Goal: Transaction & Acquisition: Purchase product/service

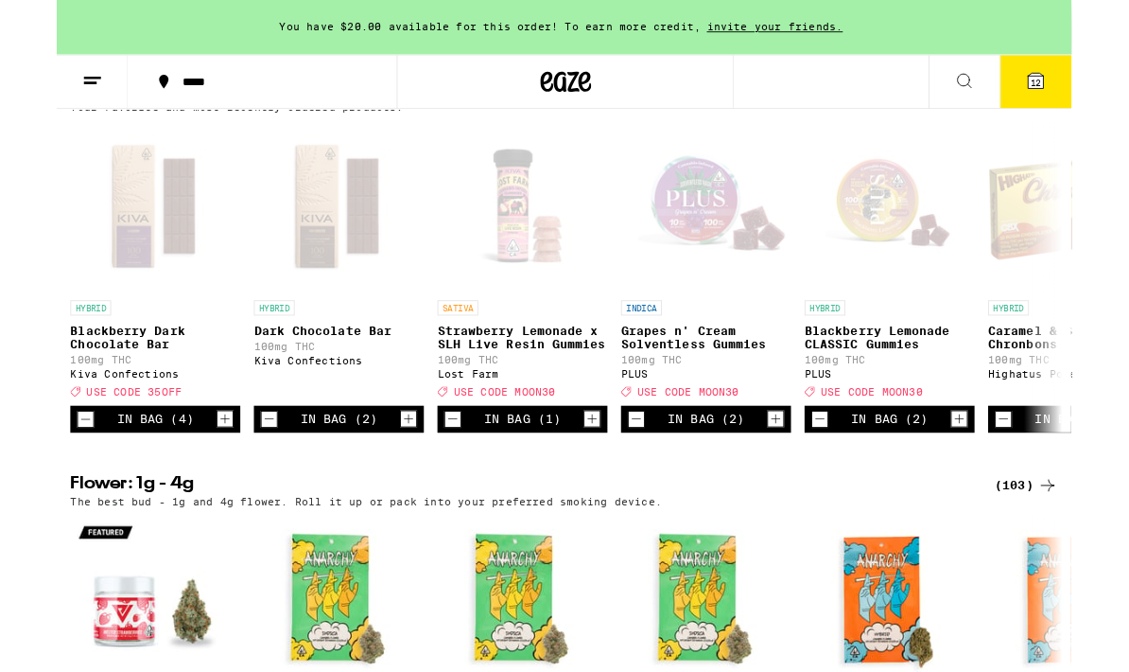
scroll to position [1996, 0]
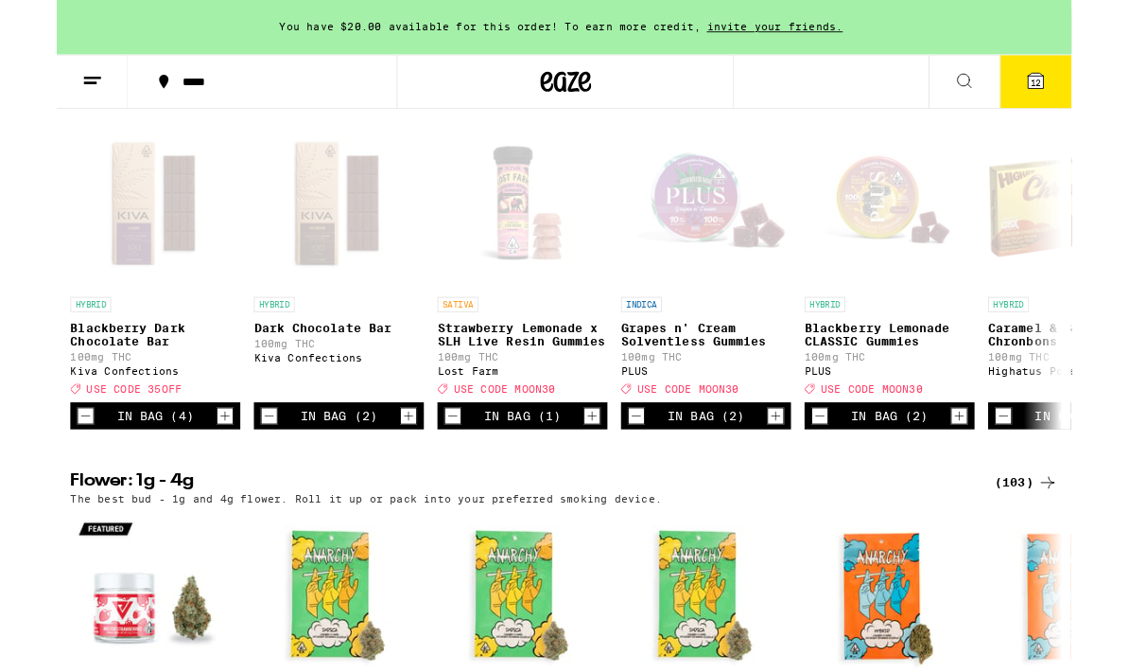
click at [194, 474] on icon "Increment" at bounding box center [187, 462] width 17 height 23
click at [1093, 82] on icon at bounding box center [1089, 89] width 17 height 17
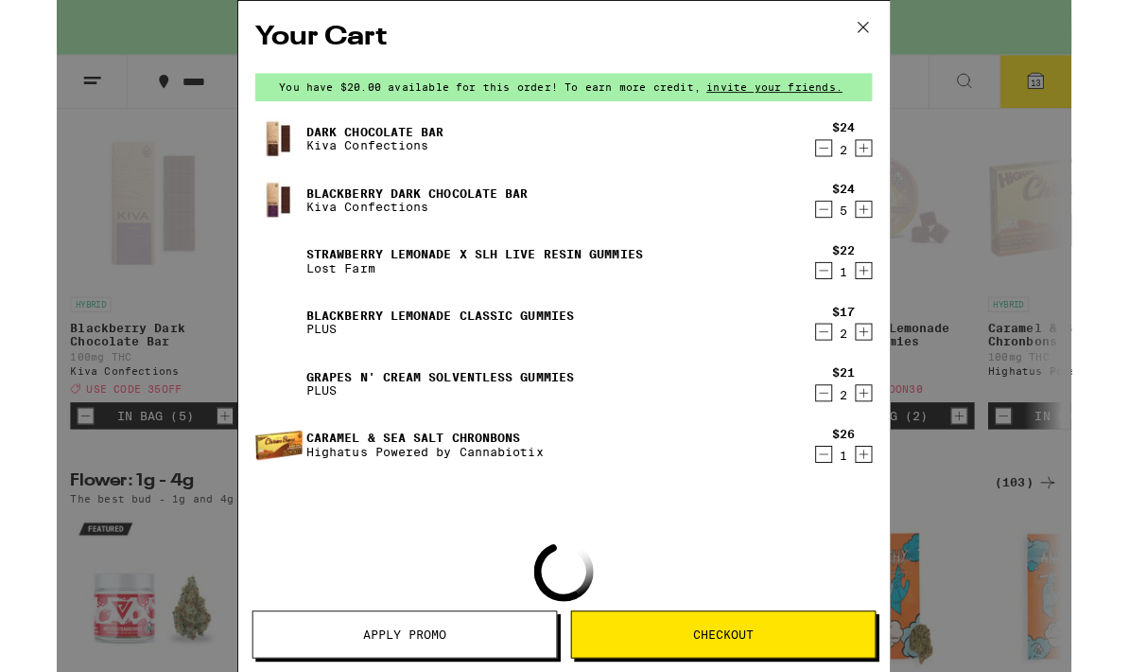
scroll to position [2072, 0]
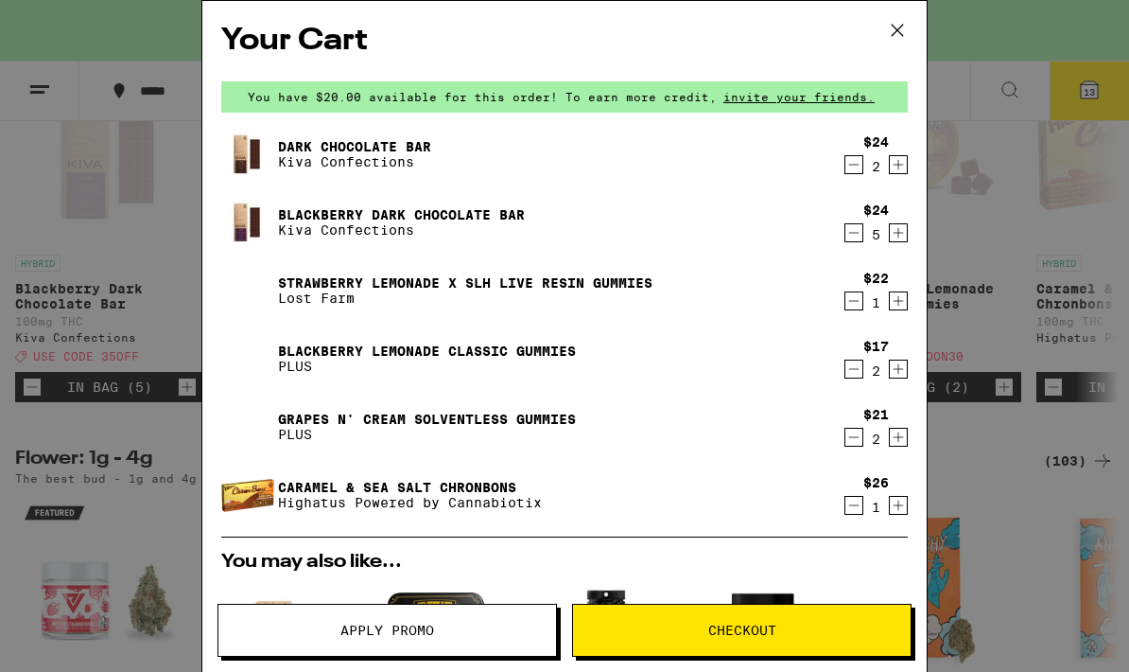
click at [901, 176] on icon "Increment" at bounding box center [898, 164] width 17 height 23
click at [886, 30] on icon at bounding box center [897, 30] width 28 height 28
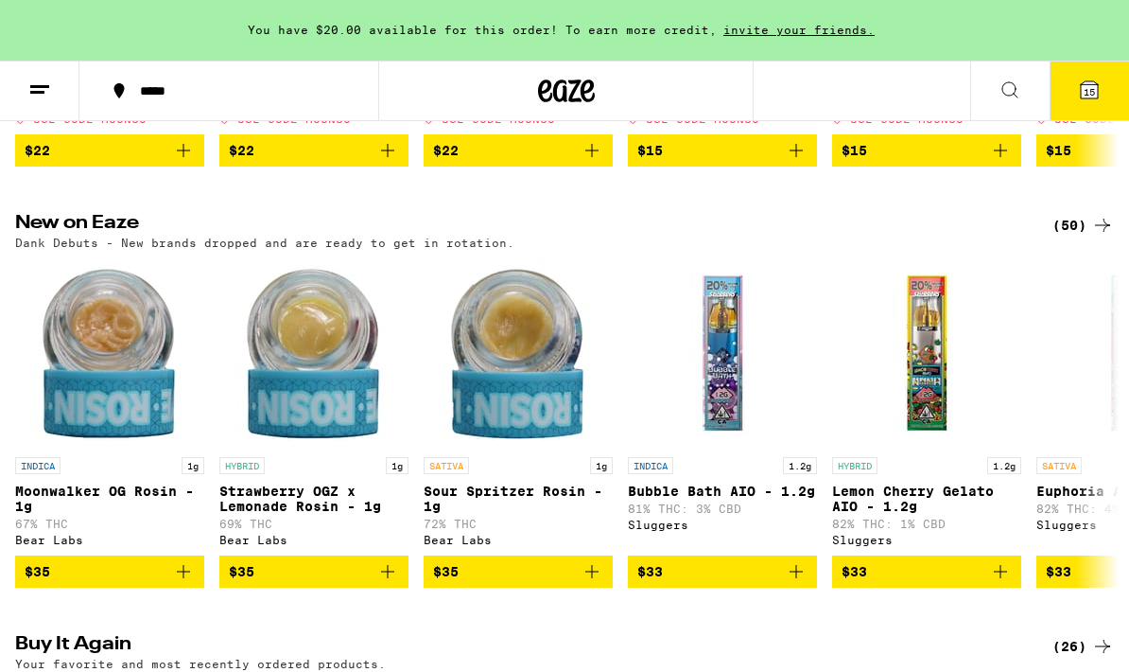
scroll to position [1323, 0]
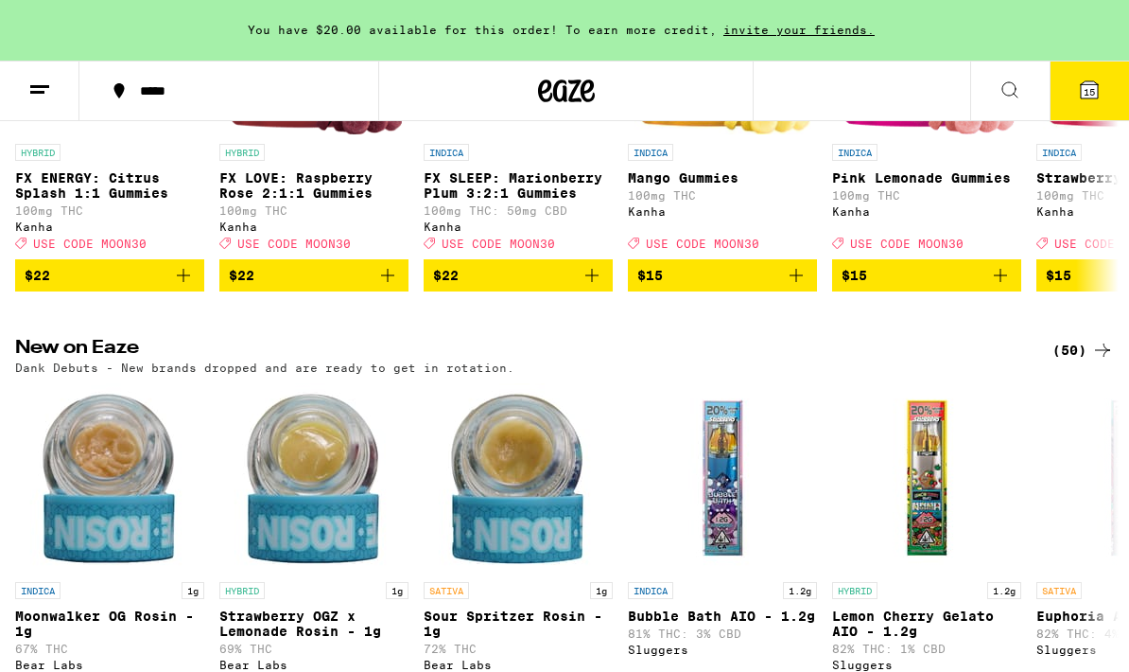
click at [51, 77] on button at bounding box center [39, 91] width 79 height 60
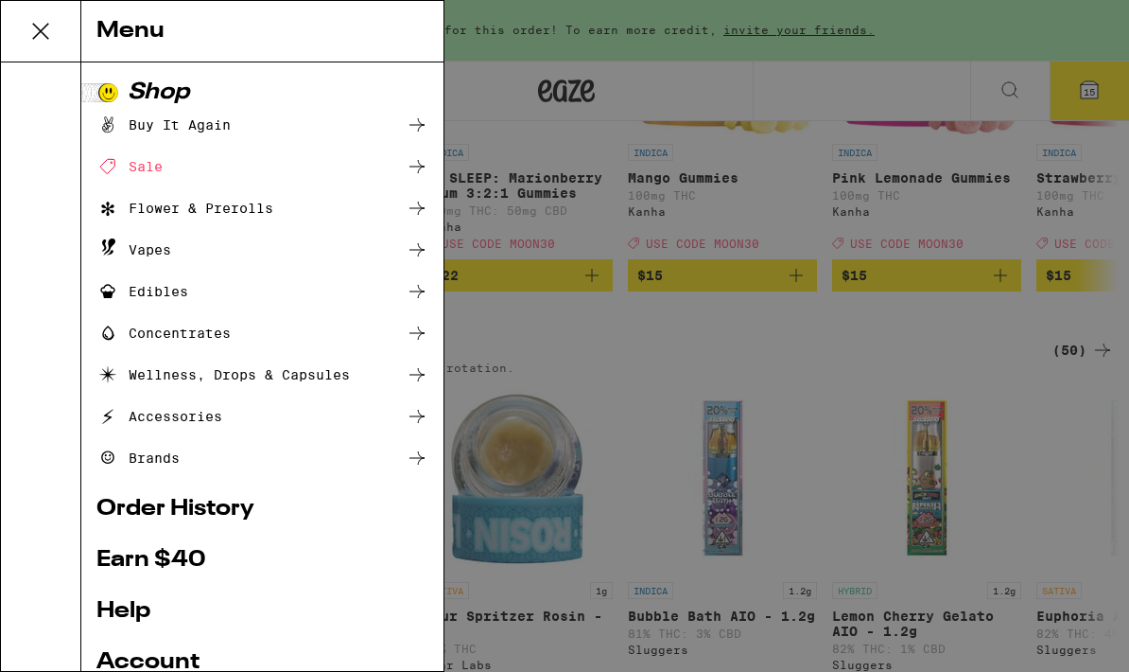
click at [194, 281] on div "Edibles" at bounding box center [262, 291] width 332 height 23
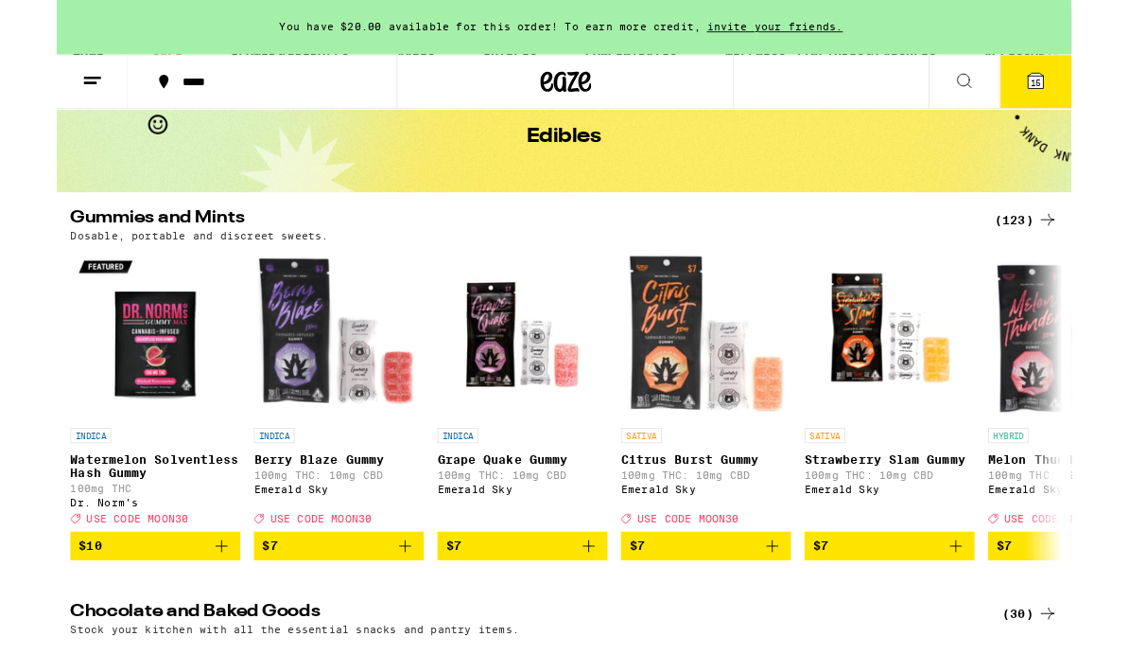
scroll to position [99, 0]
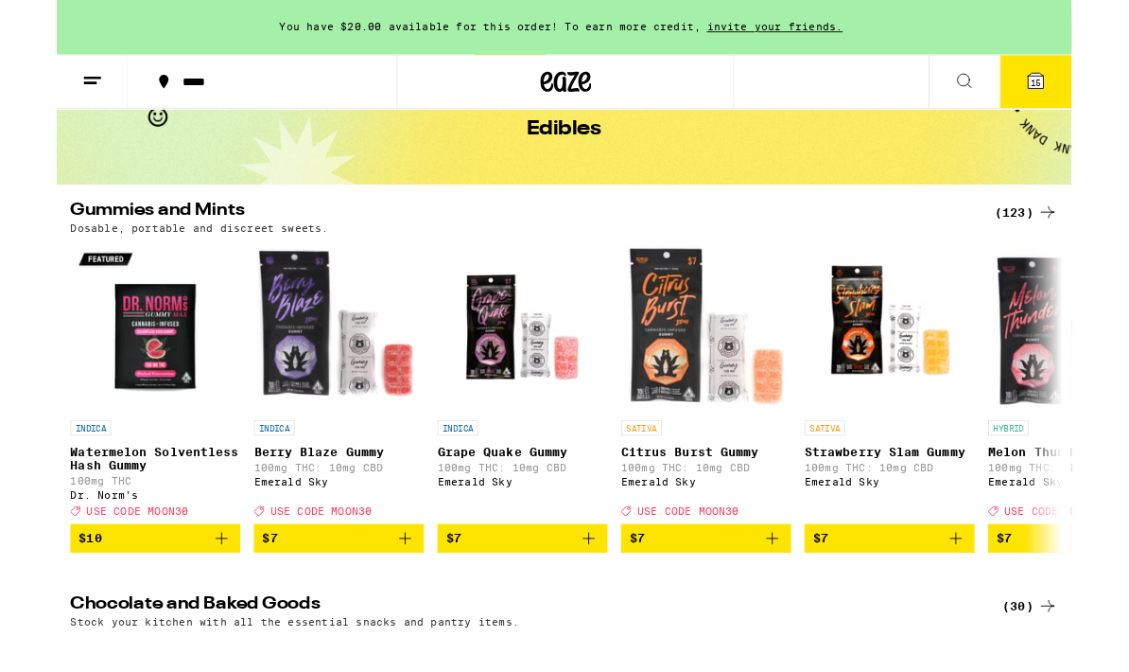
click at [999, 610] on icon "Add to bag" at bounding box center [1000, 598] width 23 height 23
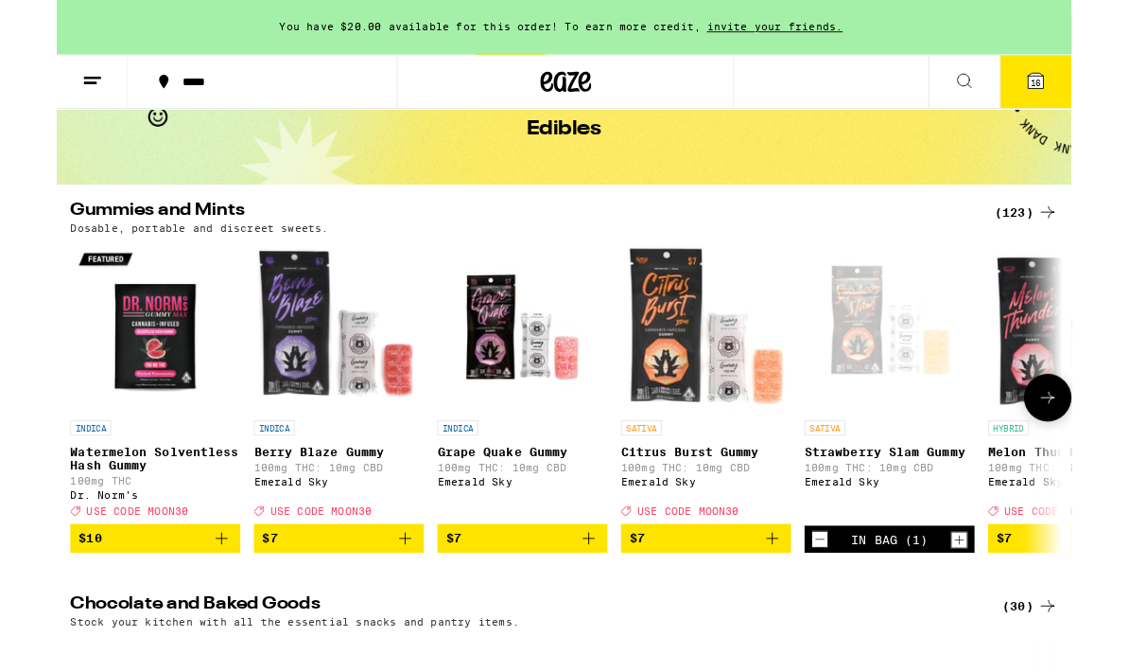
click at [1000, 605] on icon "Increment" at bounding box center [1005, 600] width 10 height 10
click at [1010, 607] on icon "Increment" at bounding box center [1004, 599] width 17 height 23
click at [1012, 605] on icon "Increment" at bounding box center [1004, 599] width 17 height 23
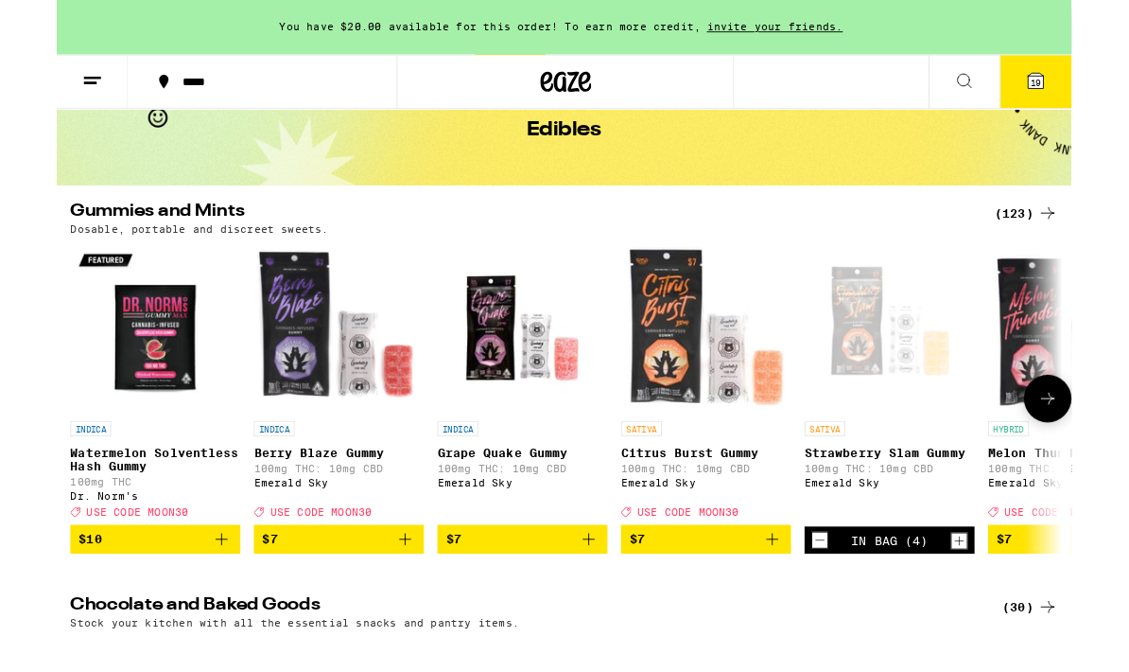
click at [1010, 611] on icon "Increment" at bounding box center [1004, 600] width 17 height 23
click at [1013, 610] on button "Increment" at bounding box center [1004, 600] width 19 height 19
click at [1003, 612] on icon "Increment" at bounding box center [1004, 600] width 17 height 23
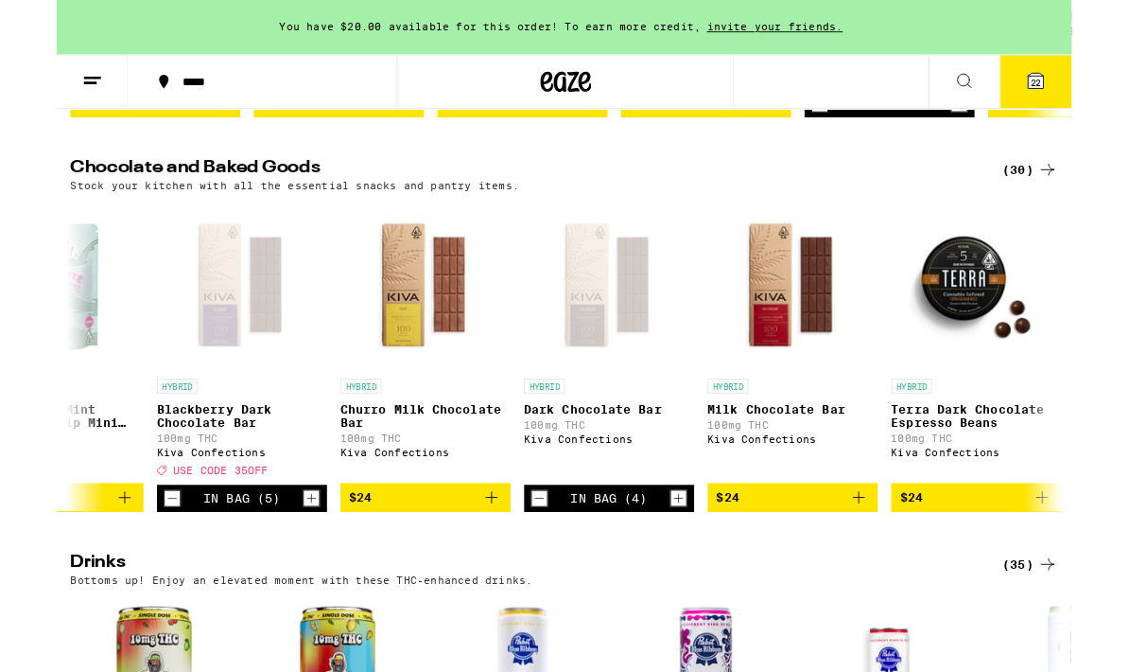
scroll to position [0, 3705]
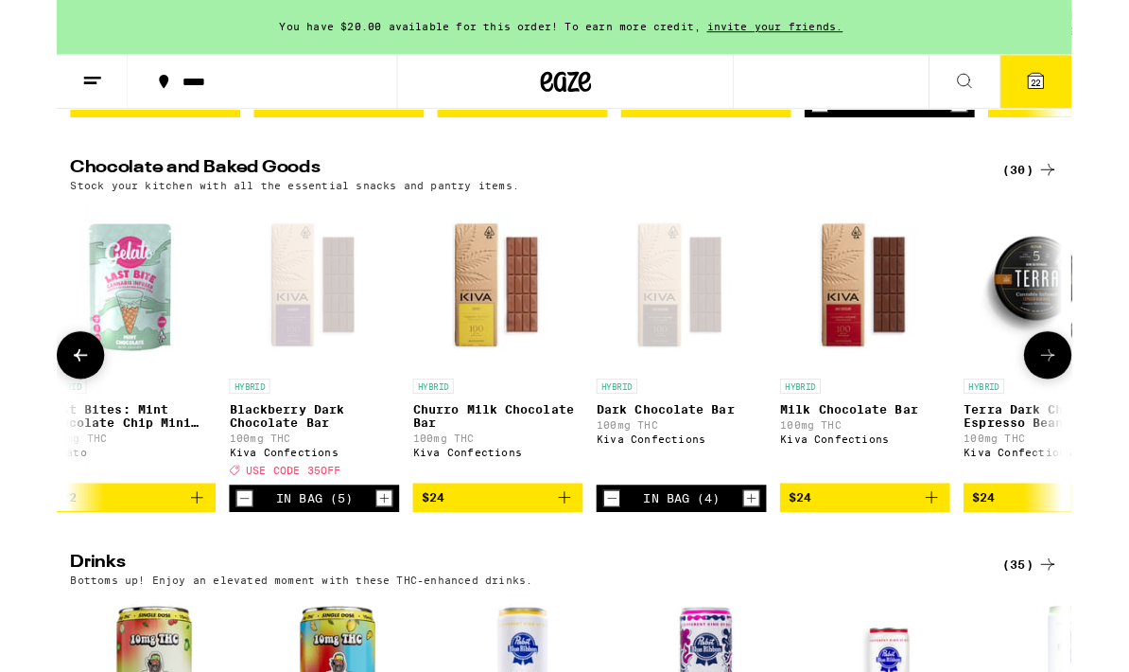
click at [1099, 96] on icon at bounding box center [1089, 90] width 23 height 23
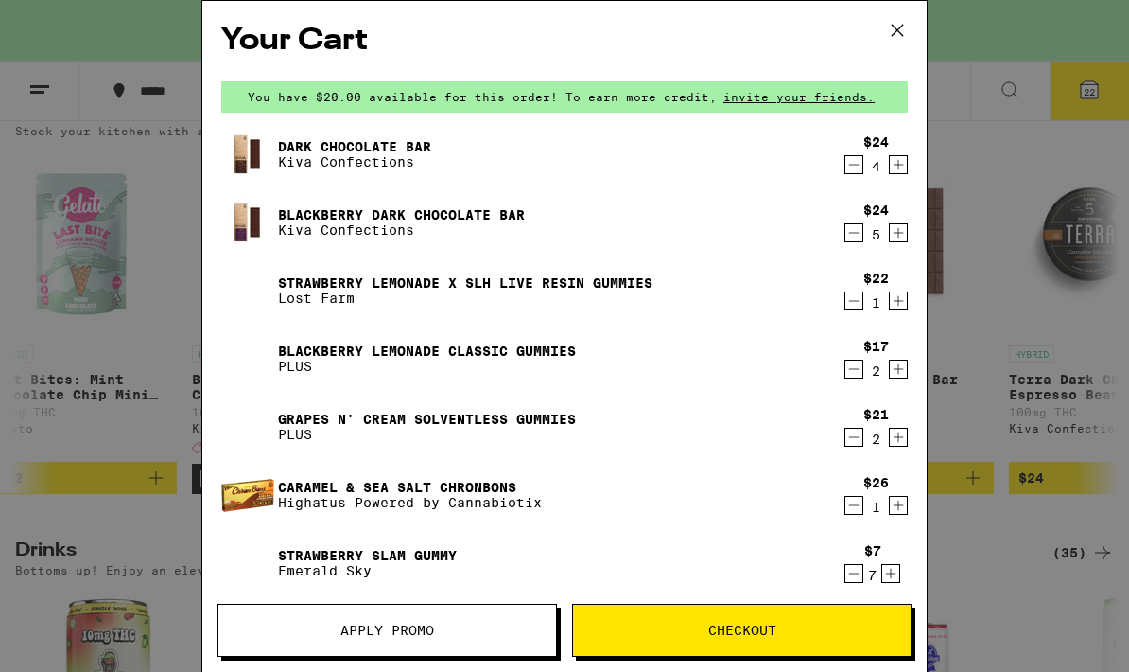
click at [847, 445] on icon "Decrement" at bounding box center [854, 437] width 17 height 23
click at [856, 447] on icon "Decrement" at bounding box center [854, 437] width 17 height 23
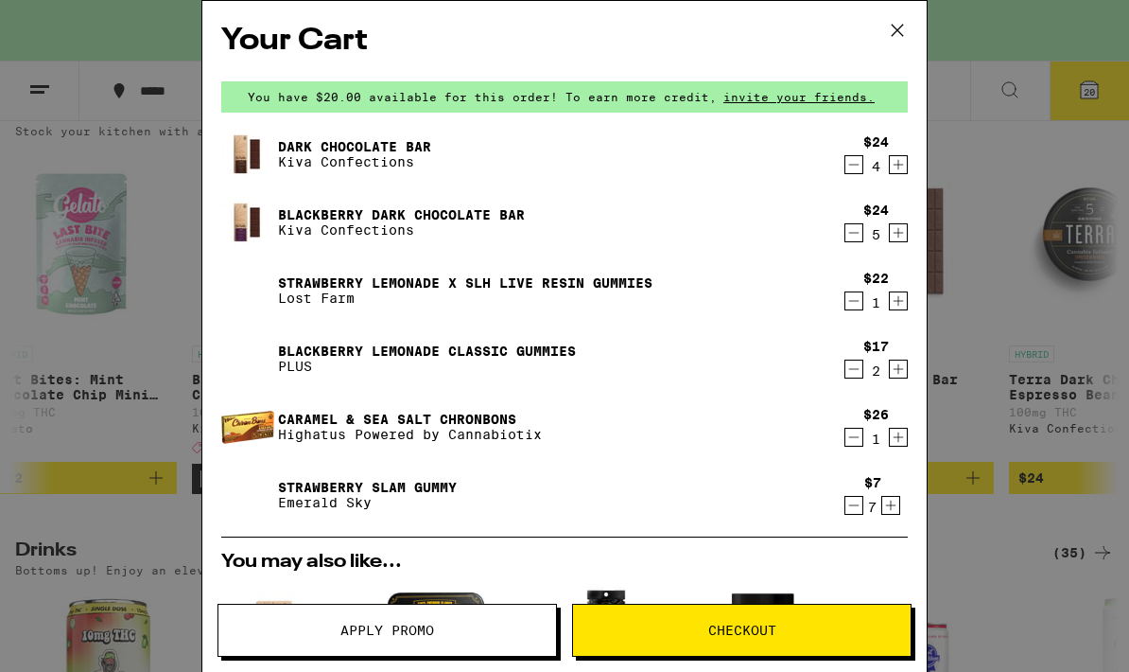
scroll to position [0, 0]
click at [124, 217] on div "Your Cart You have $20.00 available for this order! To earn more credit, invite…" at bounding box center [564, 336] width 1129 height 672
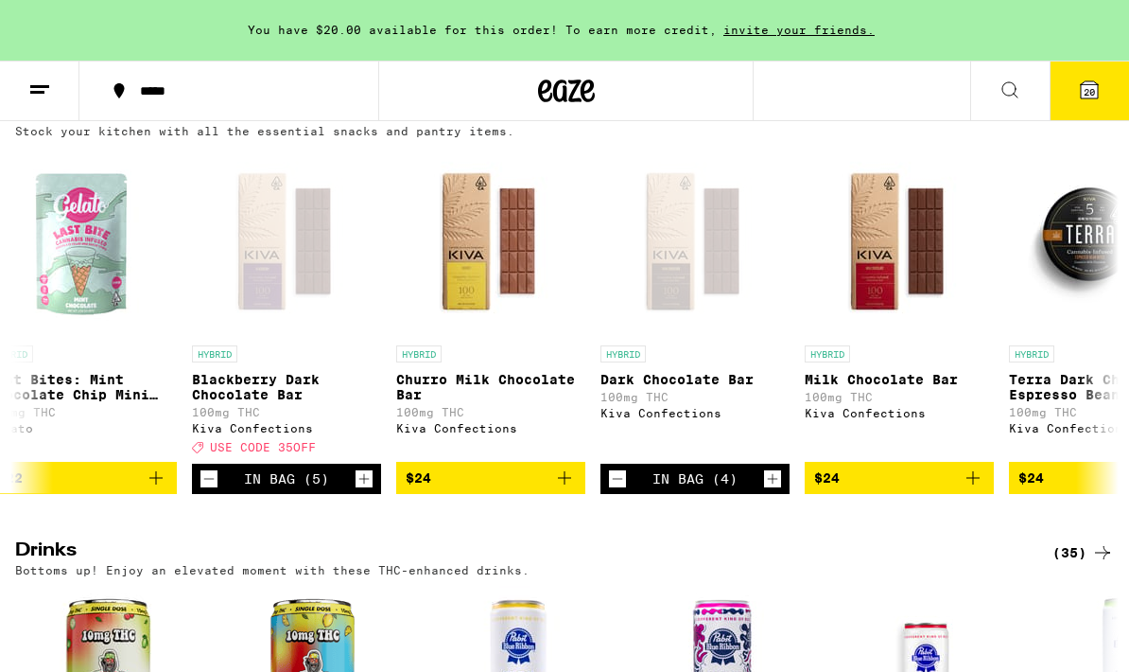
click at [41, 81] on icon at bounding box center [39, 90] width 23 height 23
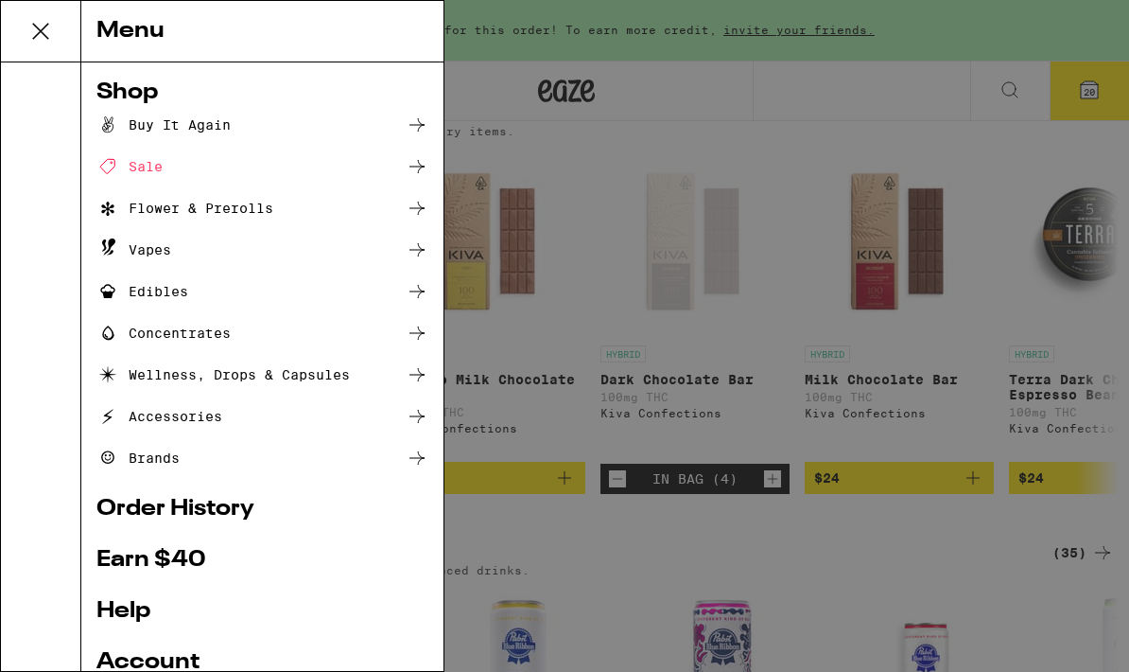
click at [192, 294] on div "Edibles" at bounding box center [262, 291] width 332 height 23
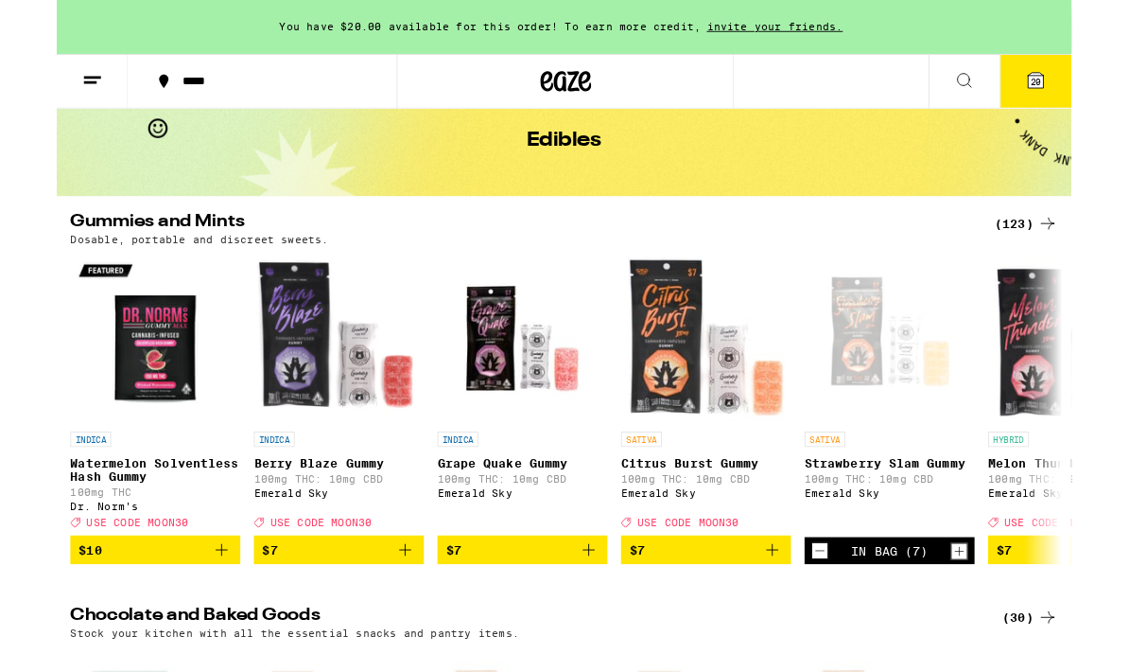
scroll to position [87, 0]
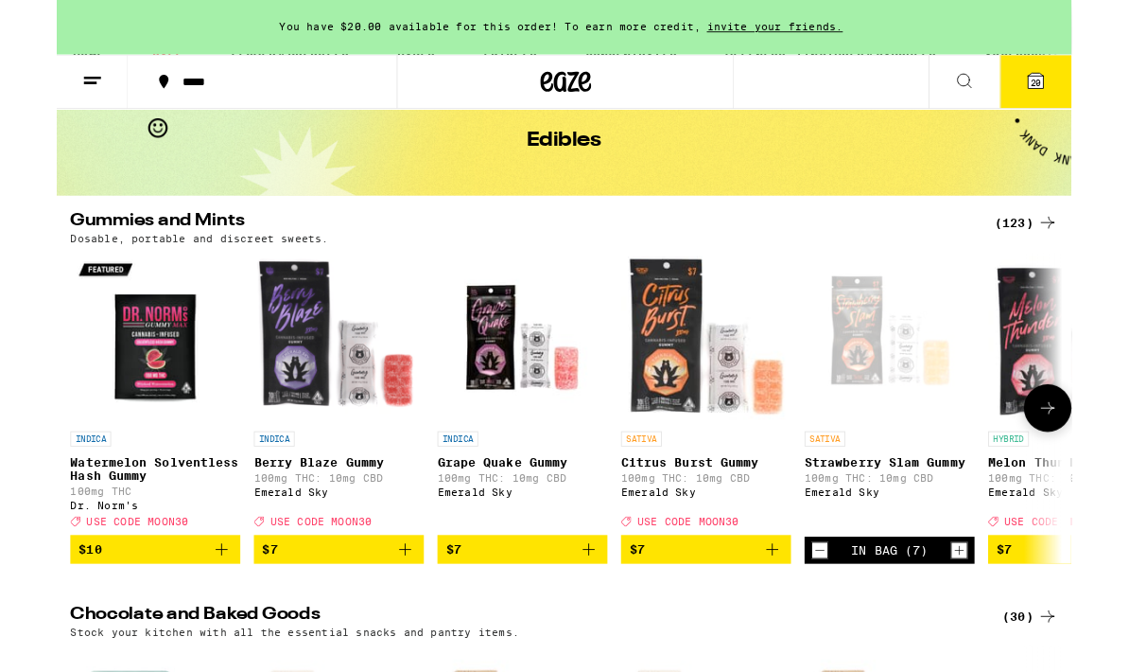
click at [1103, 86] on button "20" at bounding box center [1089, 90] width 79 height 59
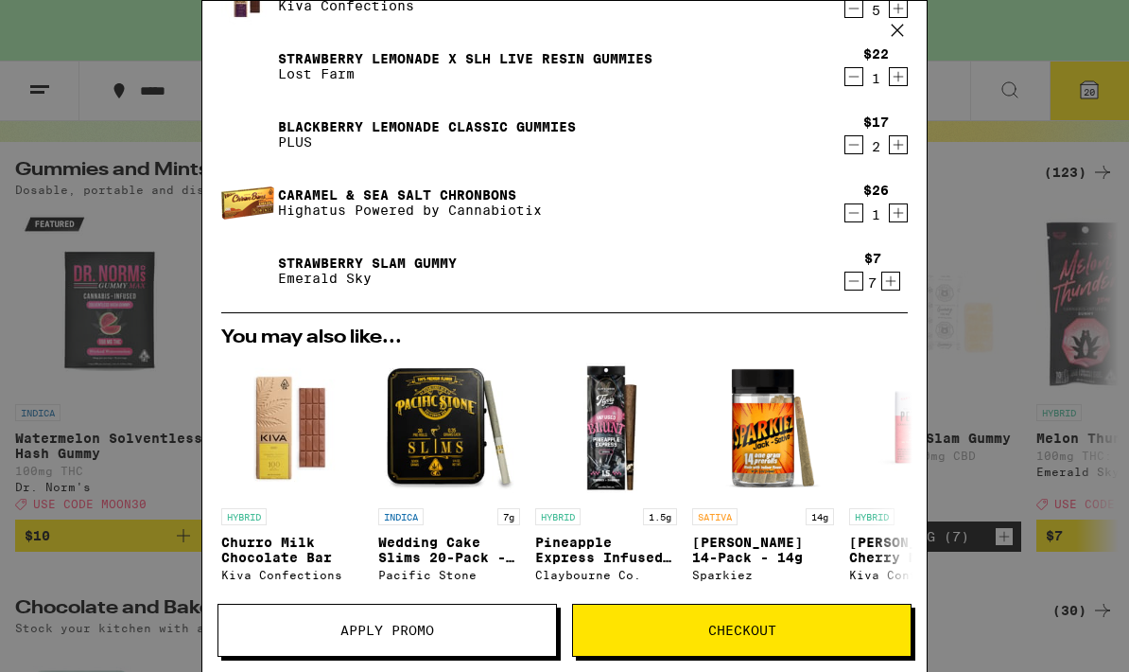
scroll to position [225, 0]
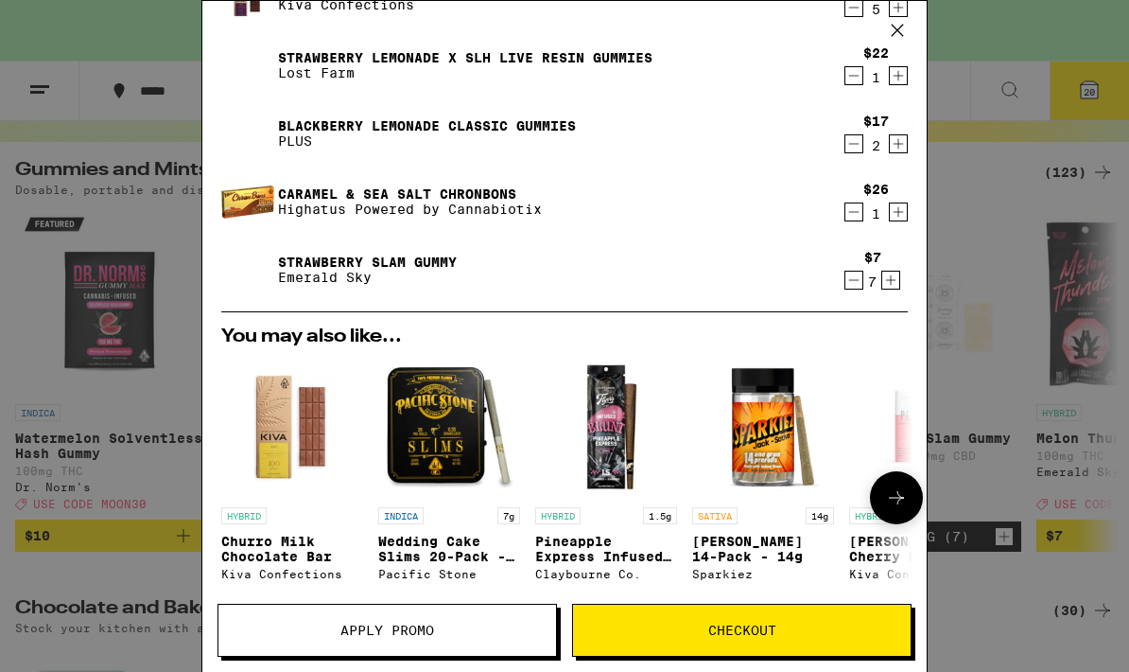
click at [437, 564] on p "Wedding Cake Slims 20-Pack - 7g" at bounding box center [449, 548] width 142 height 30
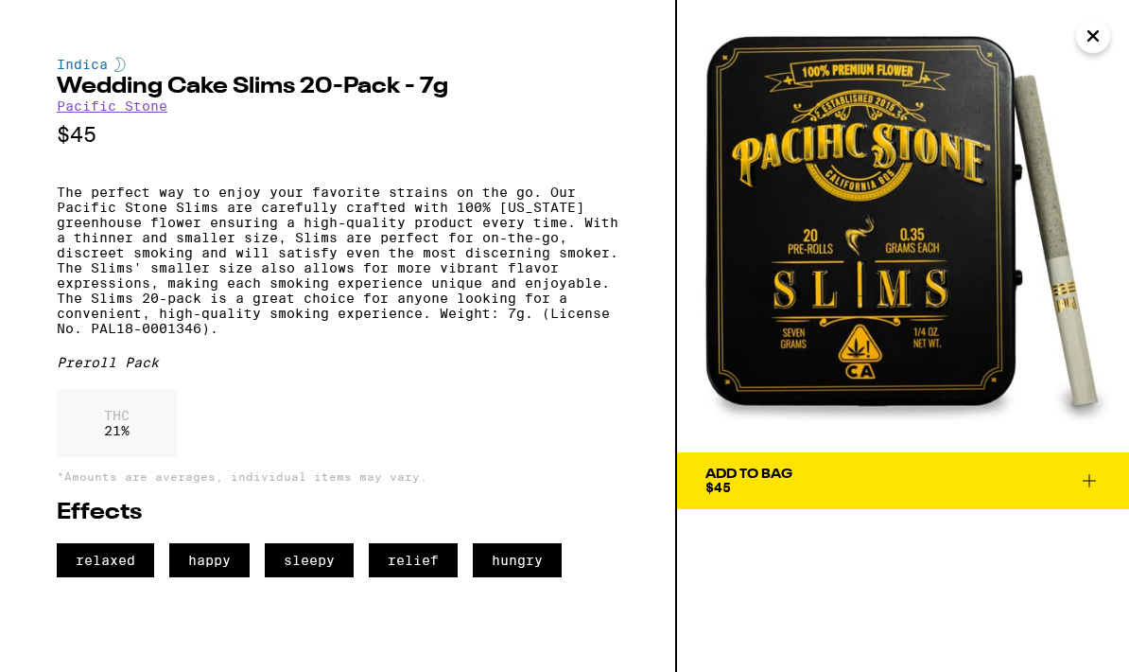
click at [1093, 36] on icon "Close" at bounding box center [1093, 35] width 9 height 9
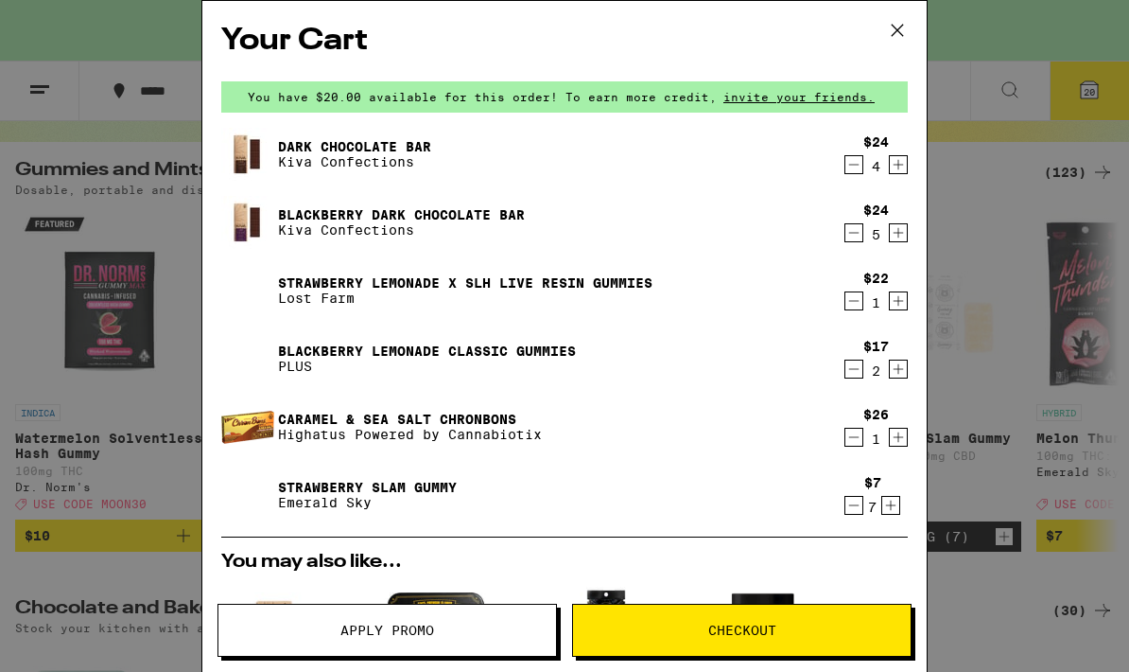
click at [899, 42] on icon at bounding box center [897, 30] width 28 height 28
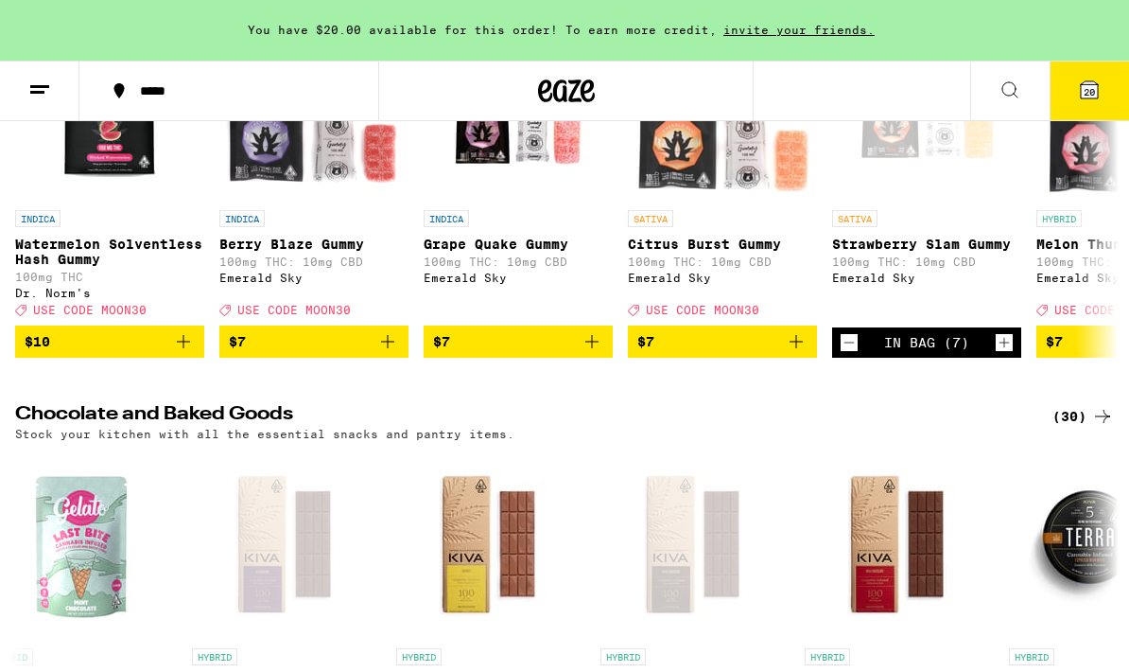
scroll to position [163, 0]
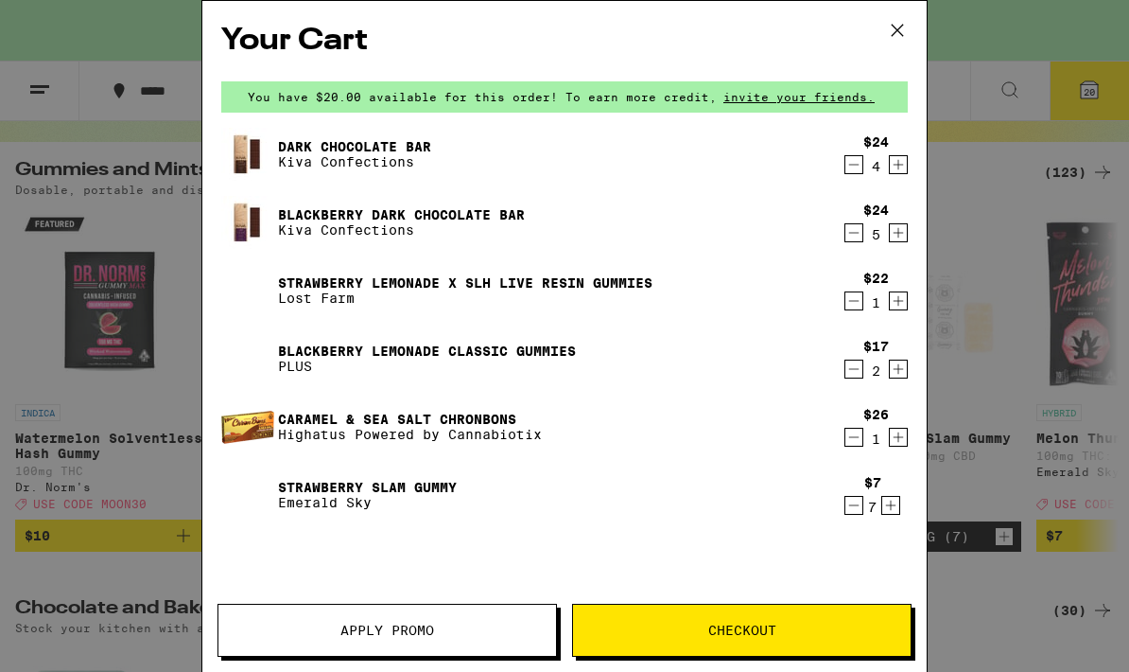
click at [902, 37] on icon at bounding box center [897, 30] width 28 height 28
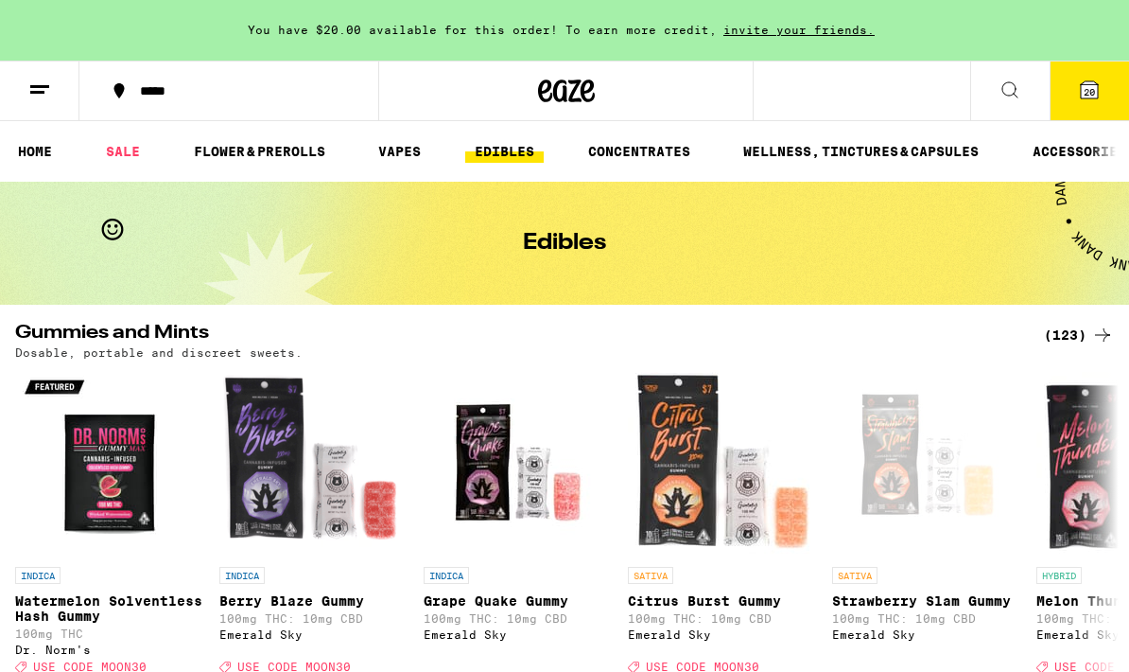
click at [24, 150] on link "HOME" at bounding box center [35, 151] width 53 height 23
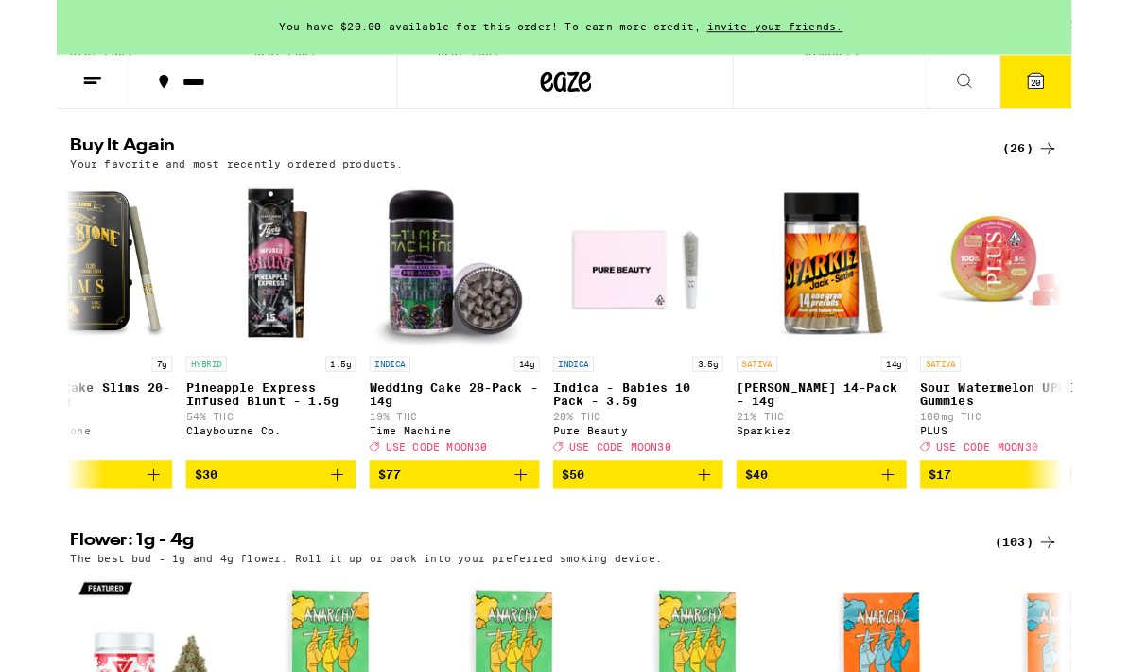
scroll to position [0, 1725]
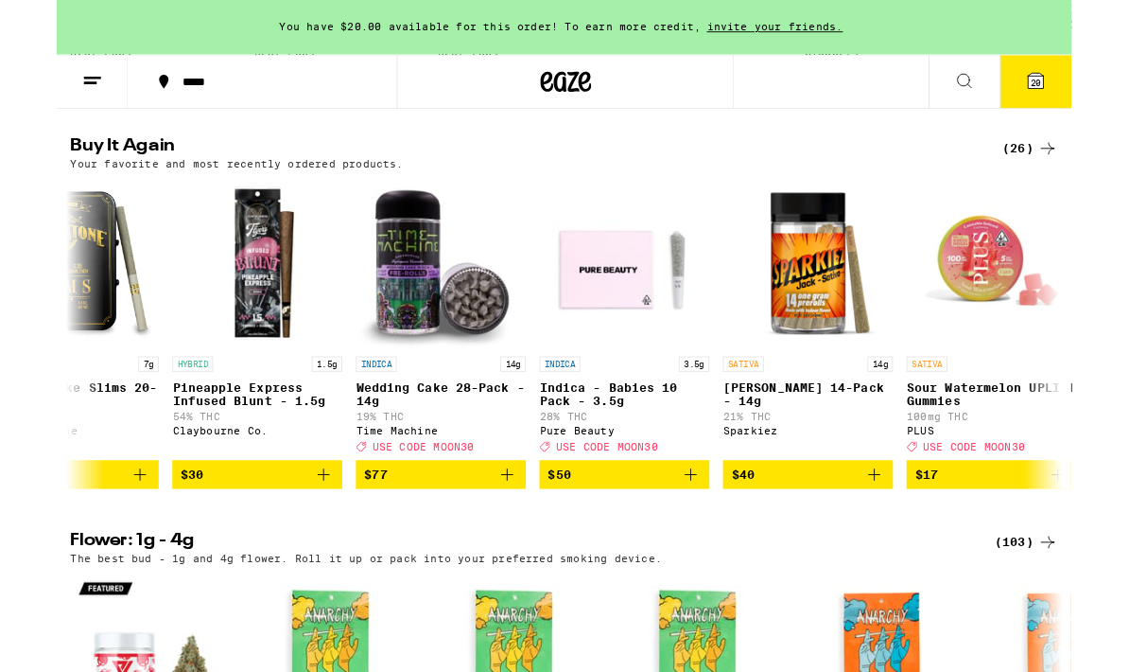
click at [401, 544] on button "$77" at bounding box center [427, 528] width 189 height 32
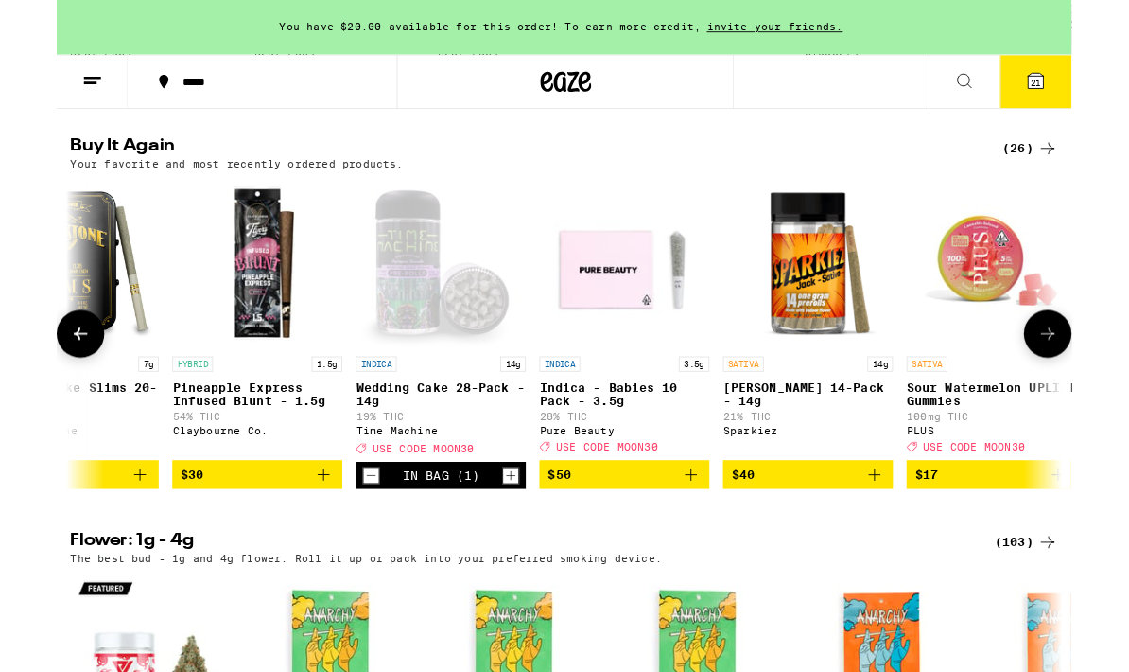
click at [1094, 86] on span "21" at bounding box center [1089, 91] width 11 height 11
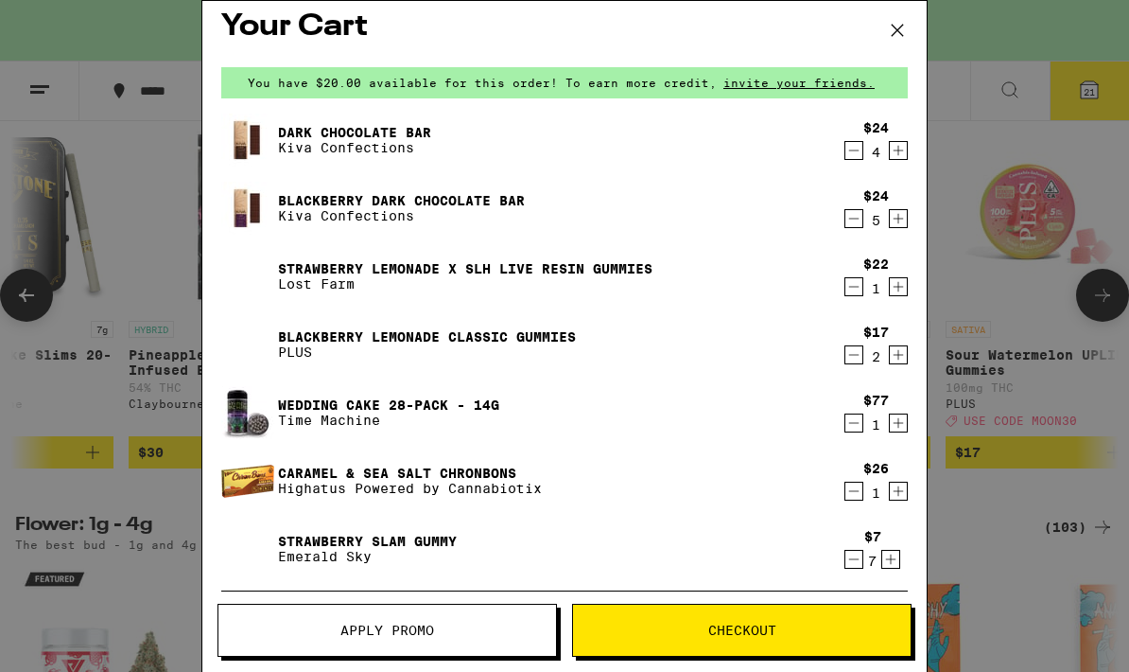
scroll to position [15, 0]
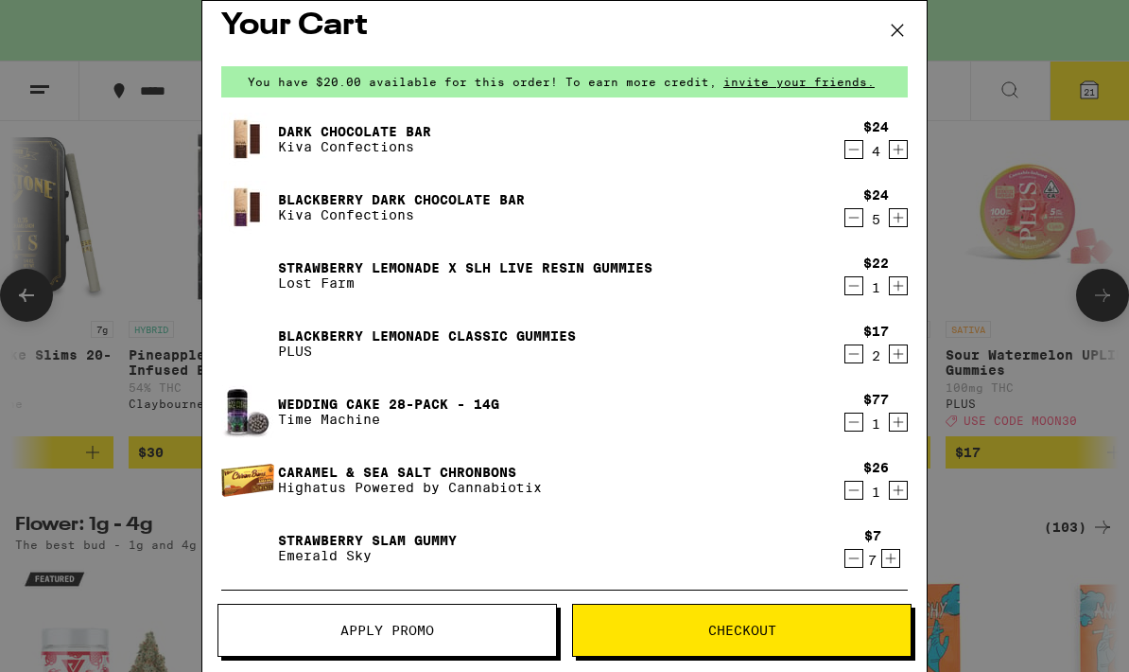
click at [851, 295] on icon "Decrement" at bounding box center [854, 285] width 17 height 23
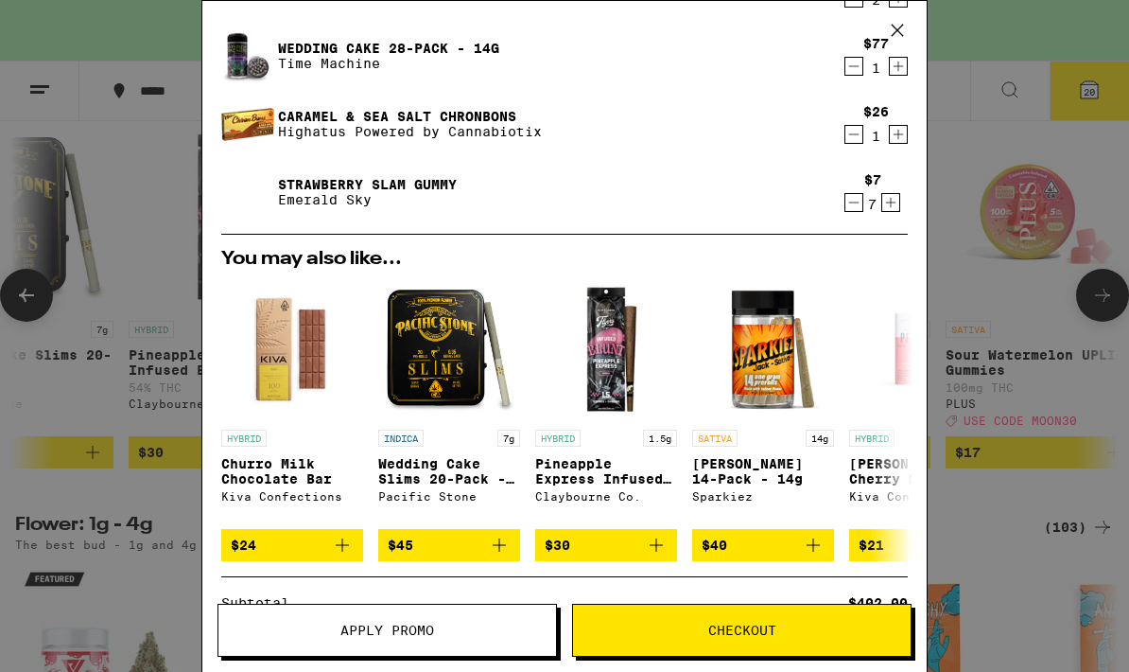
scroll to position [369, 0]
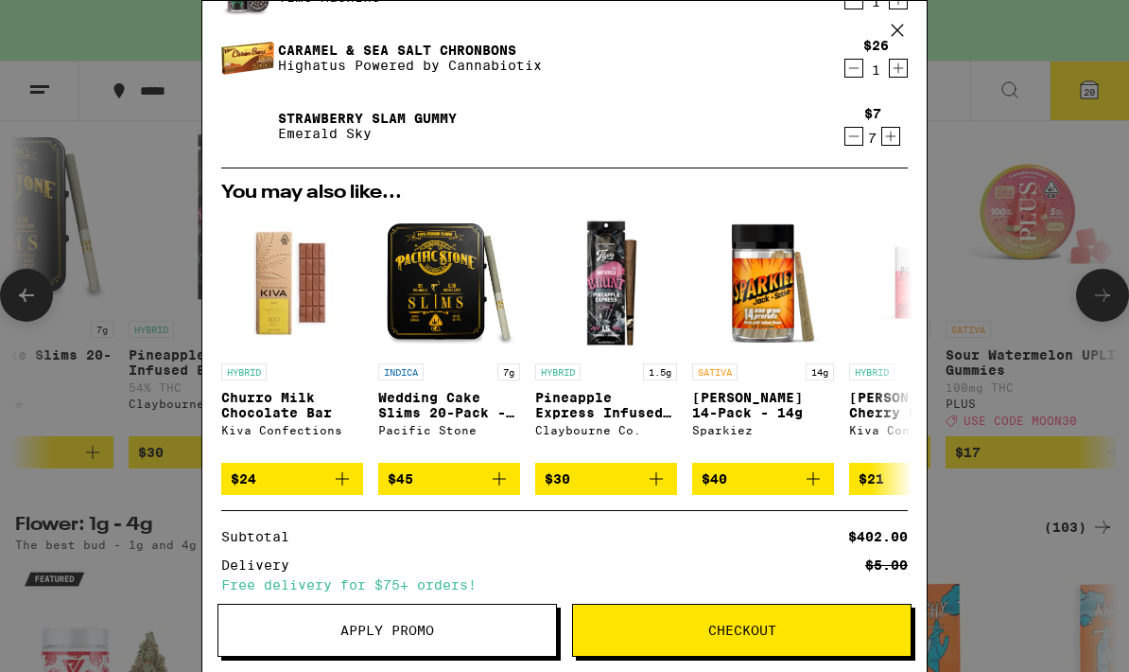
click at [443, 490] on span "$45" at bounding box center [449, 478] width 123 height 23
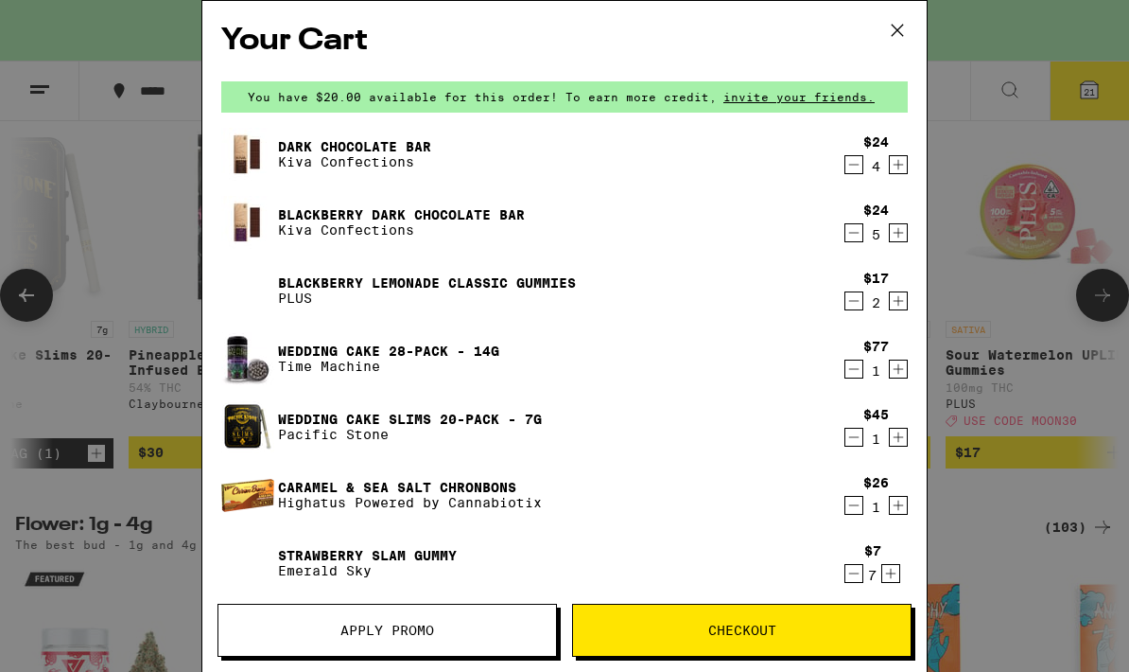
scroll to position [0, 0]
click at [728, 632] on span "Checkout" at bounding box center [742, 629] width 68 height 13
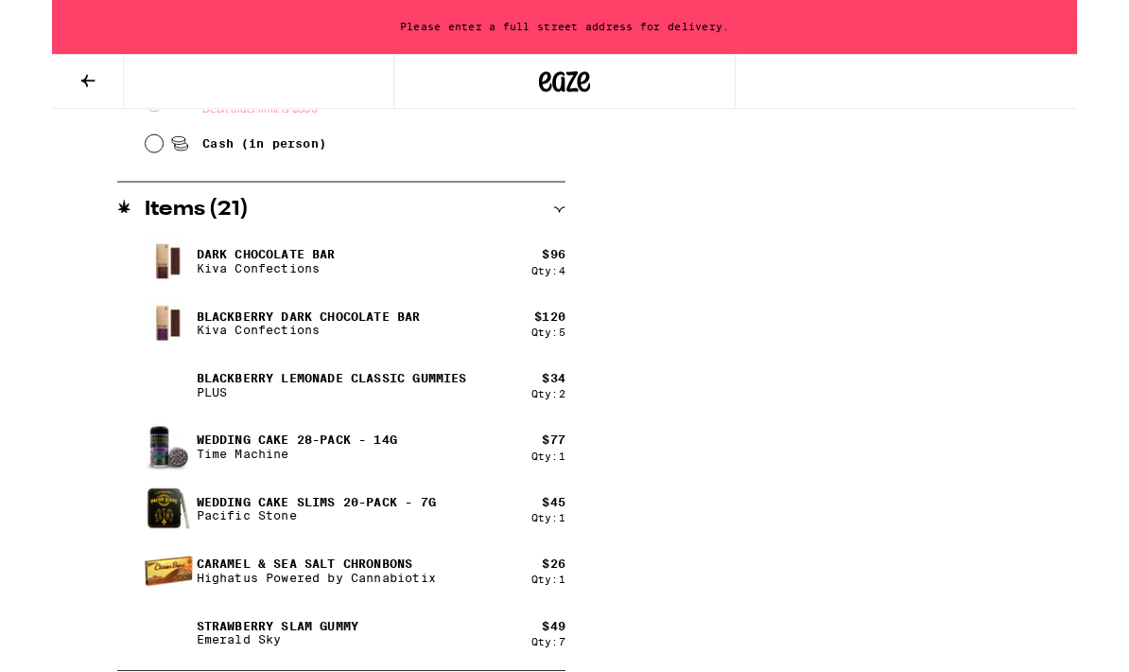
scroll to position [957, 0]
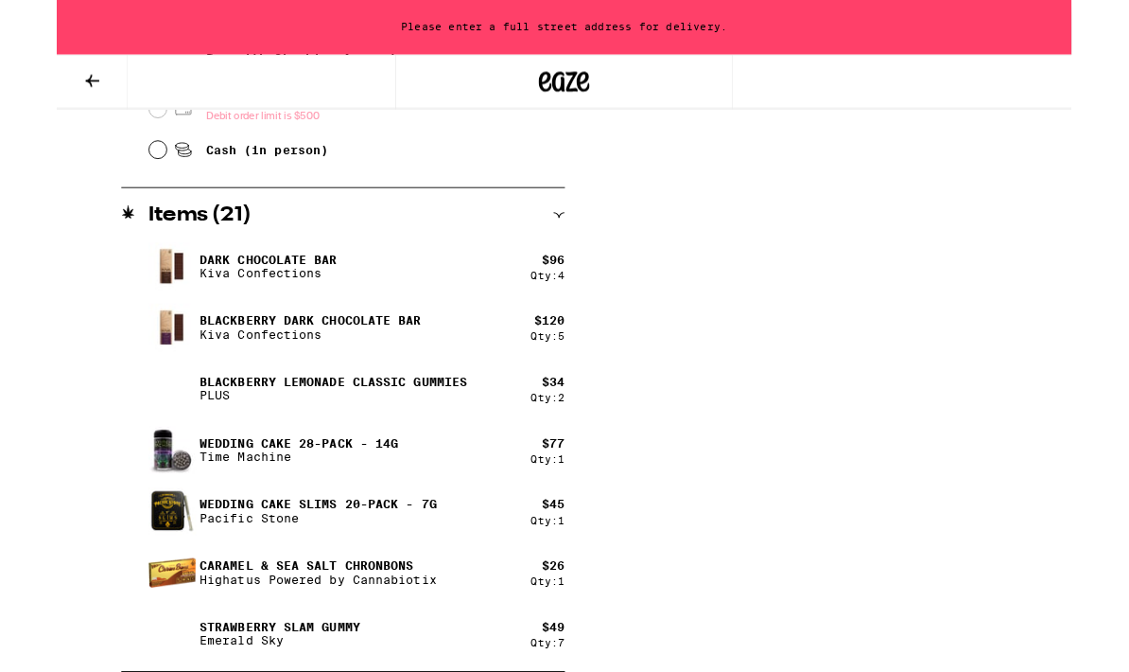
click at [38, 103] on button at bounding box center [39, 91] width 79 height 60
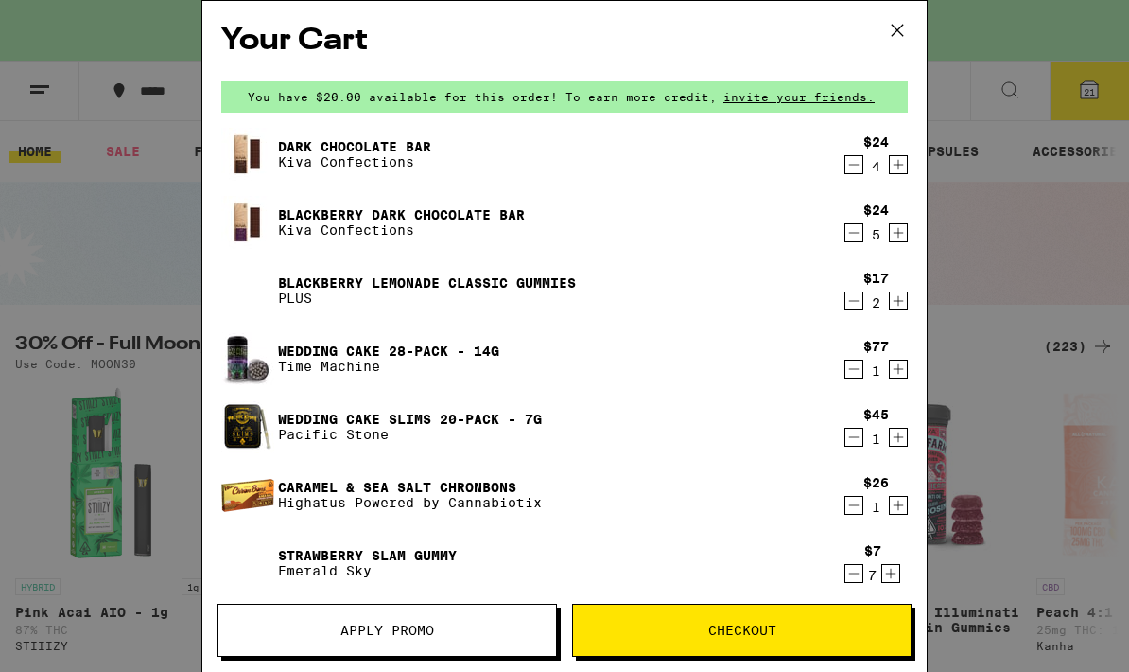
click at [855, 516] on icon "Decrement" at bounding box center [854, 505] width 17 height 23
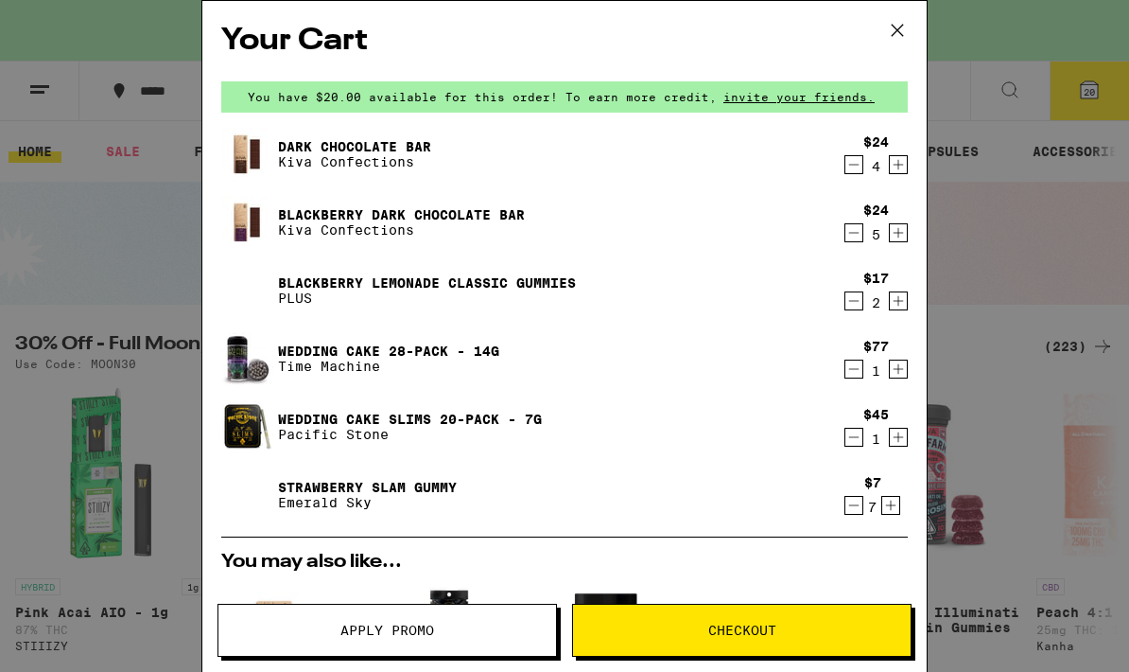
click at [896, 34] on icon at bounding box center [897, 30] width 28 height 28
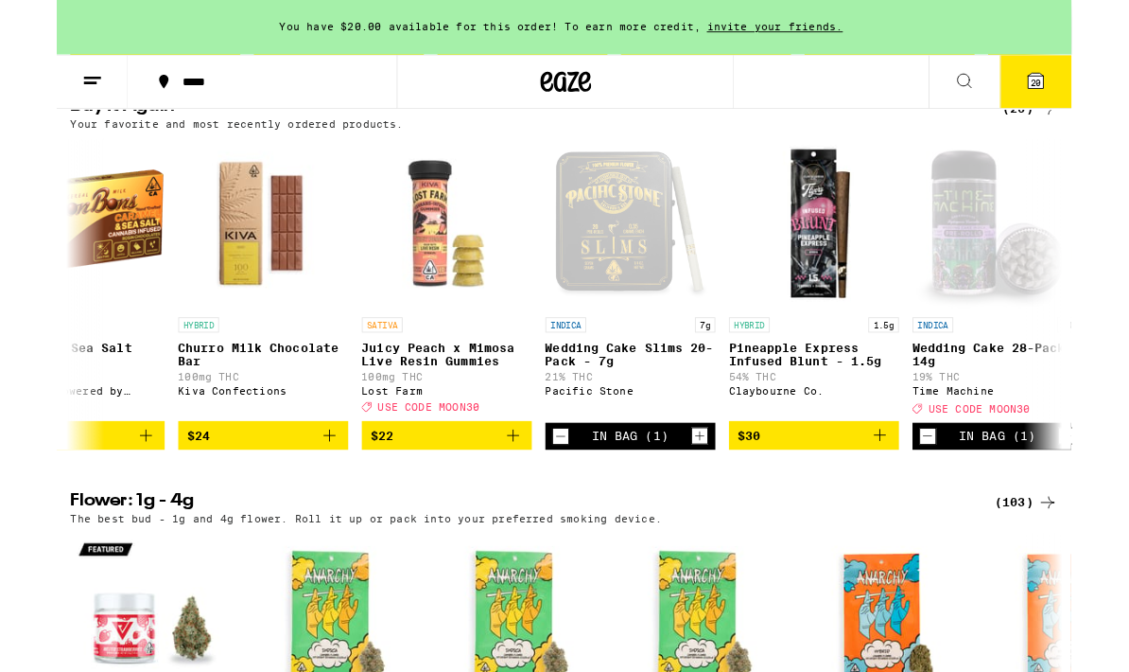
scroll to position [0, 1057]
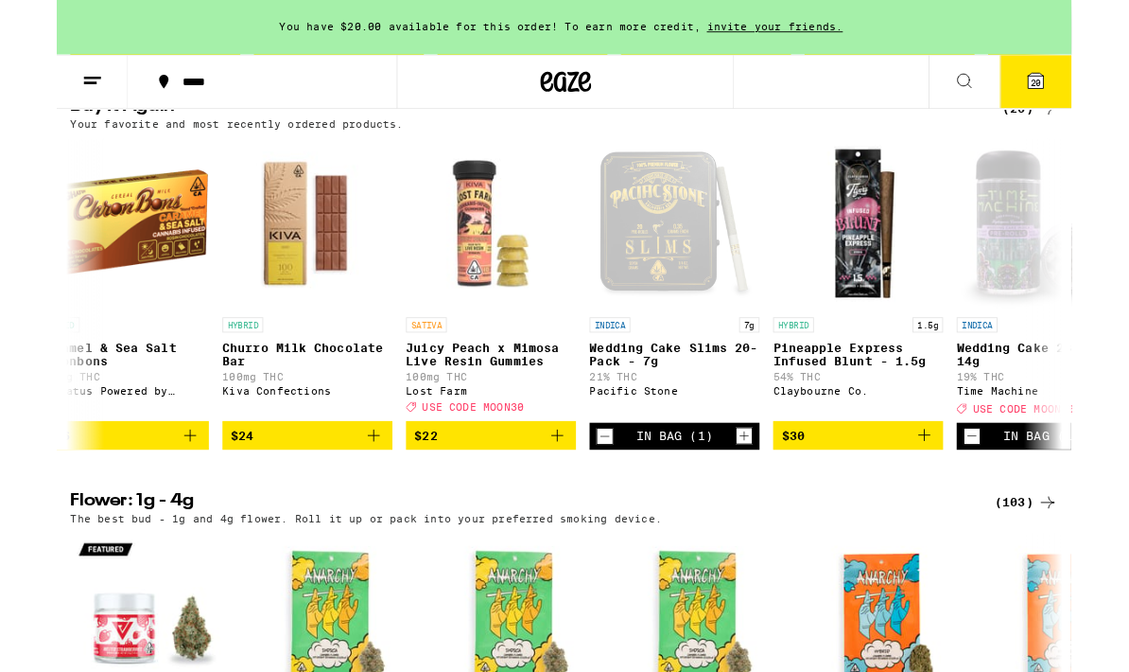
click at [763, 497] on icon "Increment" at bounding box center [765, 485] width 17 height 23
click at [1095, 97] on span "21" at bounding box center [1089, 91] width 11 height 11
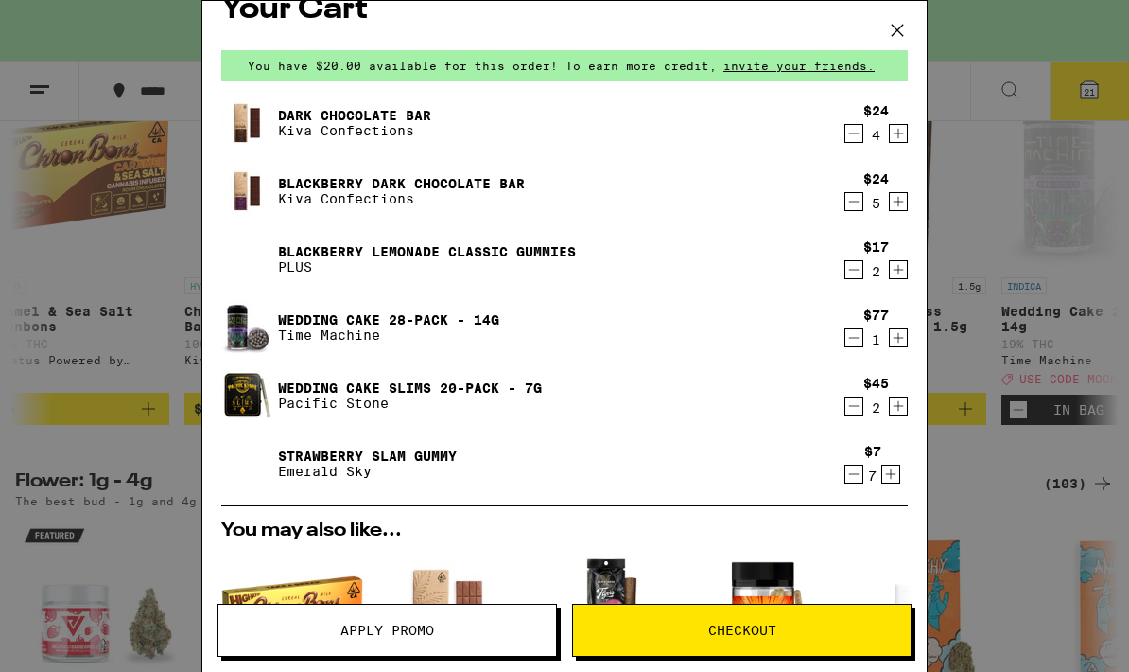
scroll to position [12, 0]
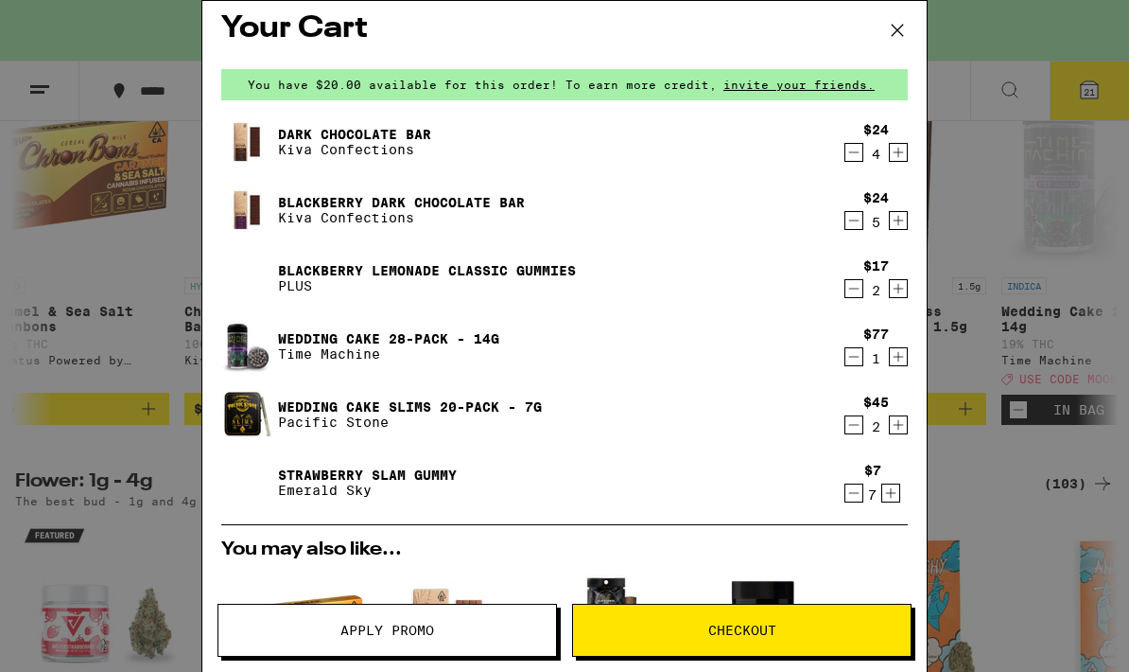
click at [860, 289] on icon "Decrement" at bounding box center [854, 288] width 17 height 23
click at [861, 293] on icon "Decrement" at bounding box center [854, 288] width 17 height 23
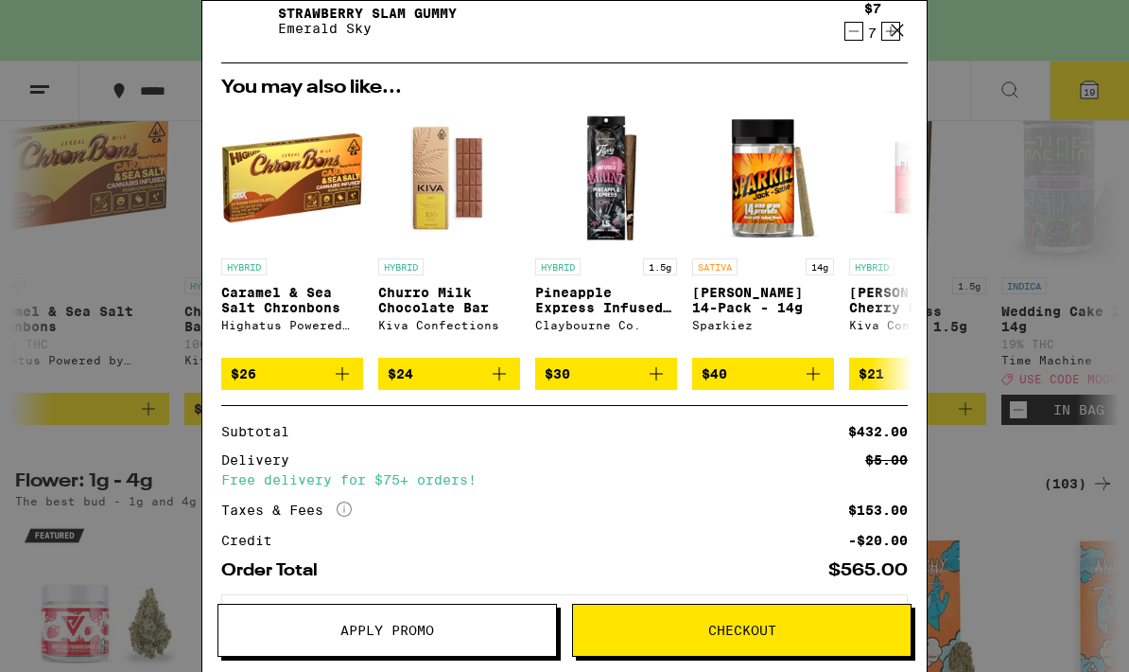
scroll to position [408, 0]
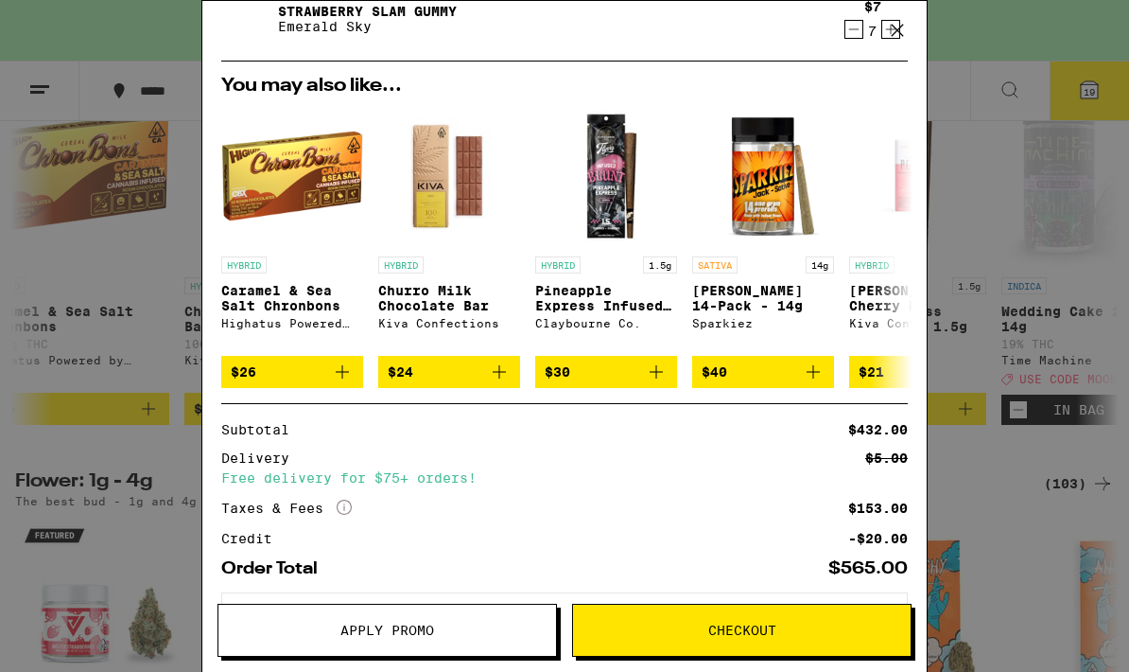
click at [732, 616] on button "Checkout" at bounding box center [742, 629] width 340 height 53
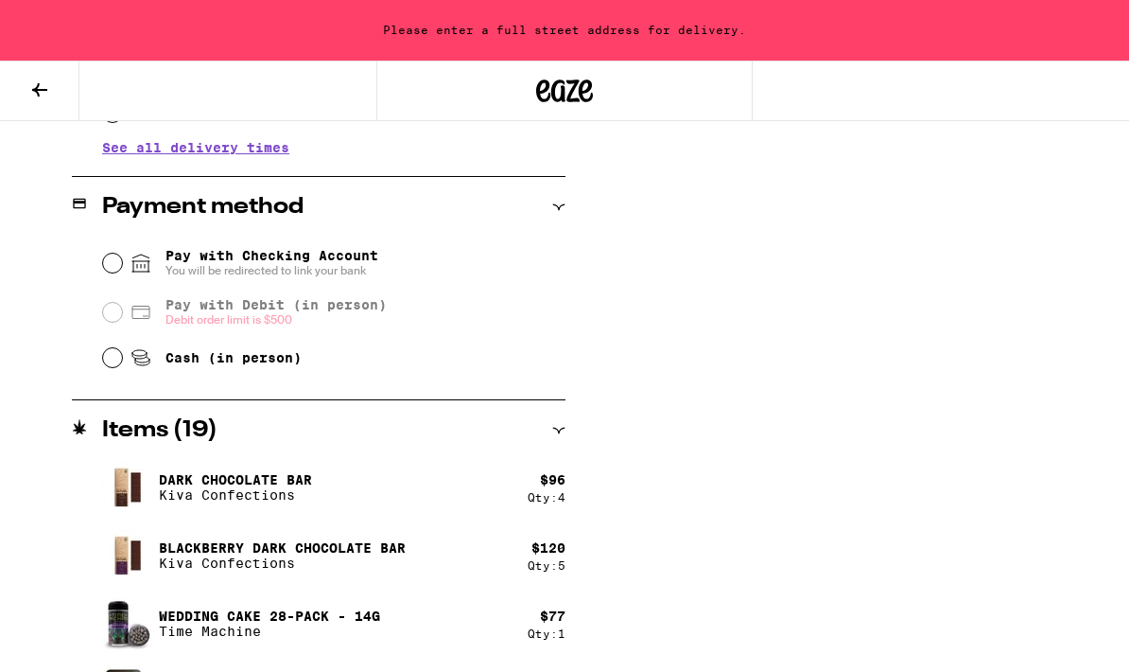
scroll to position [764, 0]
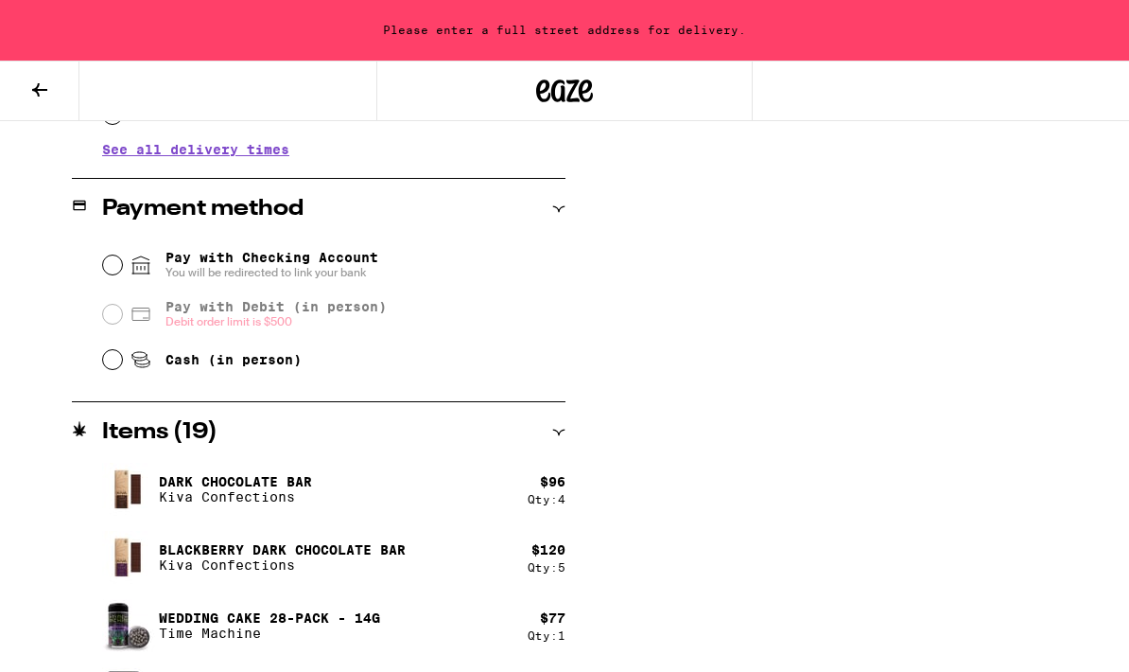
click at [54, 78] on button at bounding box center [39, 91] width 79 height 60
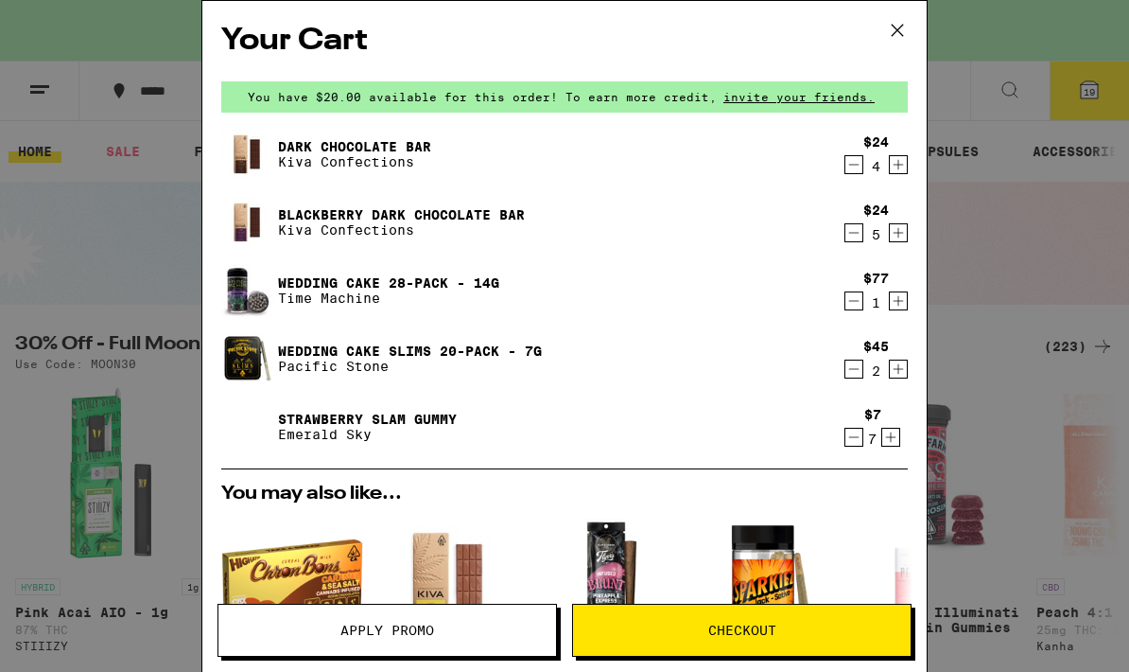
click at [854, 244] on icon "Decrement" at bounding box center [854, 232] width 17 height 23
click at [853, 446] on icon "Decrement" at bounding box center [854, 437] width 17 height 23
click at [852, 446] on icon "Decrement" at bounding box center [854, 437] width 17 height 23
click at [860, 446] on icon "Decrement" at bounding box center [854, 437] width 17 height 23
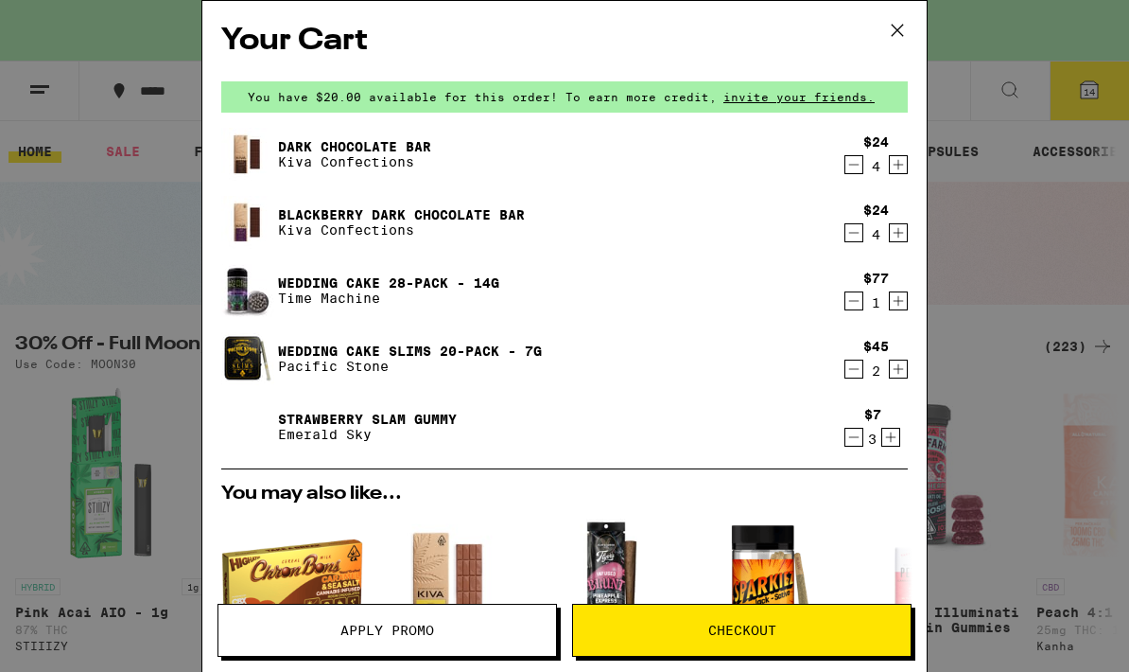
click at [853, 432] on icon "Decrement" at bounding box center [854, 437] width 17 height 23
click at [861, 440] on icon "Decrement" at bounding box center [854, 437] width 17 height 23
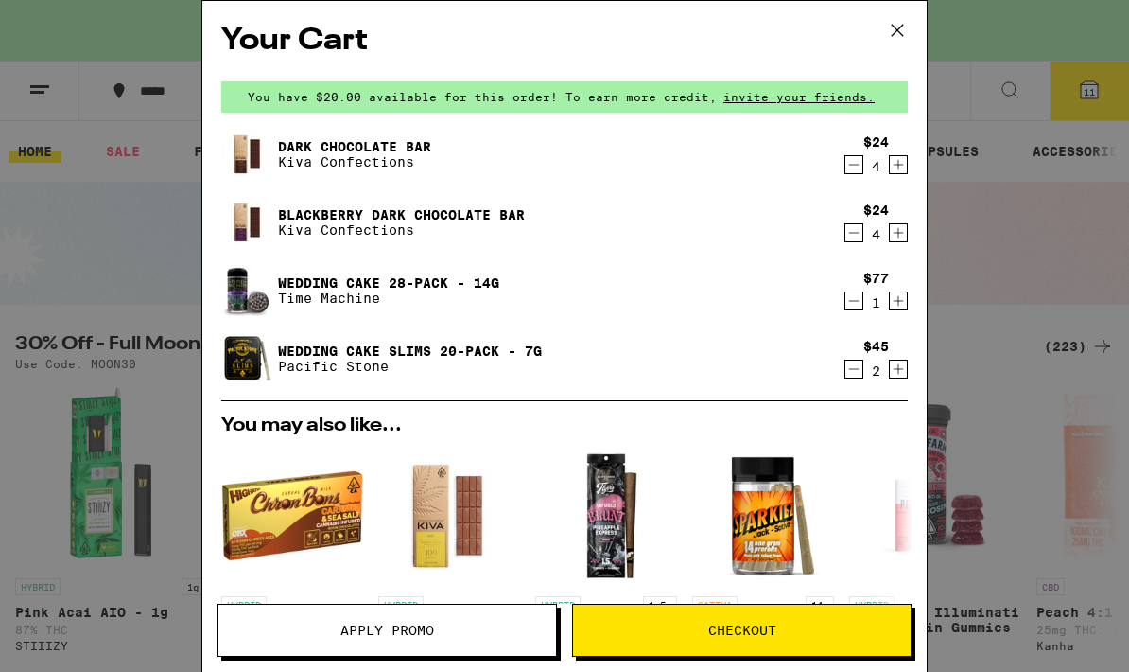
click at [745, 627] on span "Checkout" at bounding box center [742, 629] width 68 height 13
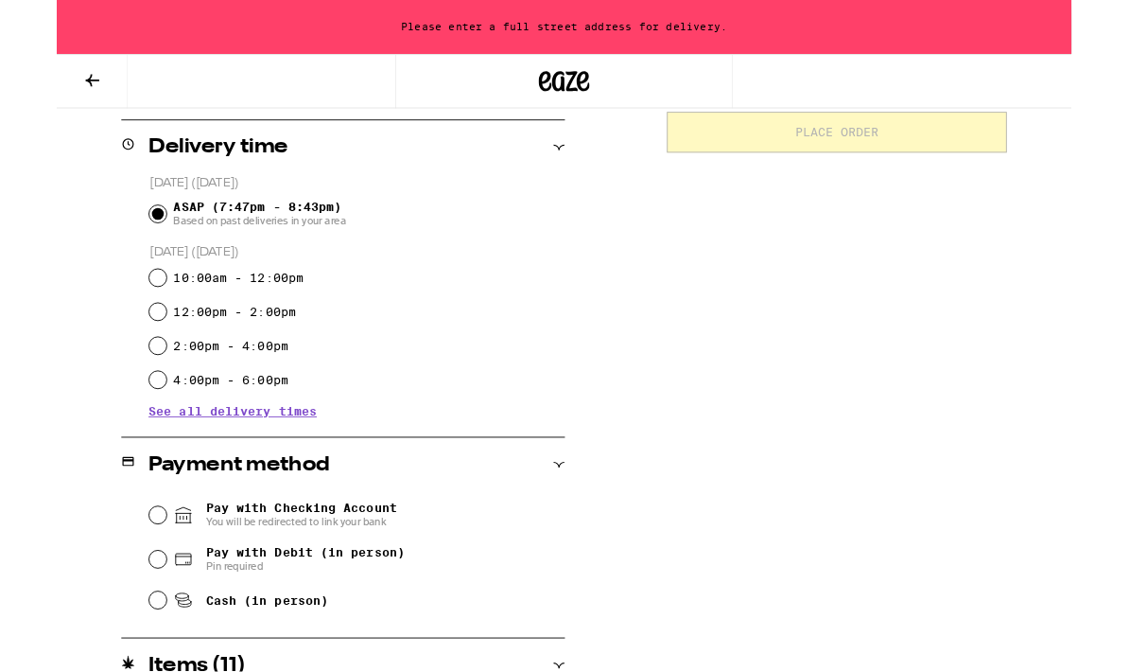
scroll to position [460, 0]
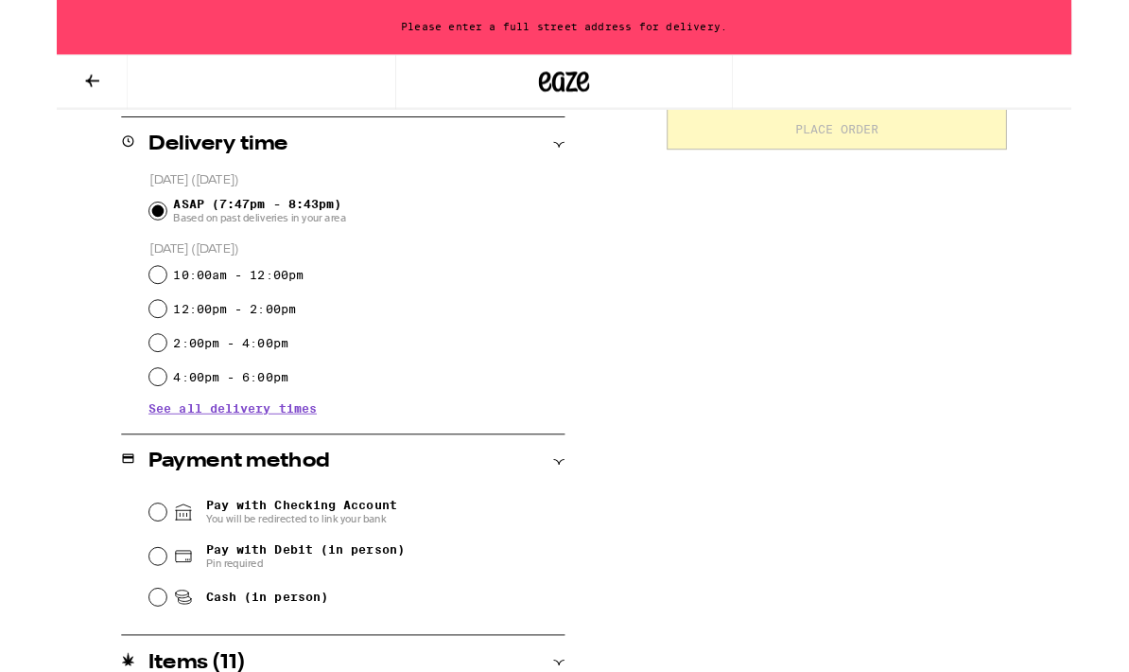
click at [119, 624] on input "Pay with Debit (in person) Pin required" at bounding box center [112, 618] width 19 height 19
radio input "true"
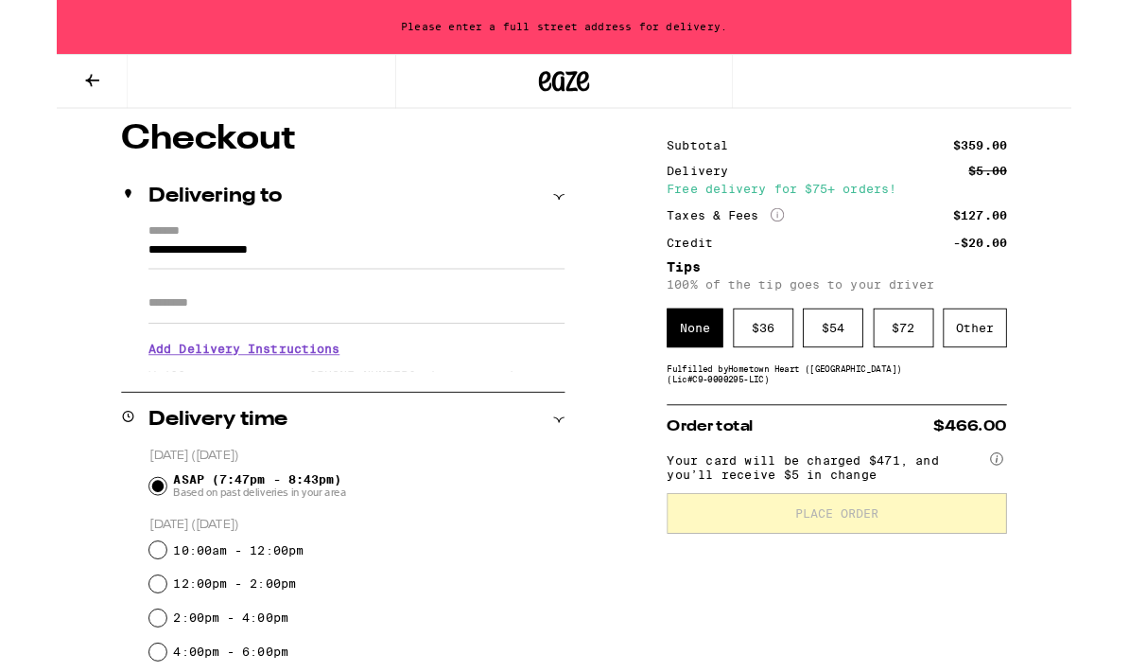
scroll to position [154, 0]
click at [780, 379] on div "$ 36" at bounding box center [786, 364] width 67 height 44
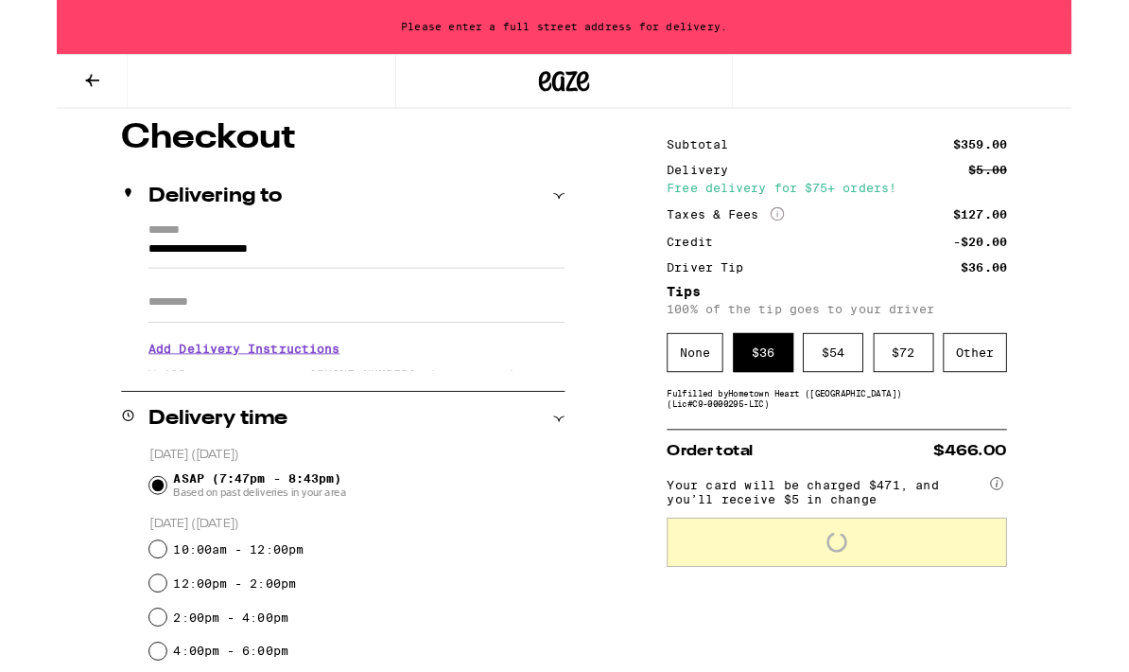
scroll to position [155, 0]
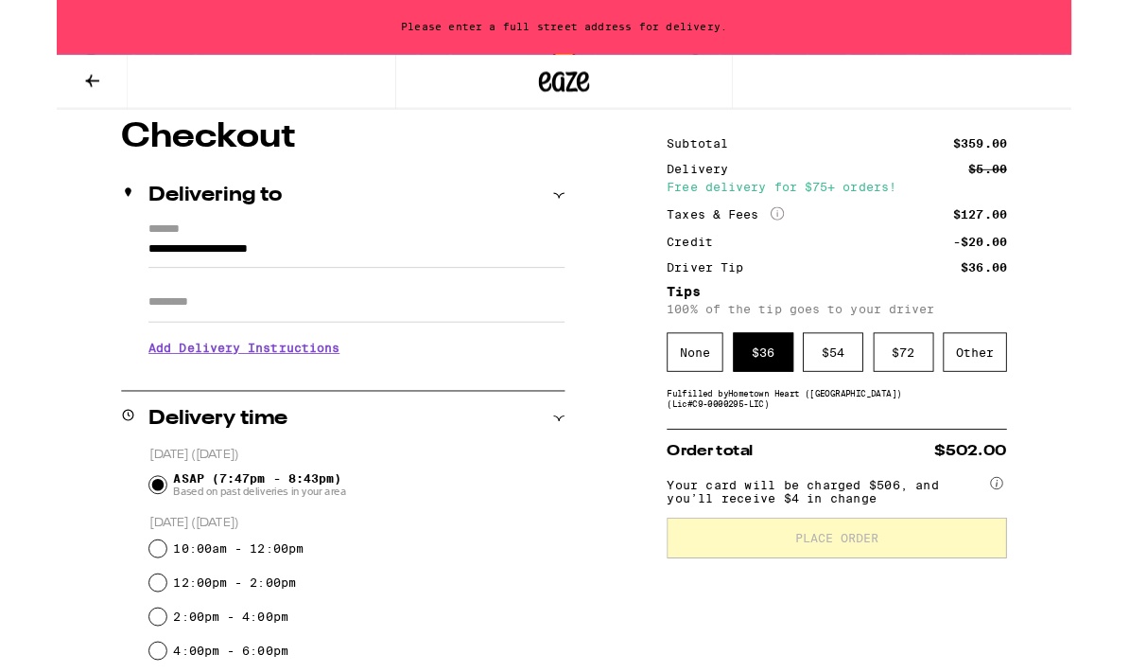
click at [1016, 405] on div "Other" at bounding box center [1022, 392] width 71 height 44
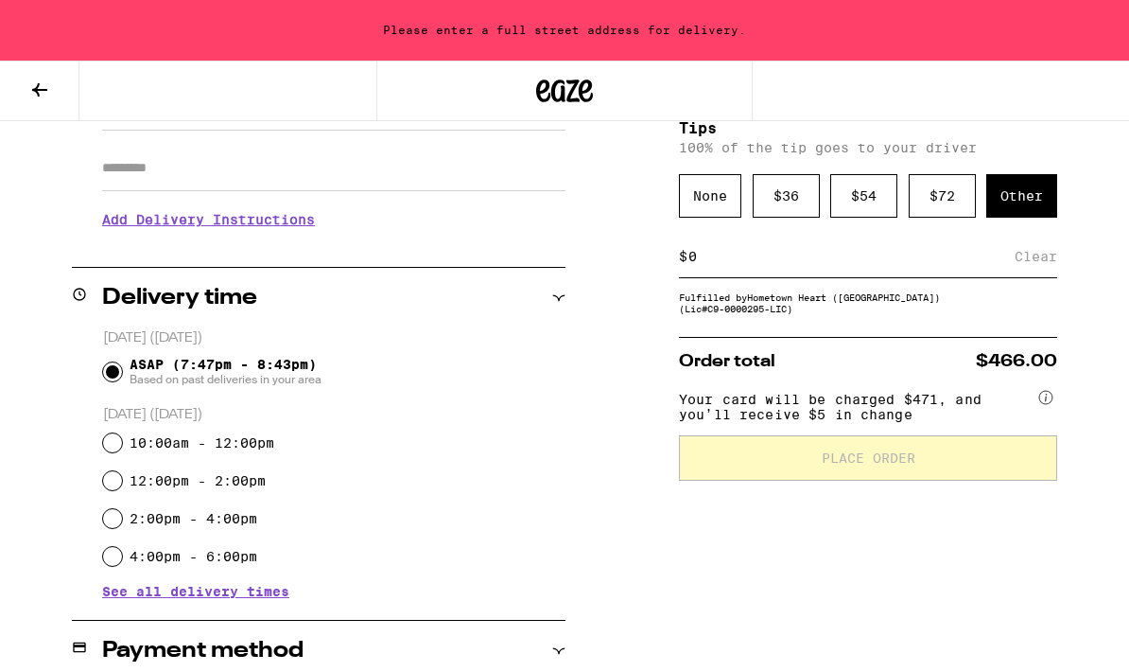
scroll to position [324, 0]
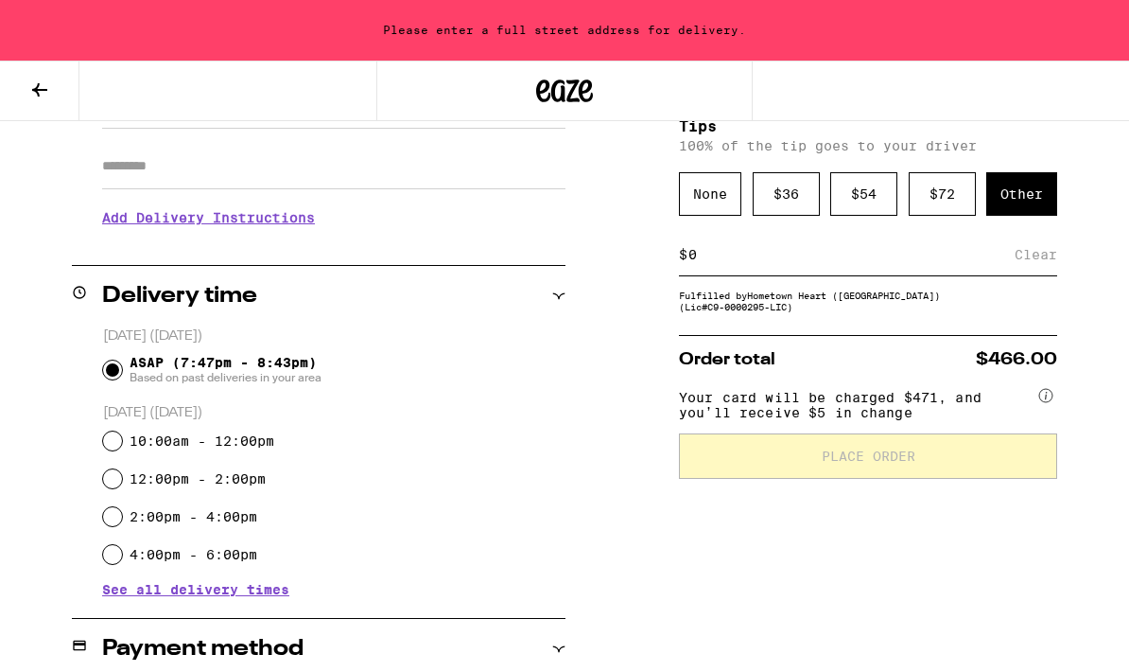
click at [708, 263] on input at bounding box center [851, 254] width 327 height 17
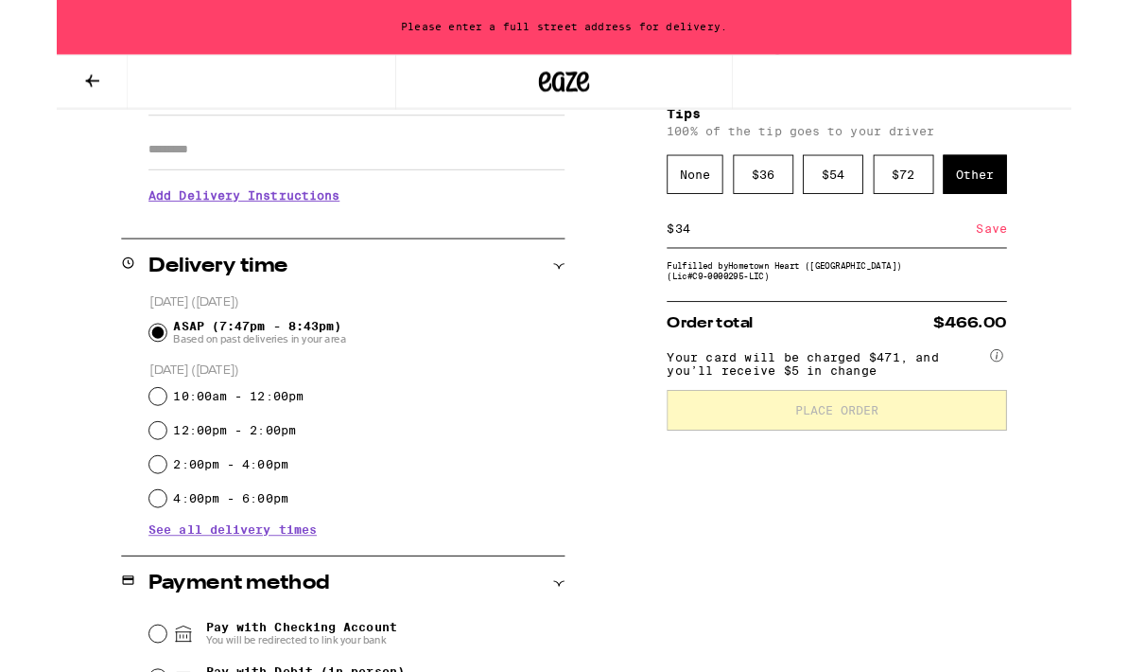
type input "34"
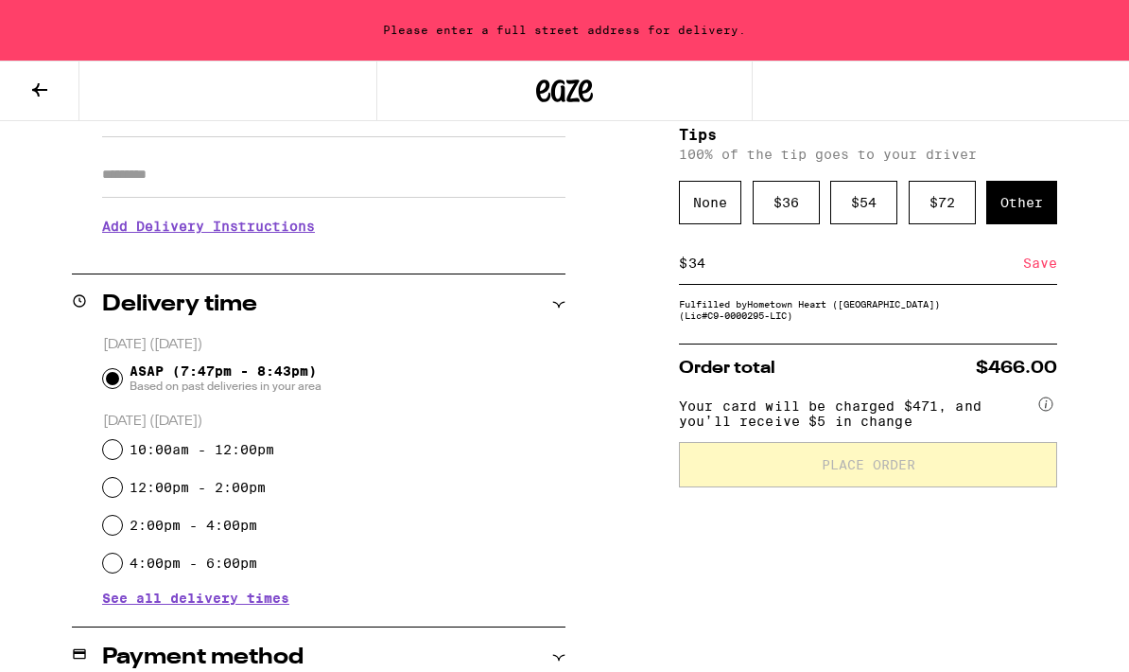
scroll to position [258, 0]
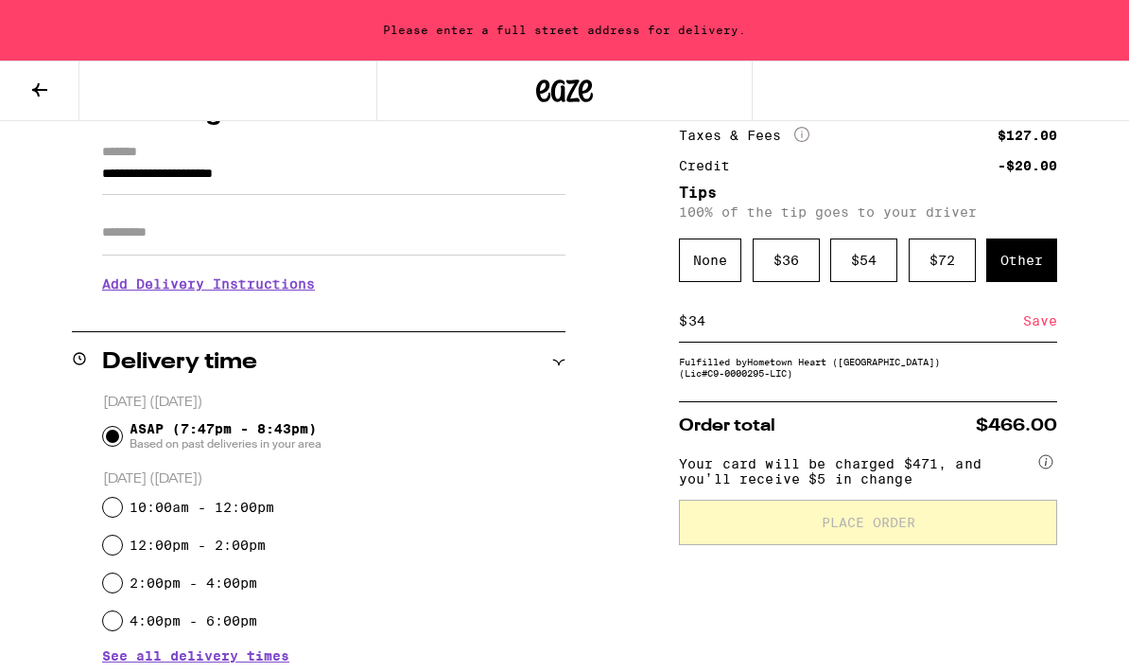
click at [1027, 268] on div "Other" at bounding box center [1022, 260] width 71 height 44
click at [710, 273] on div "None" at bounding box center [710, 260] width 62 height 44
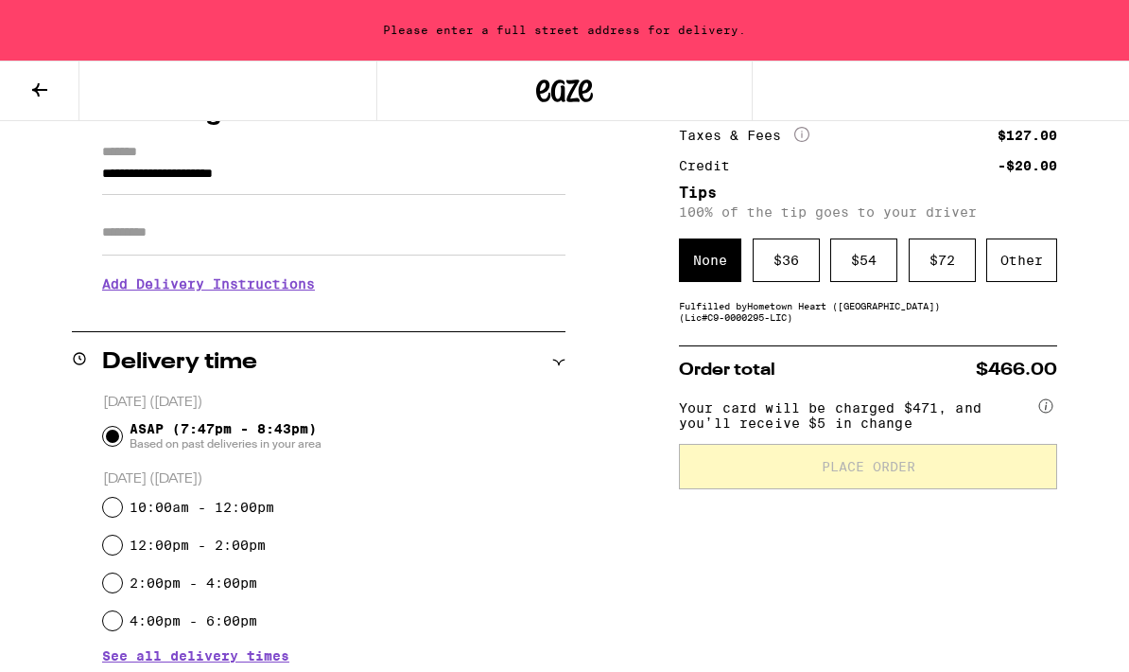
click at [786, 275] on div "$ 36" at bounding box center [786, 260] width 67 height 44
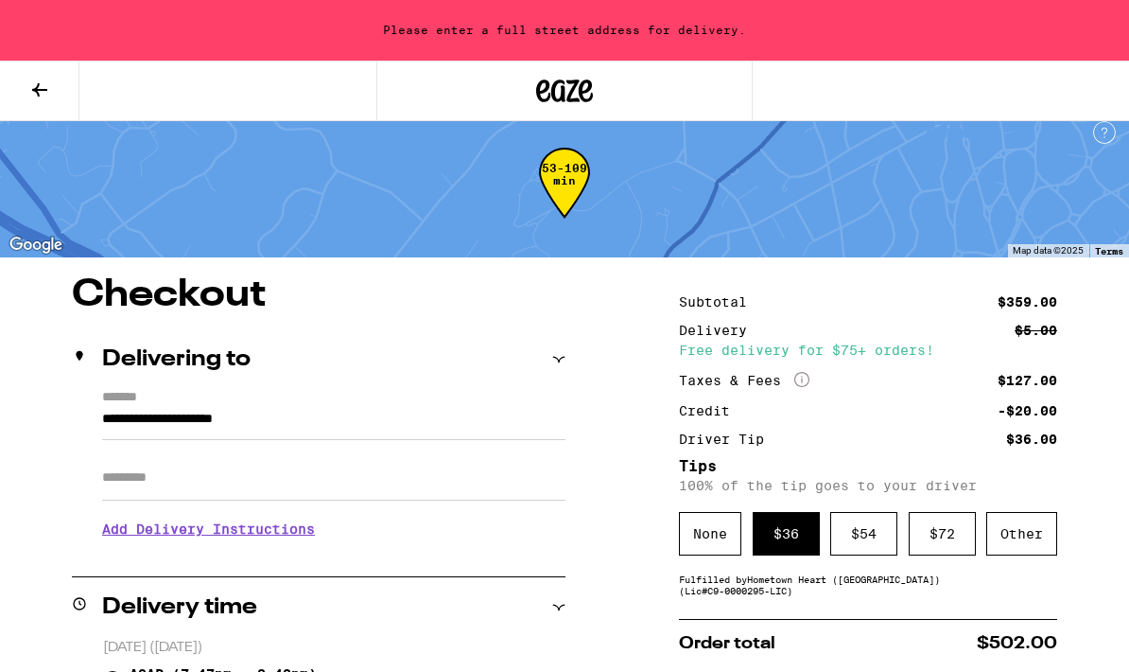
scroll to position [12, 0]
click at [41, 99] on icon at bounding box center [39, 90] width 23 height 23
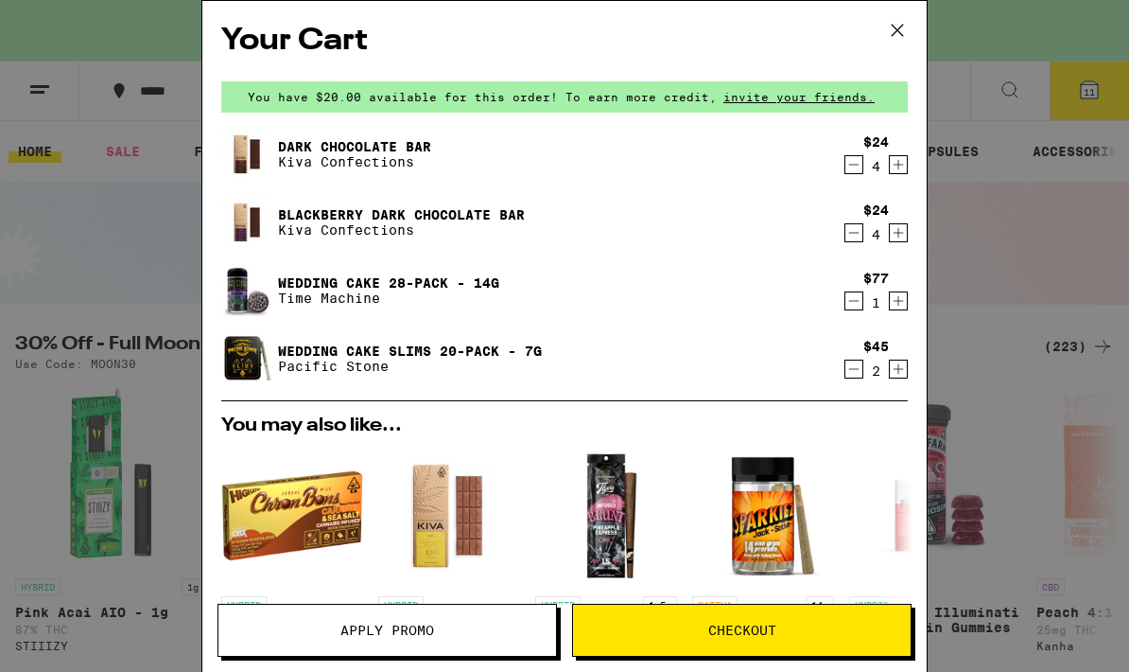
click at [852, 176] on icon "Decrement" at bounding box center [854, 164] width 17 height 23
click at [738, 637] on span "Checkout" at bounding box center [742, 629] width 68 height 13
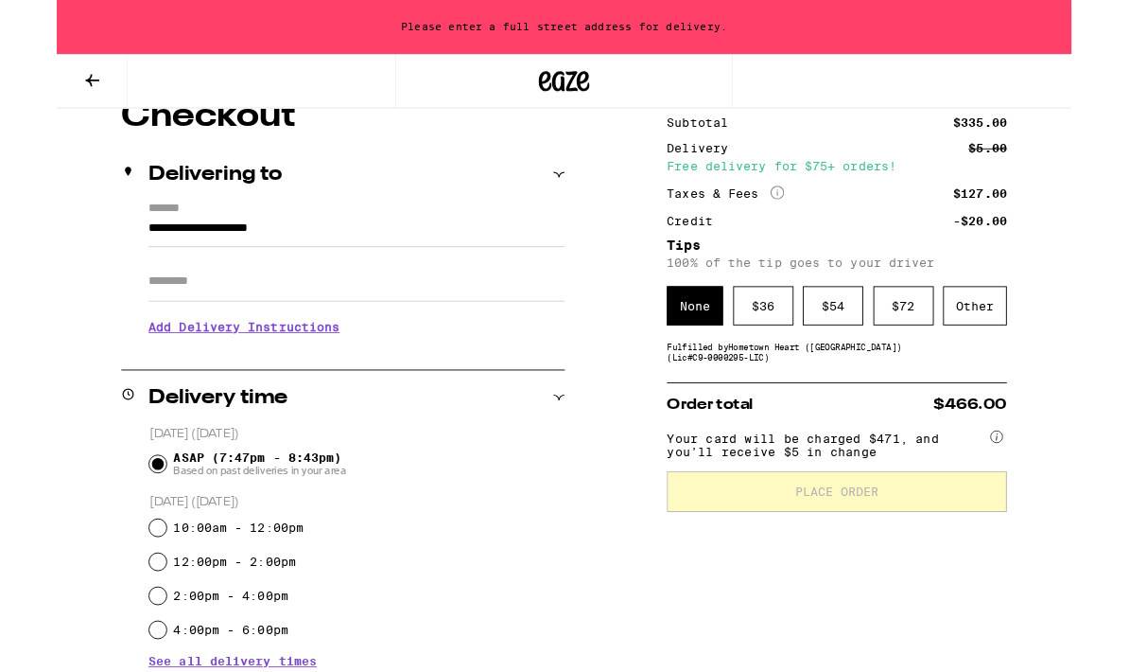
scroll to position [179, 0]
click at [788, 358] on div "$ 36" at bounding box center [786, 340] width 67 height 44
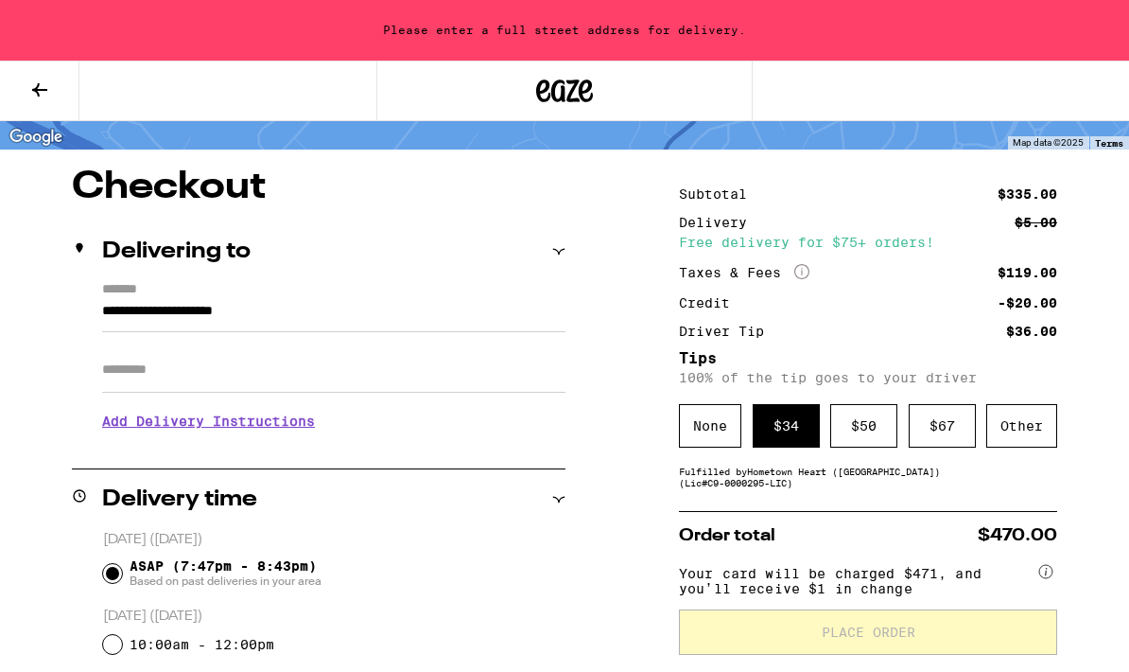
scroll to position [0, 0]
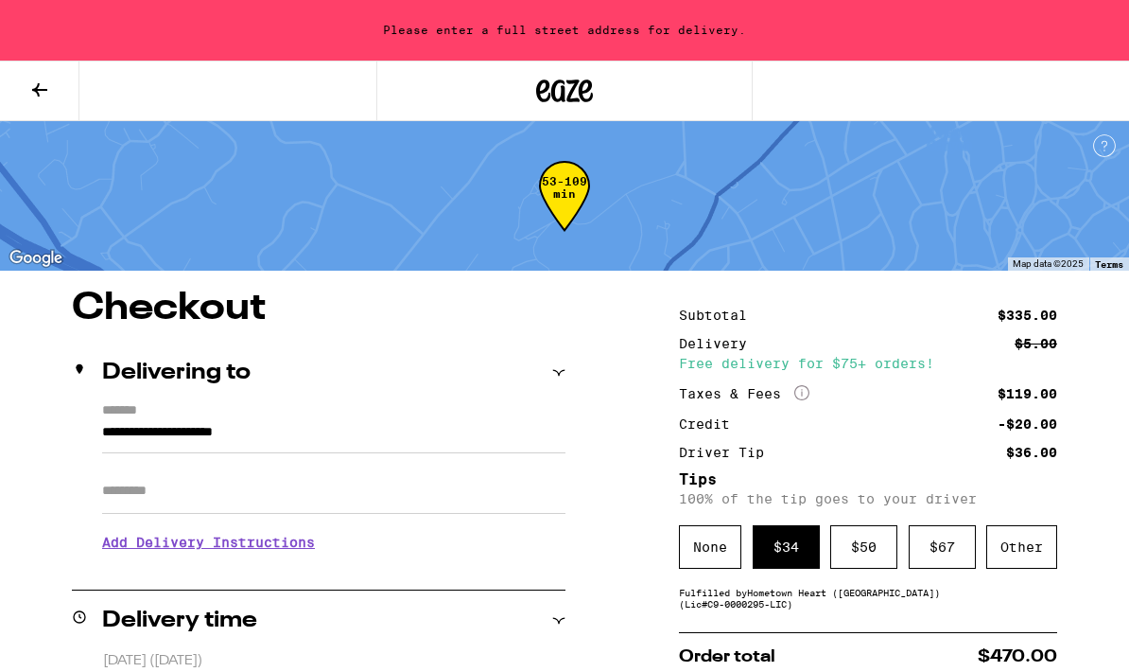
click at [114, 415] on label "*******" at bounding box center [333, 412] width 463 height 18
click at [114, 421] on input "**********" at bounding box center [333, 437] width 463 height 32
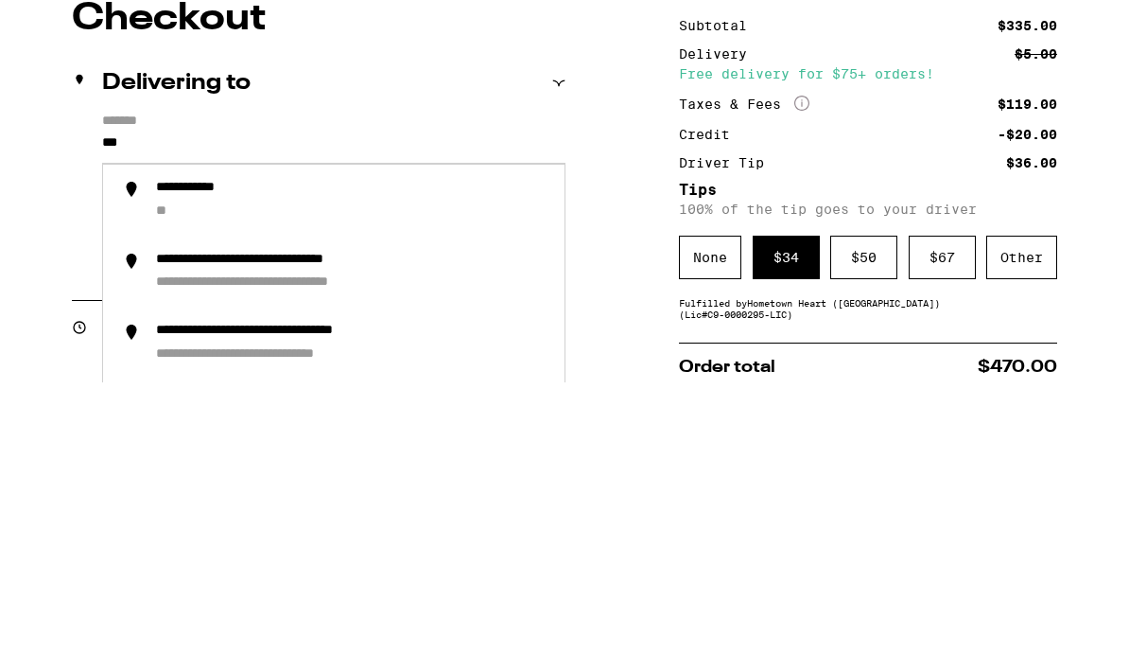
type input "**"
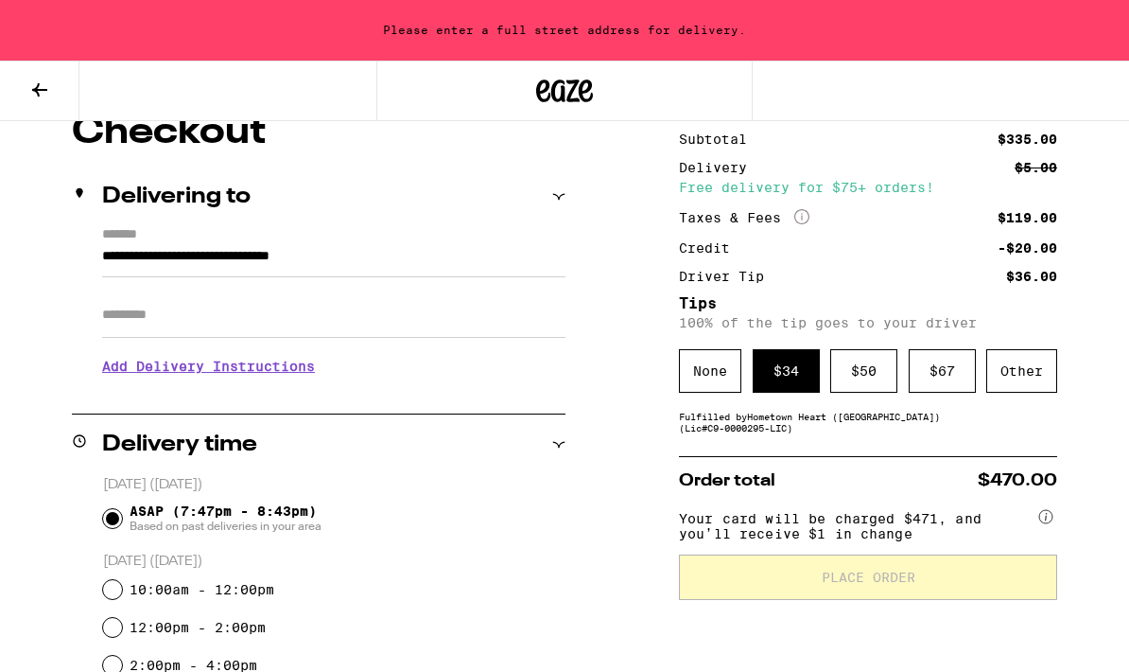
scroll to position [175, 0]
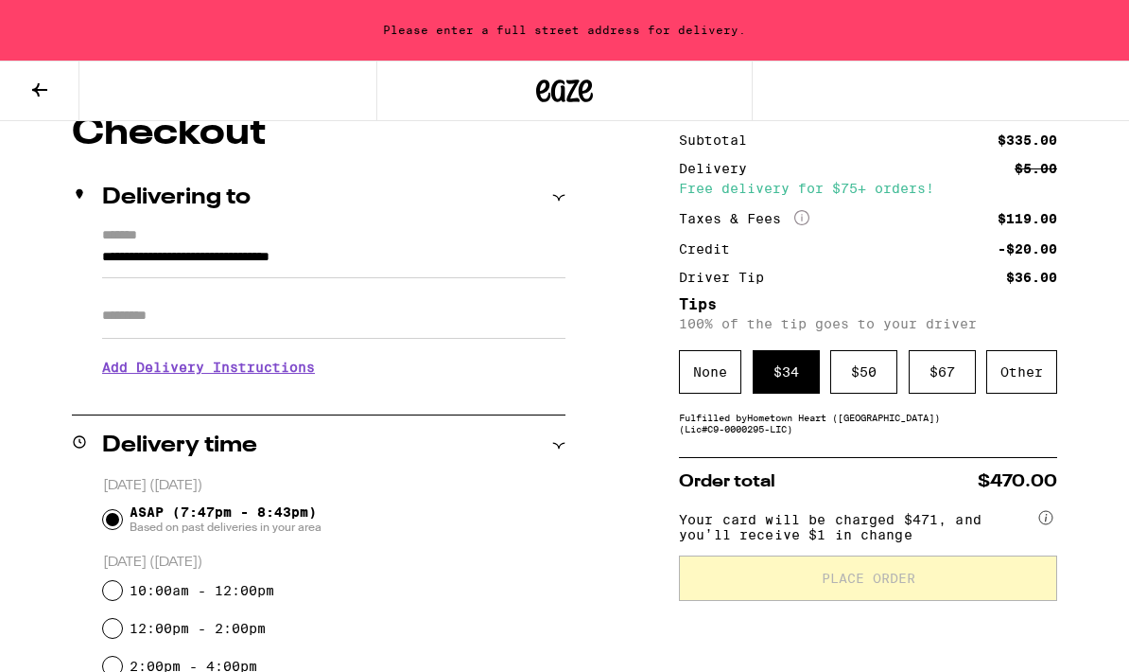
click at [556, 204] on div "Delivering to" at bounding box center [319, 197] width 494 height 23
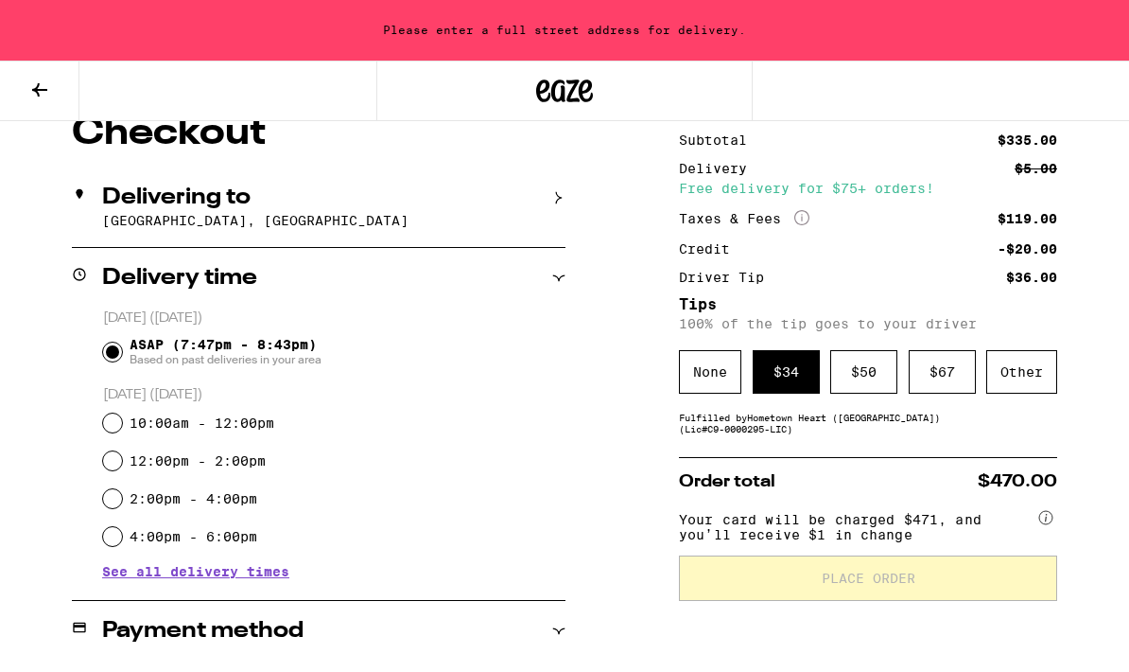
click at [563, 199] on icon at bounding box center [558, 197] width 13 height 13
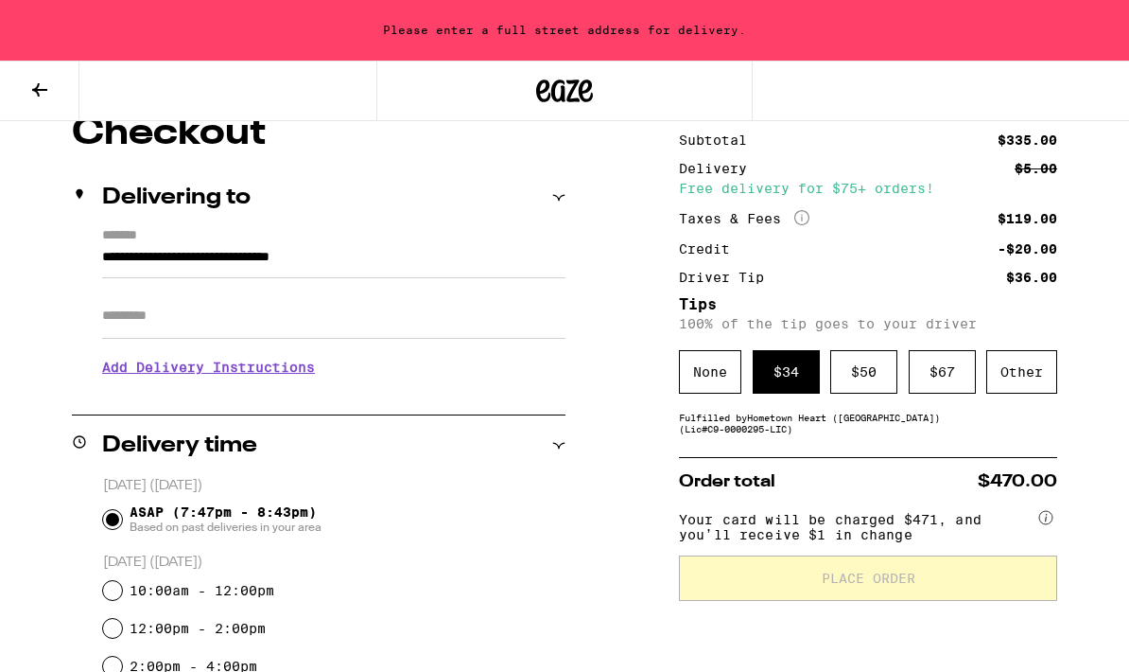
click at [433, 246] on input "**********" at bounding box center [333, 262] width 463 height 32
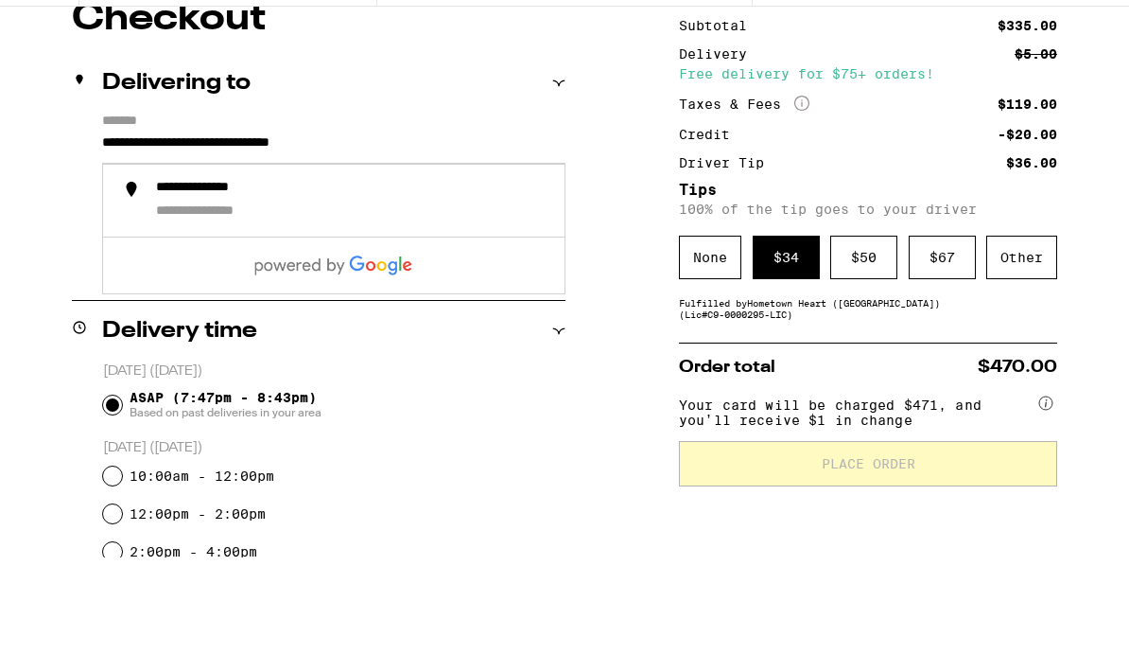
scroll to position [289, 0]
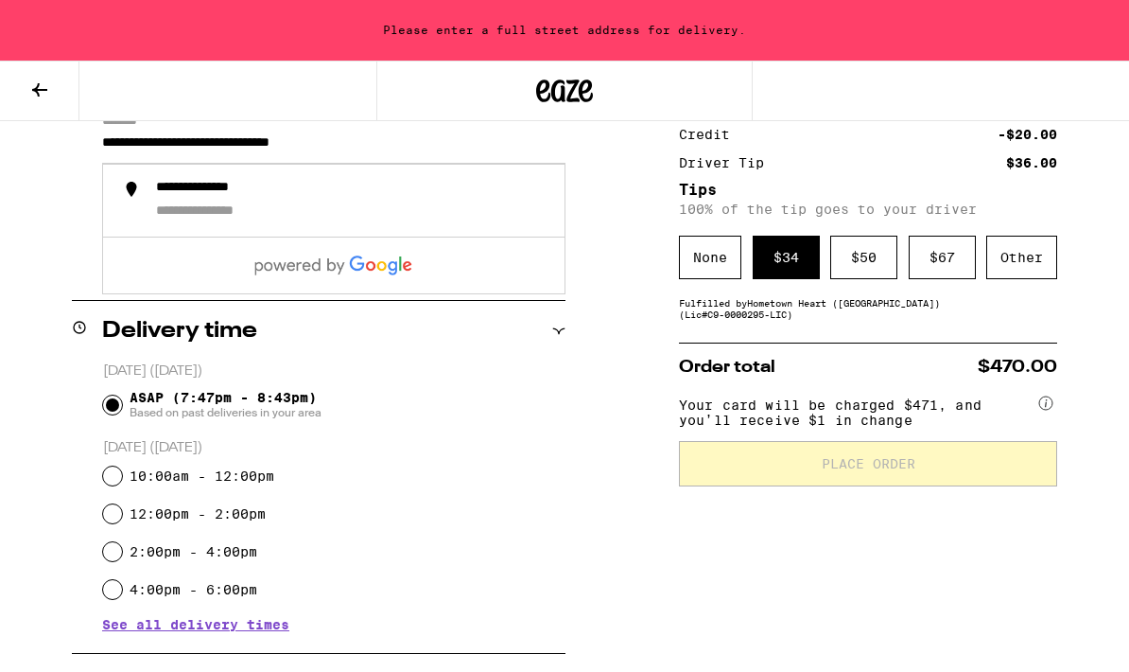
click at [442, 193] on div "**********" at bounding box center [352, 201] width 393 height 42
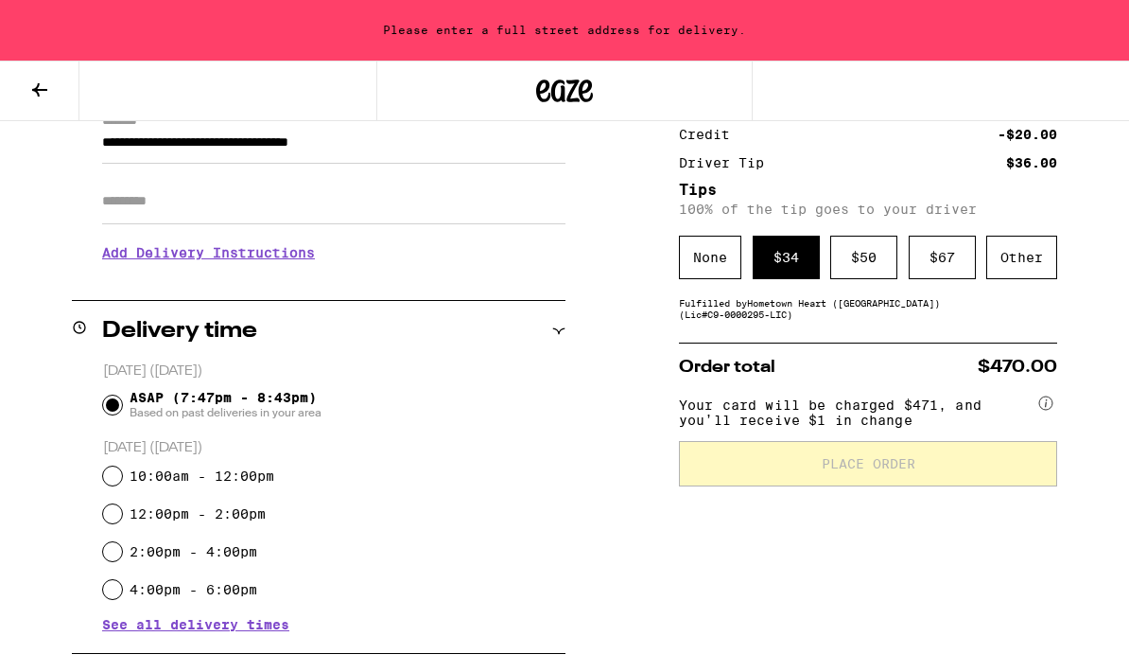
type input "**********"
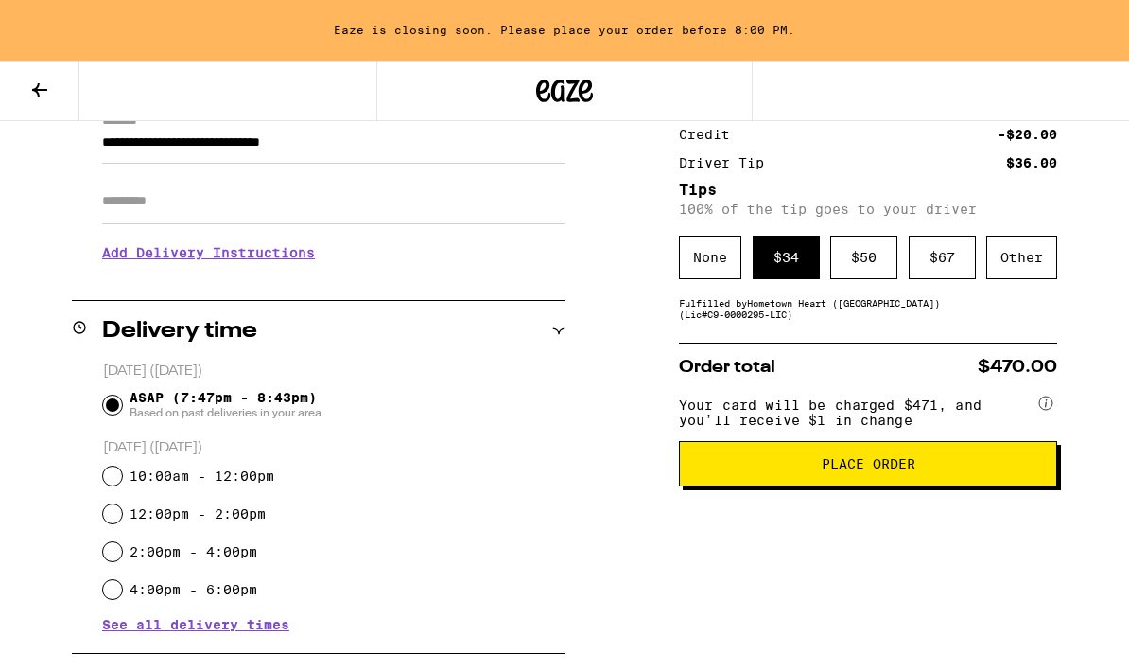
click at [918, 470] on span "Place Order" at bounding box center [868, 463] width 346 height 13
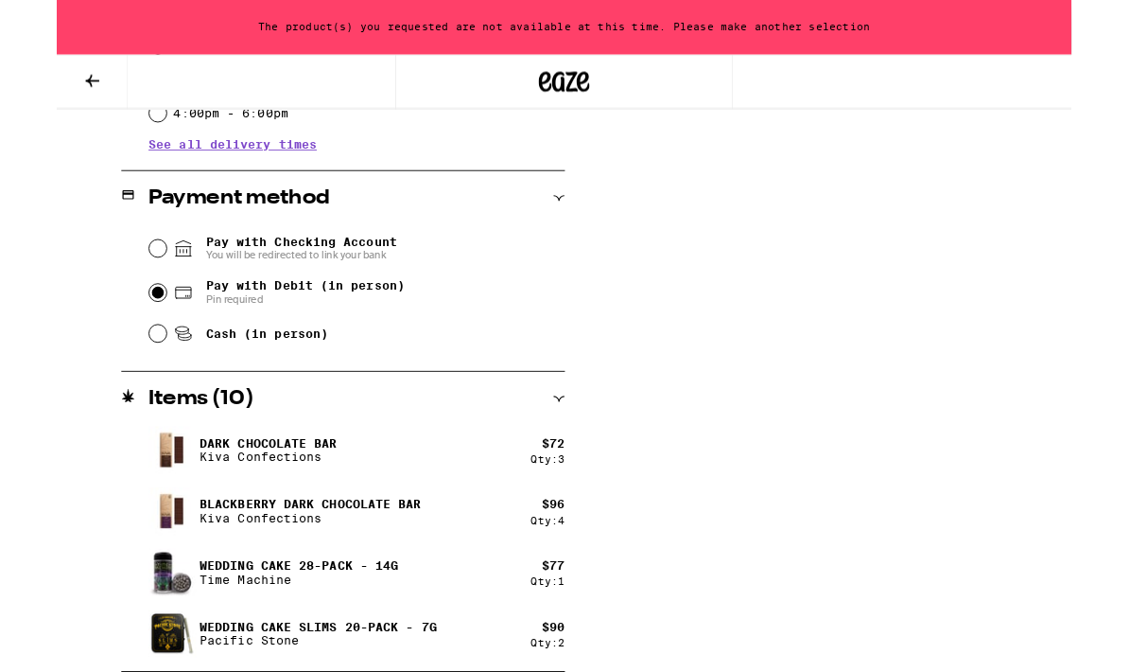
scroll to position [829, 0]
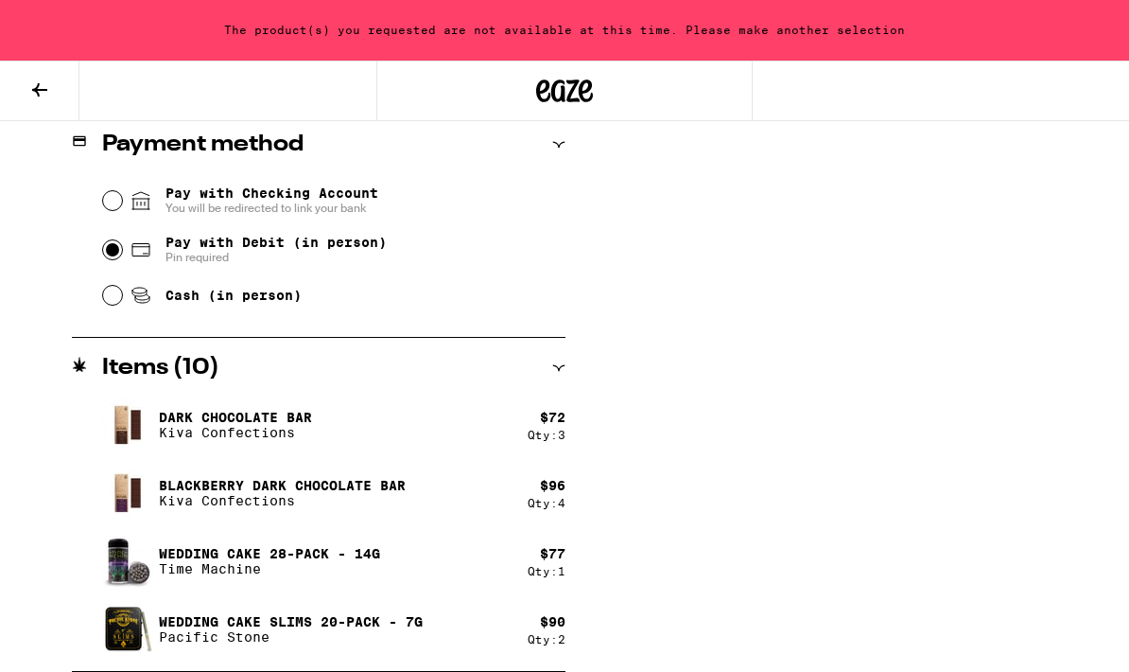
click at [551, 509] on div "Qty: 4" at bounding box center [547, 503] width 38 height 12
click at [547, 552] on div "$ 77" at bounding box center [553, 553] width 26 height 15
click at [546, 551] on div "$ 77" at bounding box center [553, 553] width 26 height 15
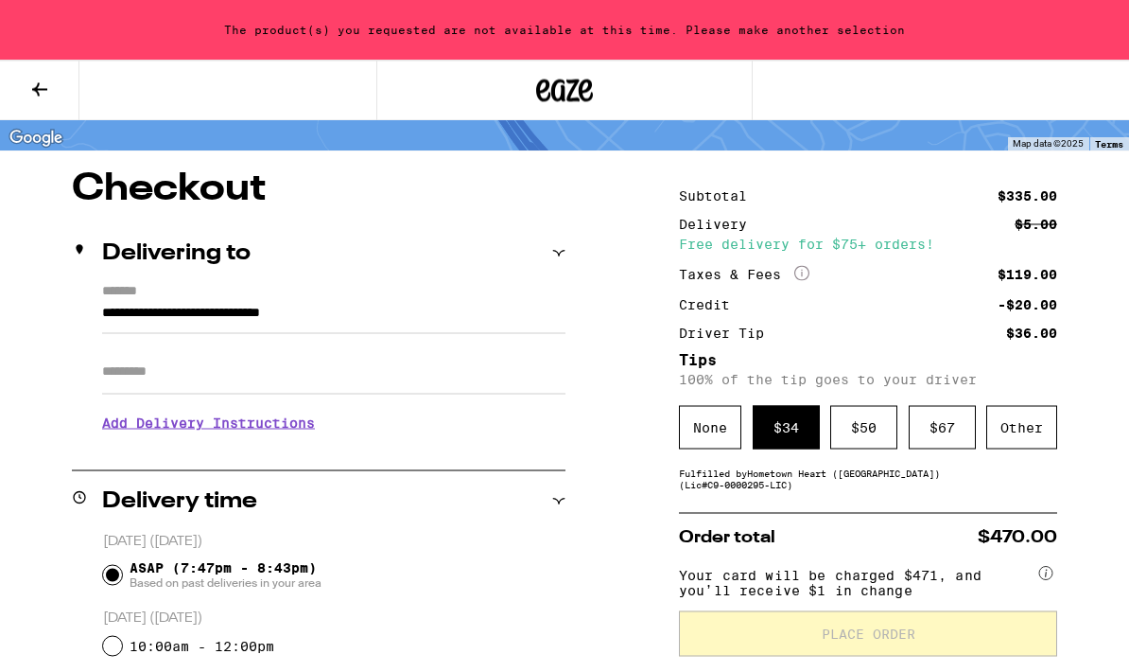
scroll to position [0, 0]
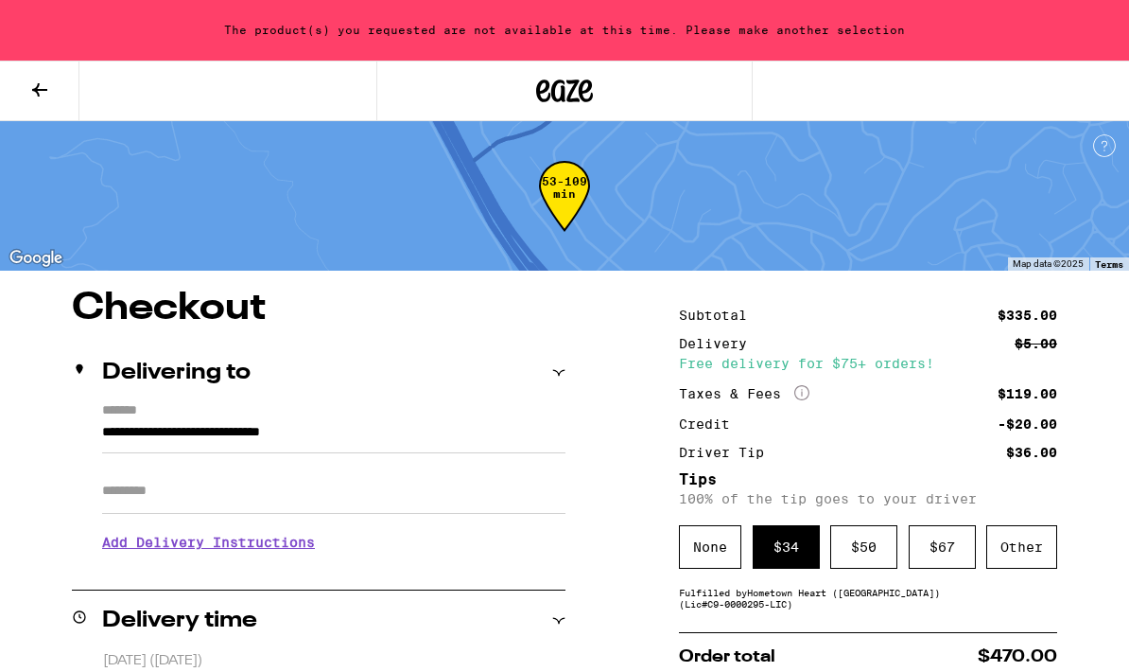
click at [61, 107] on button at bounding box center [39, 91] width 79 height 60
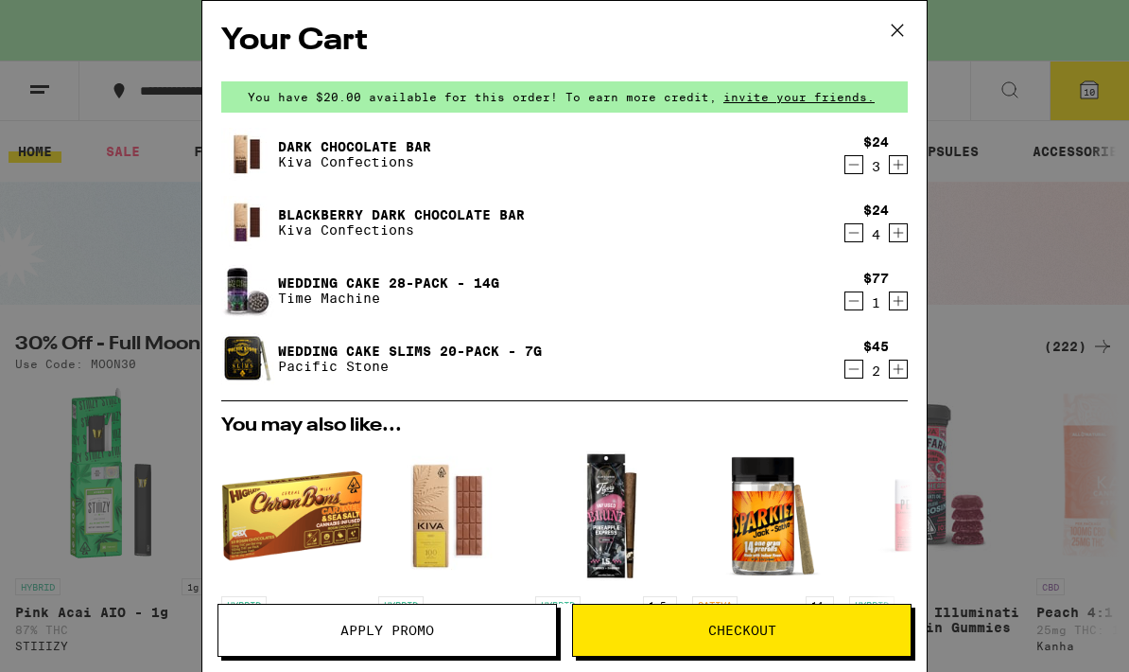
click at [451, 356] on link "Wedding Cake Slims 20-Pack - 7g" at bounding box center [410, 350] width 264 height 15
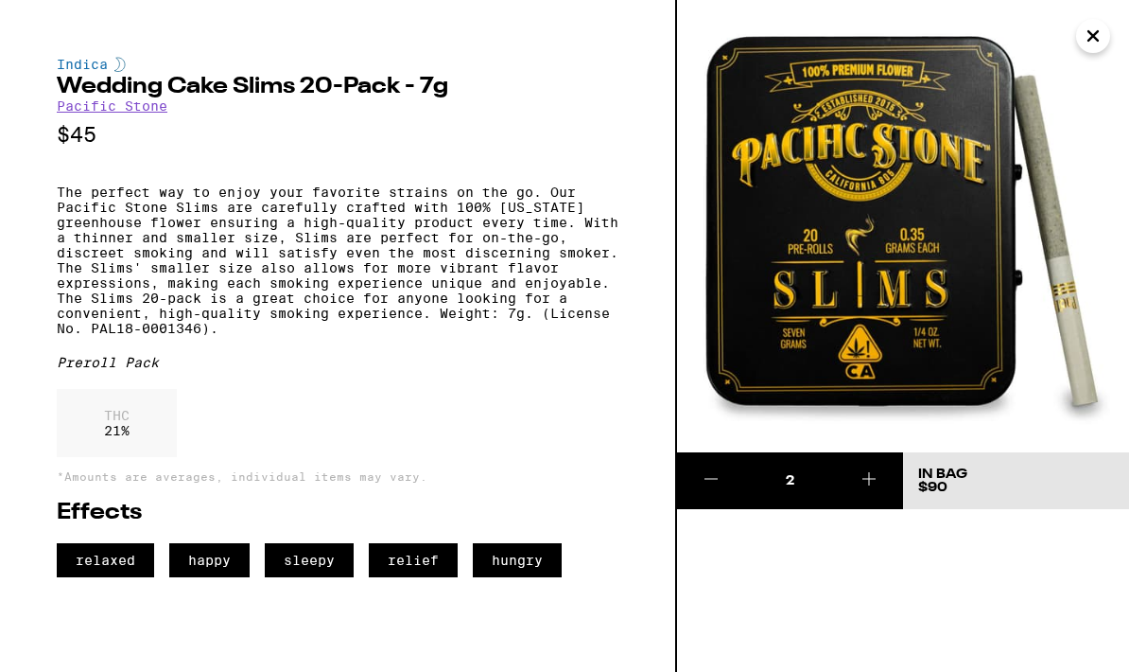
click at [1089, 34] on icon "Close" at bounding box center [1093, 36] width 23 height 28
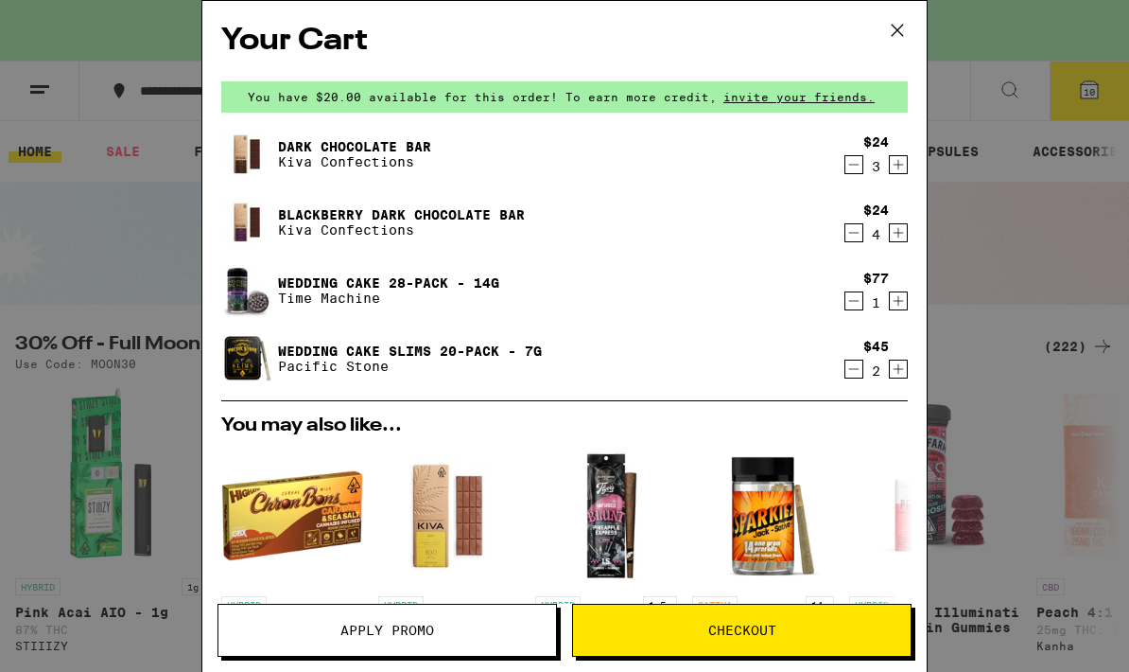
click at [470, 282] on link "Wedding Cake 28-Pack - 14g" at bounding box center [388, 282] width 221 height 15
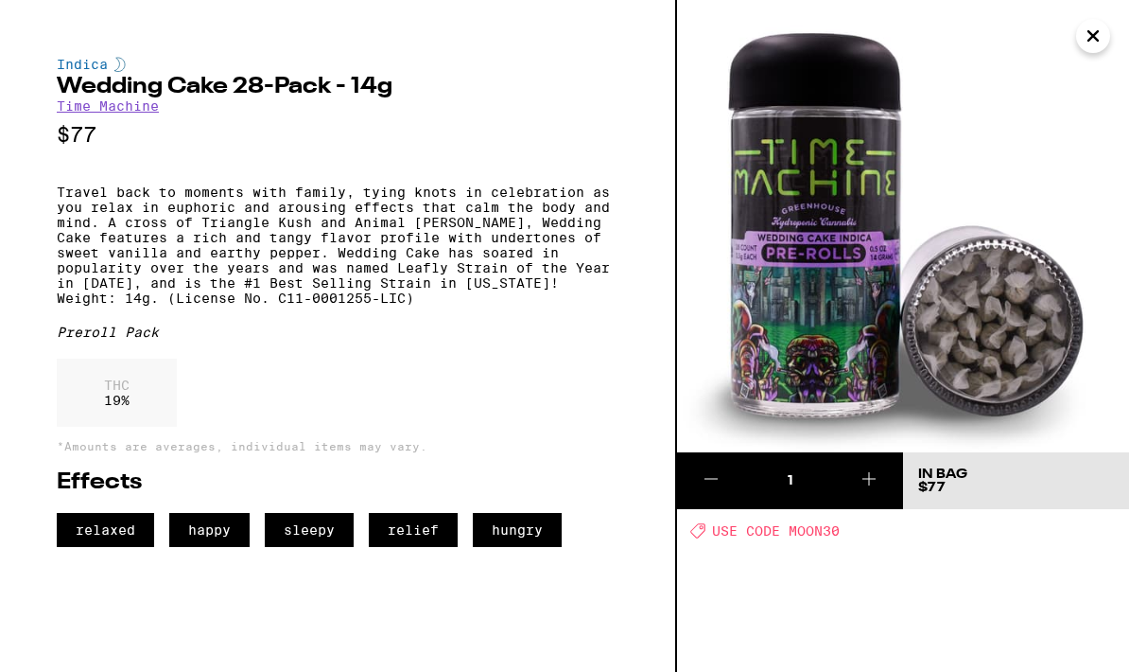
click at [1097, 35] on icon "Close" at bounding box center [1093, 36] width 23 height 28
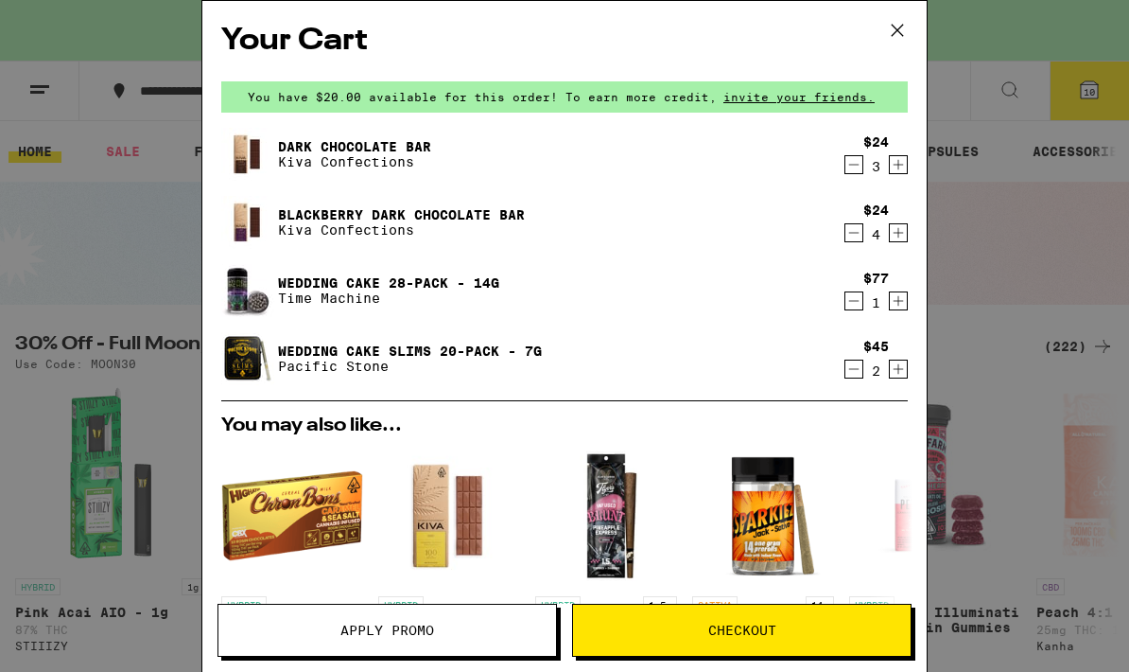
click at [513, 208] on link "Blackberry Dark Chocolate Bar" at bounding box center [401, 214] width 247 height 15
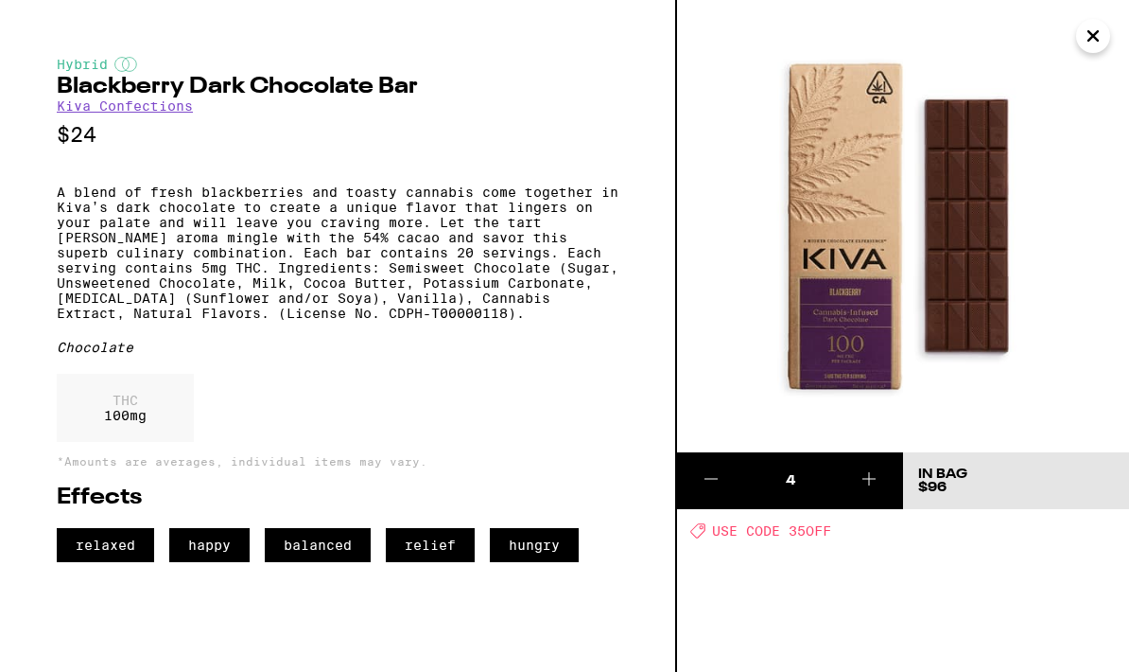
click at [1091, 14] on img at bounding box center [903, 226] width 452 height 452
click at [1099, 34] on icon "Close" at bounding box center [1093, 36] width 23 height 28
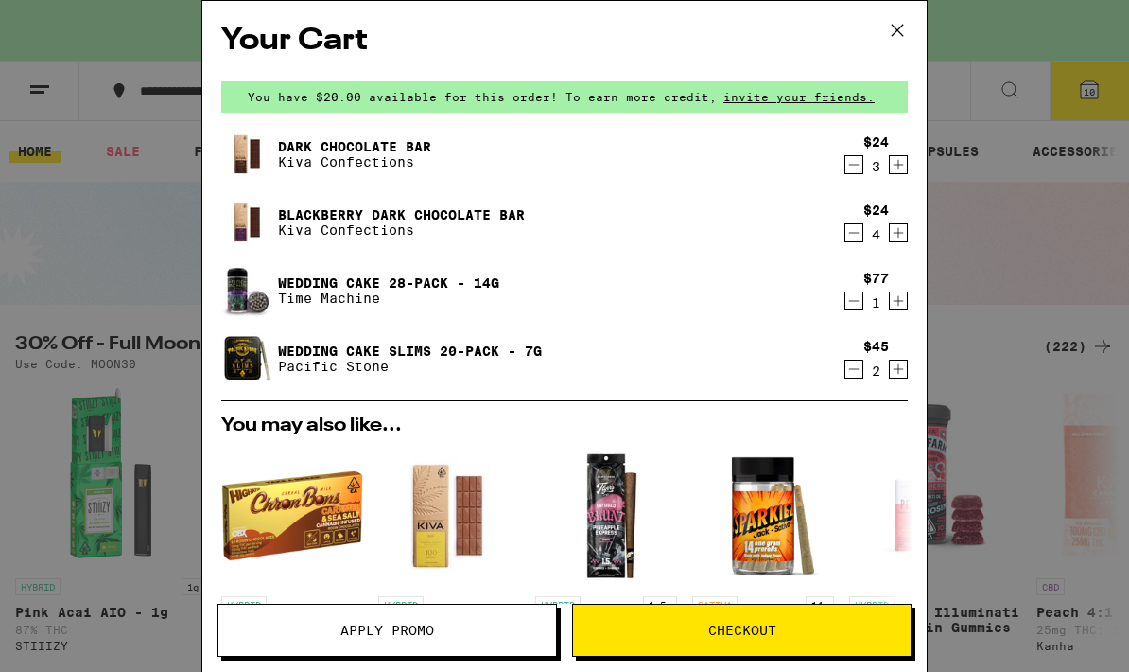
click at [473, 159] on div "Dark Chocolate Bar Kiva Confections" at bounding box center [528, 154] width 614 height 53
click at [390, 139] on link "Dark Chocolate Bar" at bounding box center [354, 146] width 153 height 15
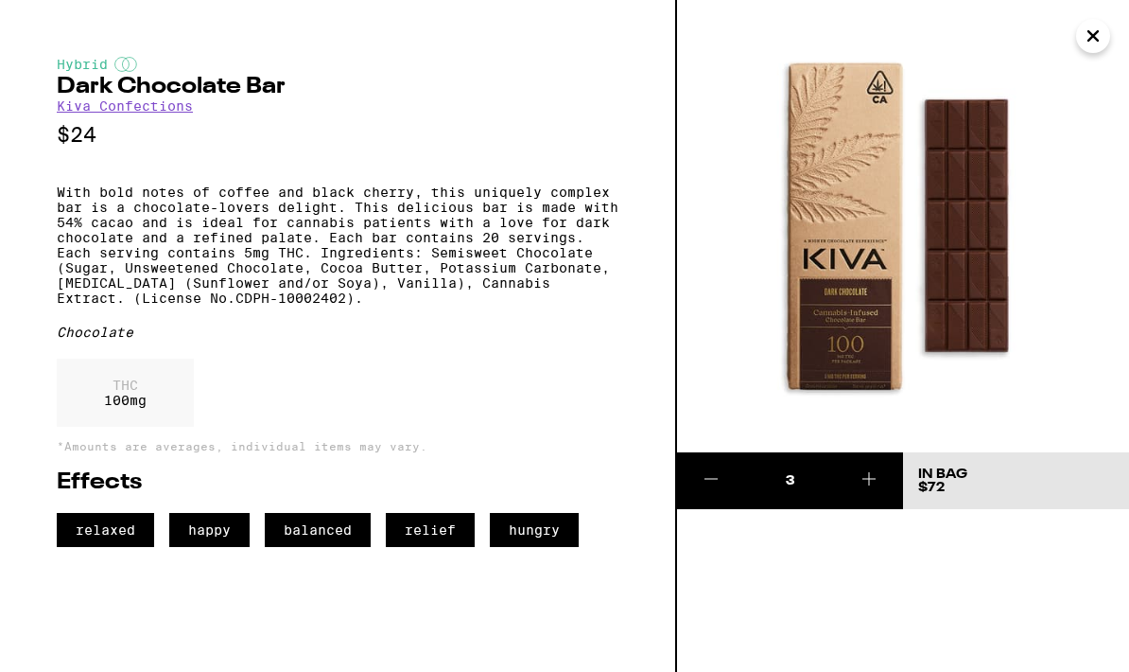
click at [1093, 32] on icon "Close" at bounding box center [1093, 36] width 23 height 28
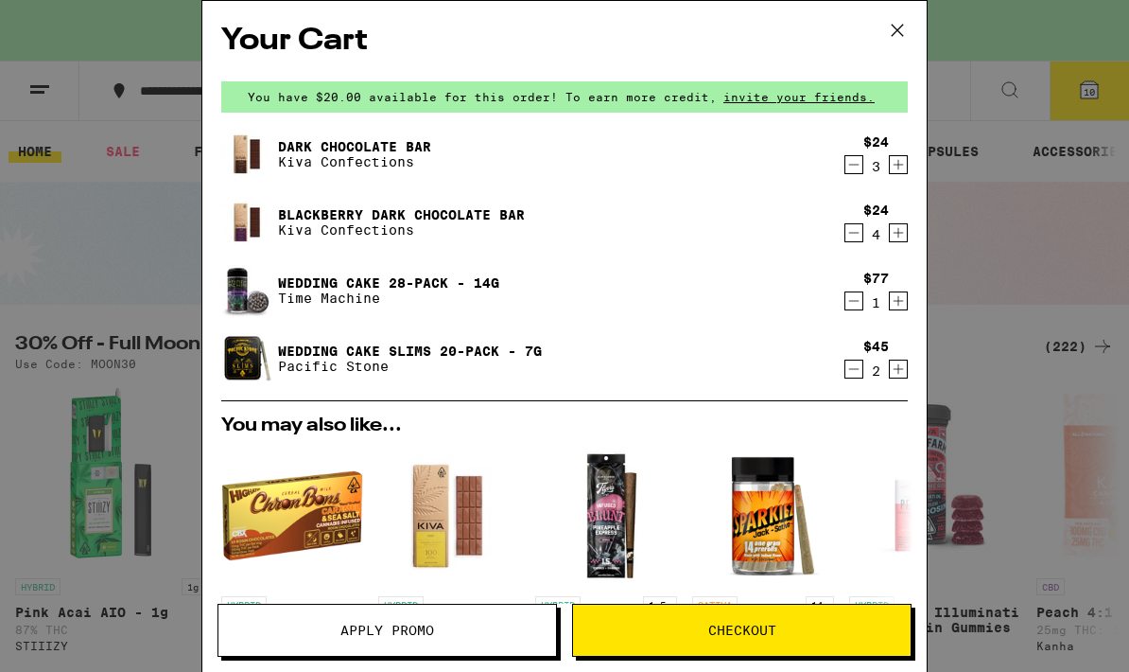
click at [717, 635] on span "Checkout" at bounding box center [742, 629] width 68 height 13
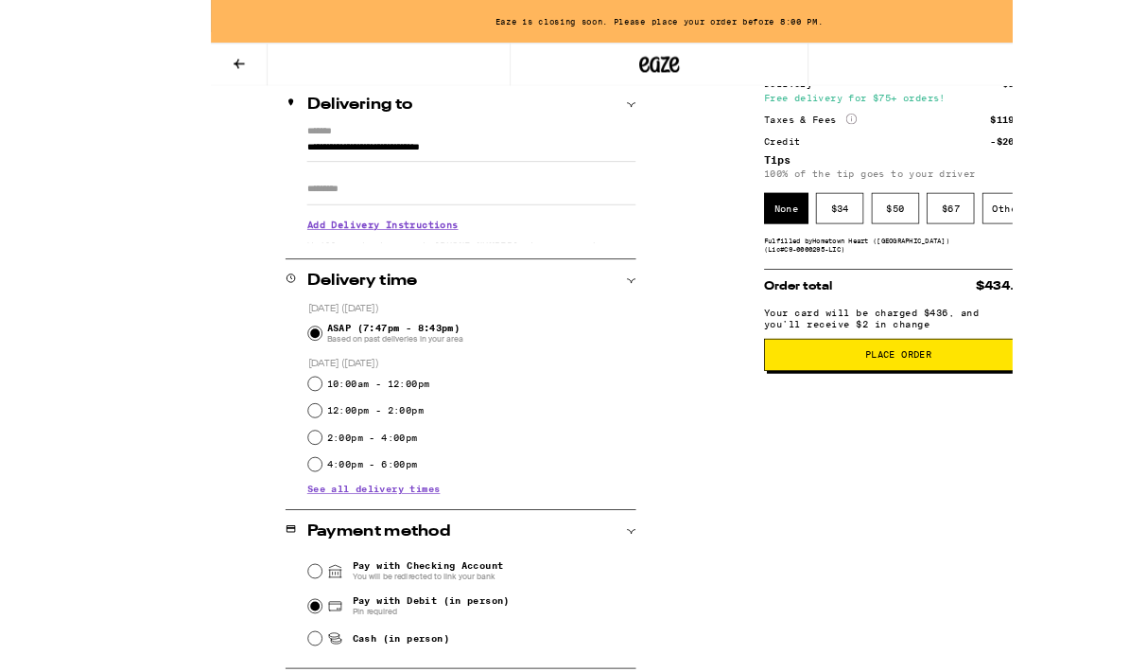
scroll to position [380, 0]
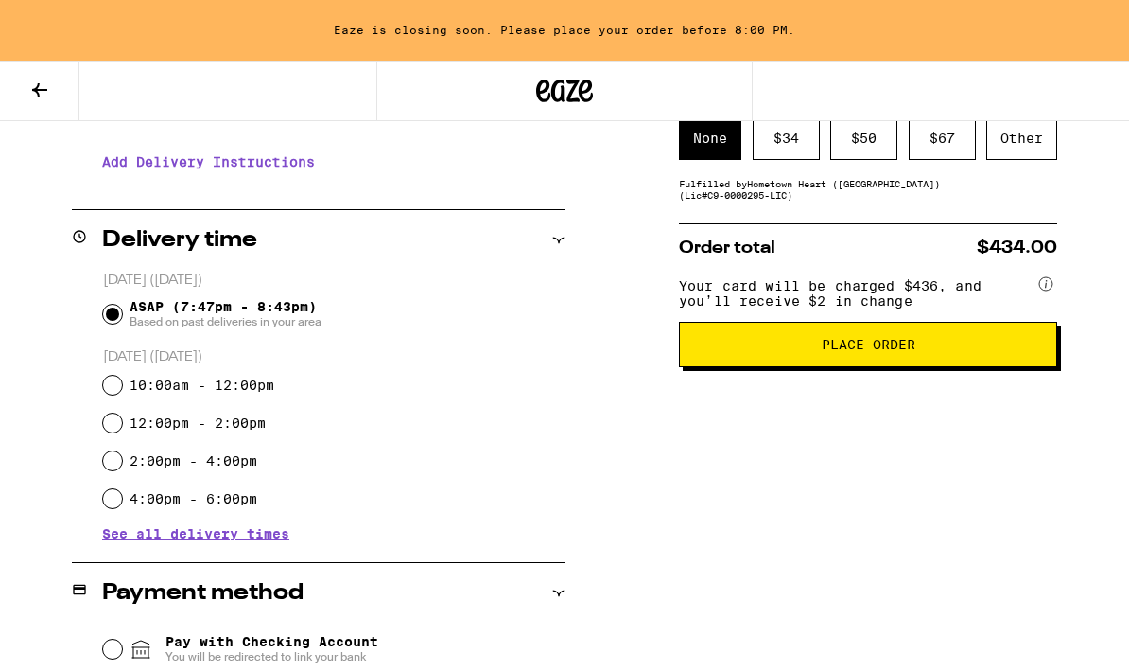
click at [788, 140] on div "$ 34" at bounding box center [786, 138] width 67 height 44
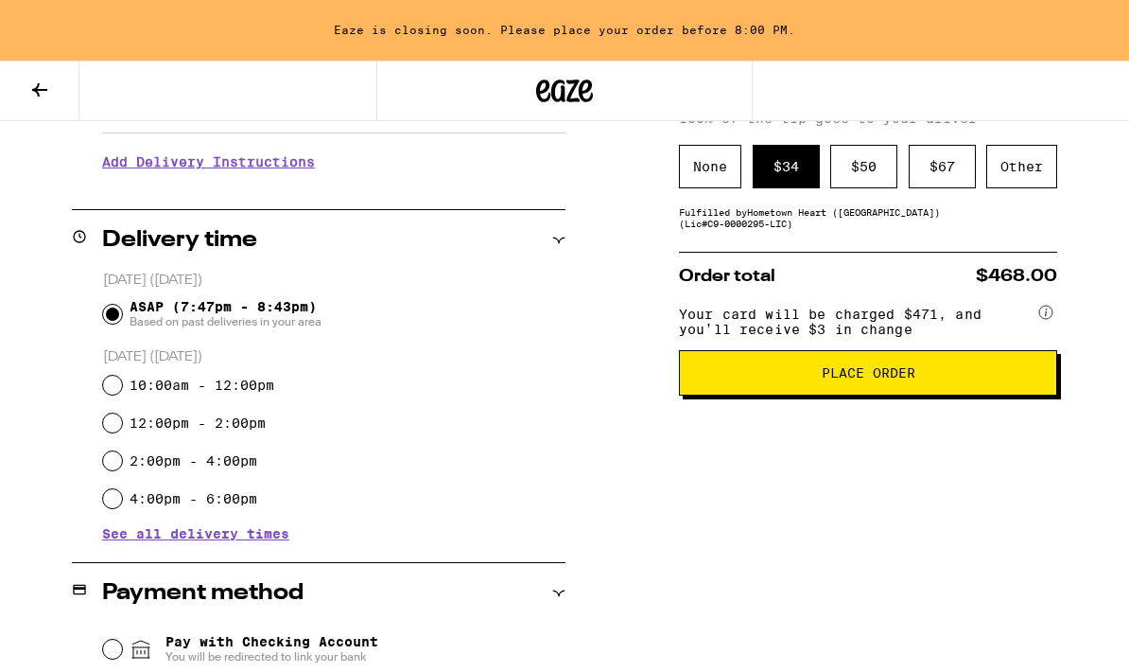
click at [811, 379] on span "Place Order" at bounding box center [868, 372] width 346 height 13
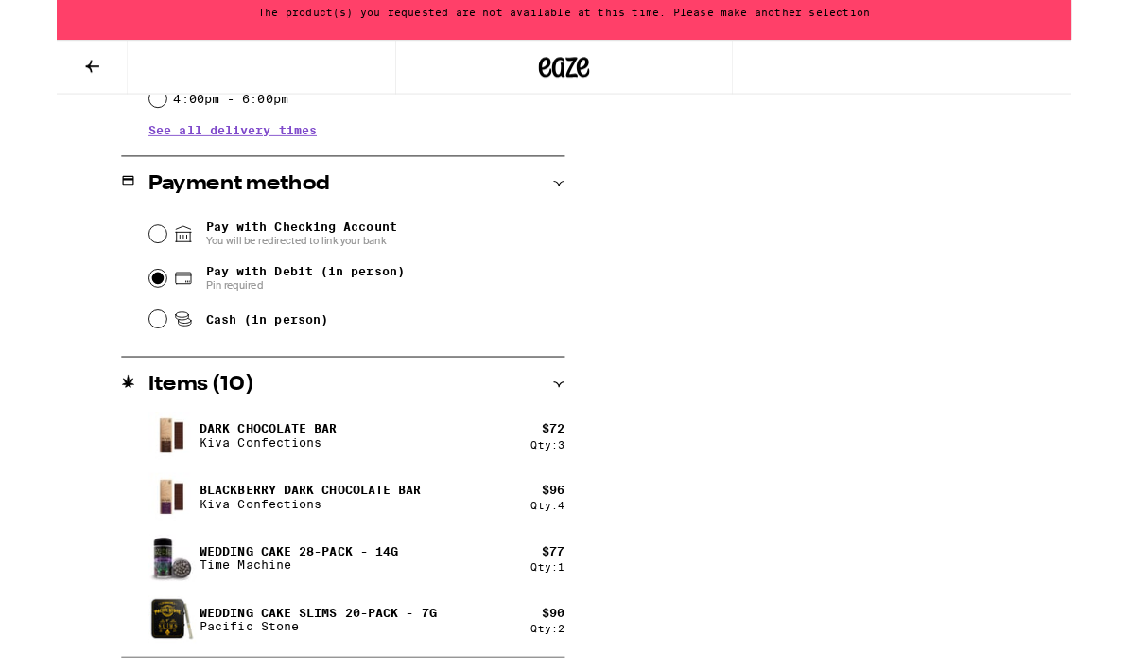
scroll to position [829, 0]
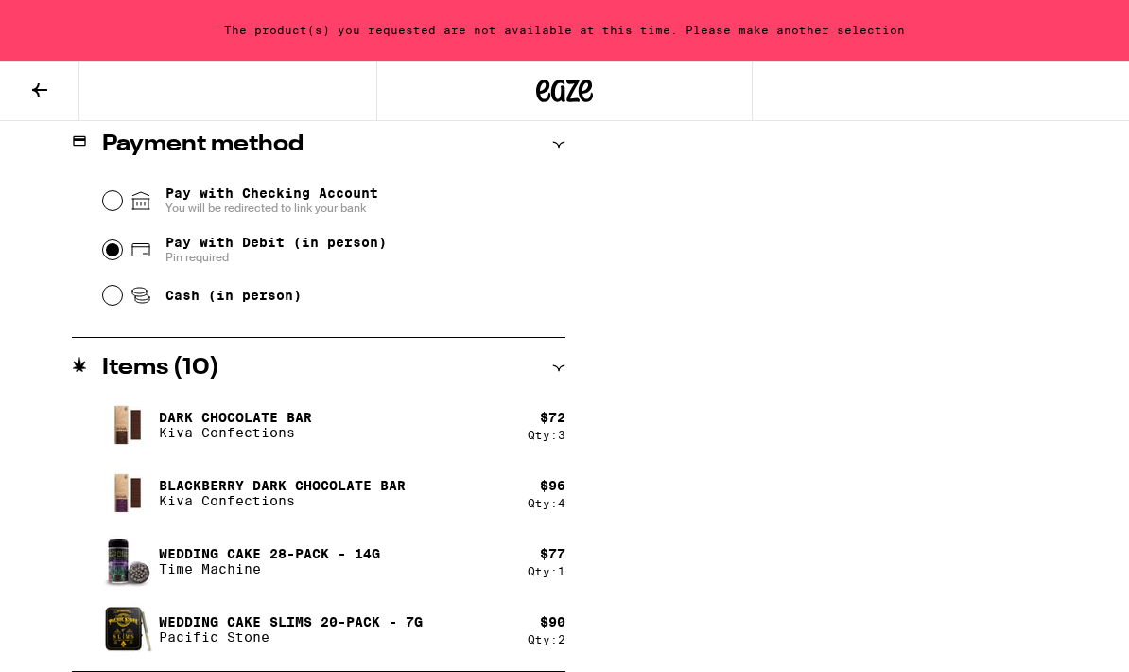
click at [760, 406] on div "Subtotal $335.00 Delivery $5.00 Free delivery for $75+ orders! Taxes & Fees Mor…" at bounding box center [868, 66] width 378 height 1211
click at [32, 101] on button at bounding box center [39, 91] width 79 height 60
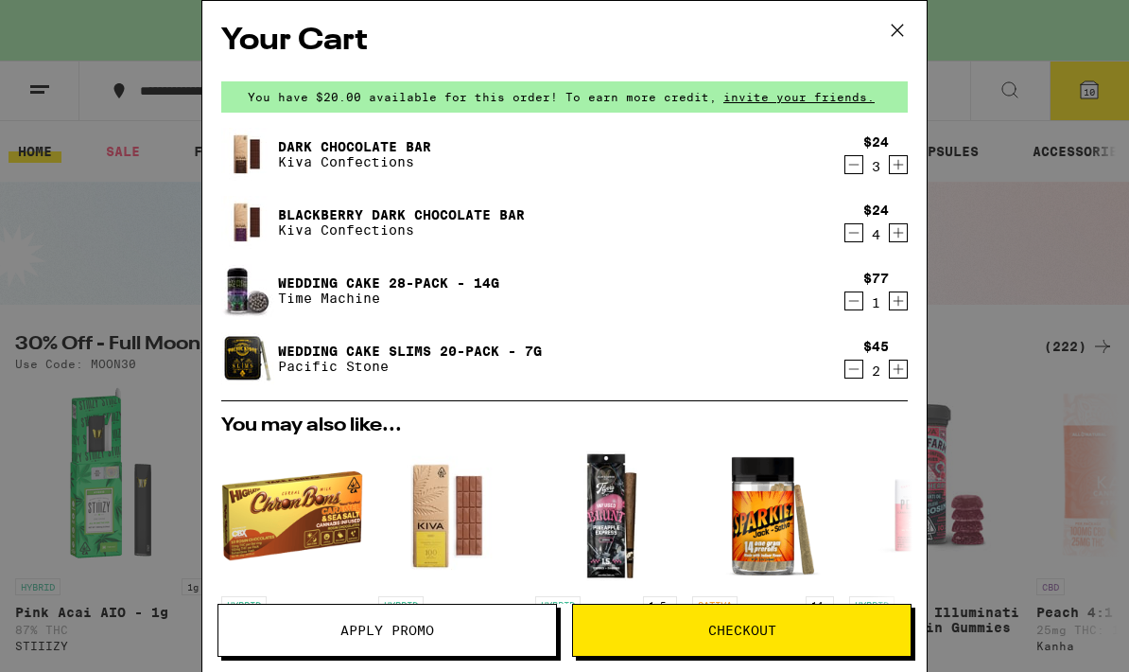
click at [380, 627] on span "Apply Promo" at bounding box center [388, 629] width 94 height 13
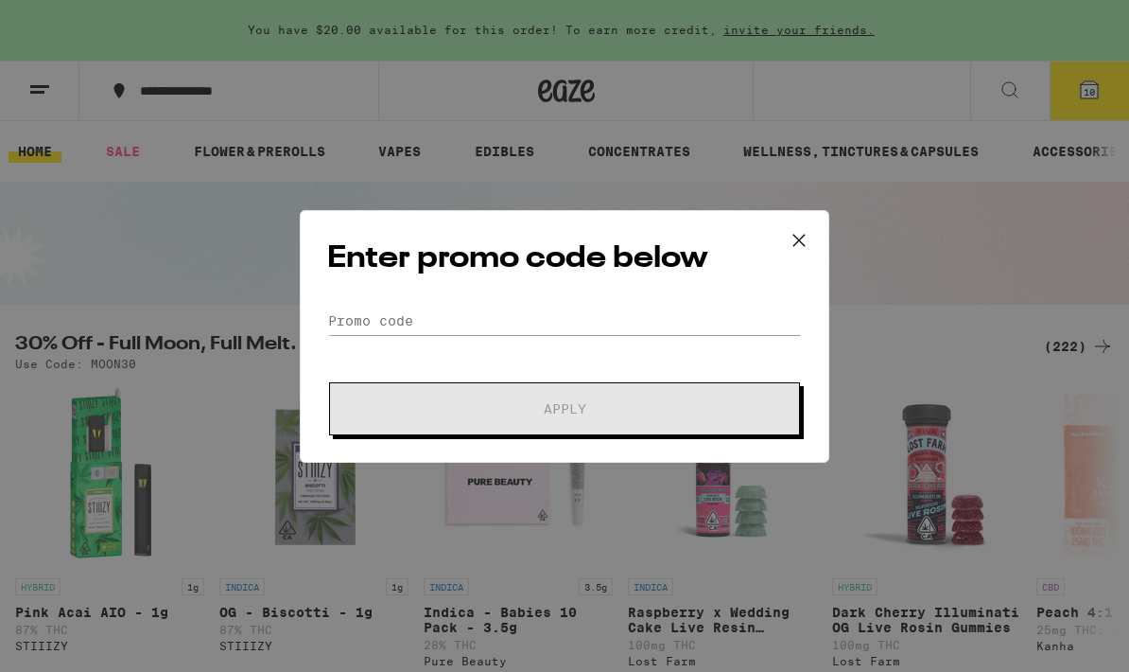
click at [804, 250] on icon at bounding box center [799, 240] width 28 height 28
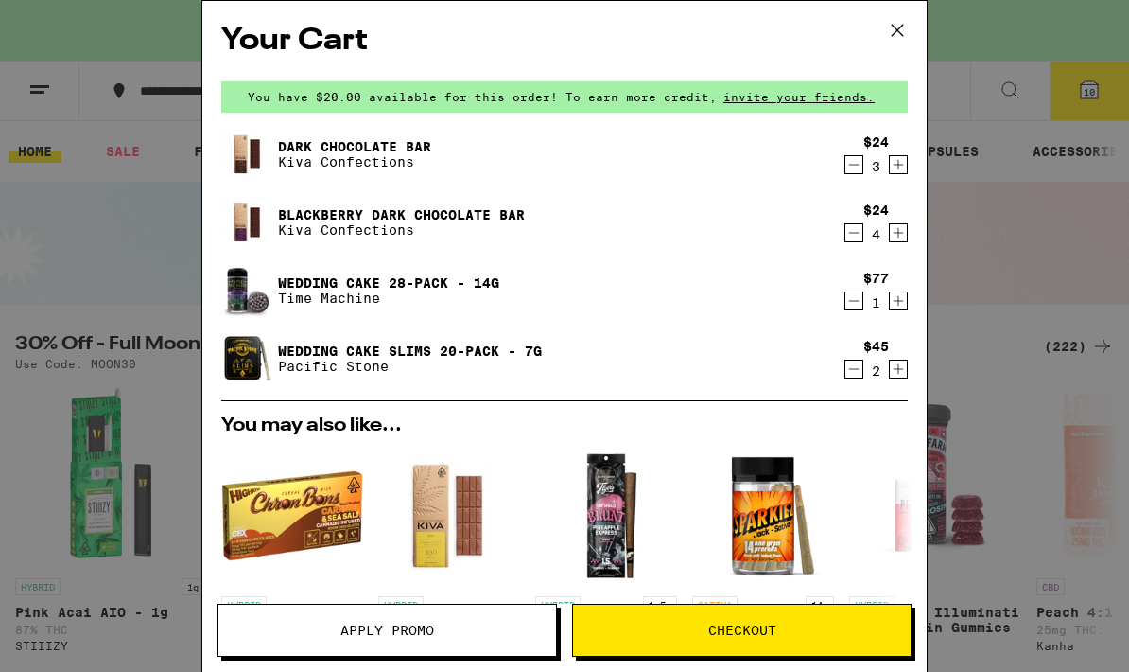
click at [899, 31] on icon at bounding box center [897, 30] width 11 height 11
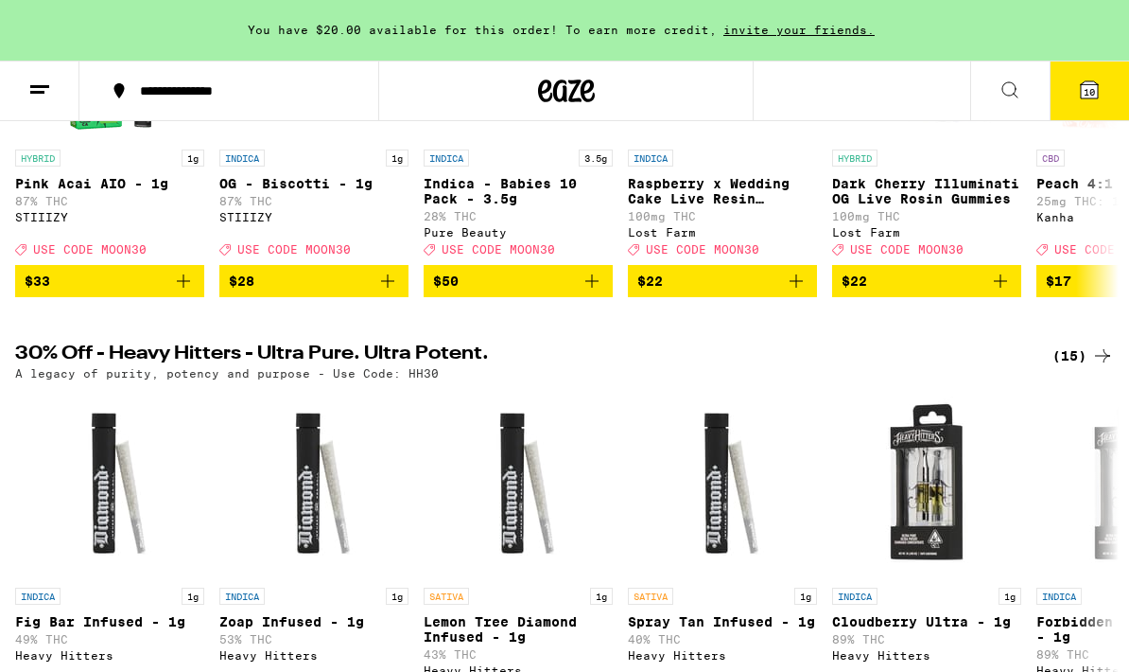
click at [1080, 105] on button "10" at bounding box center [1089, 90] width 79 height 59
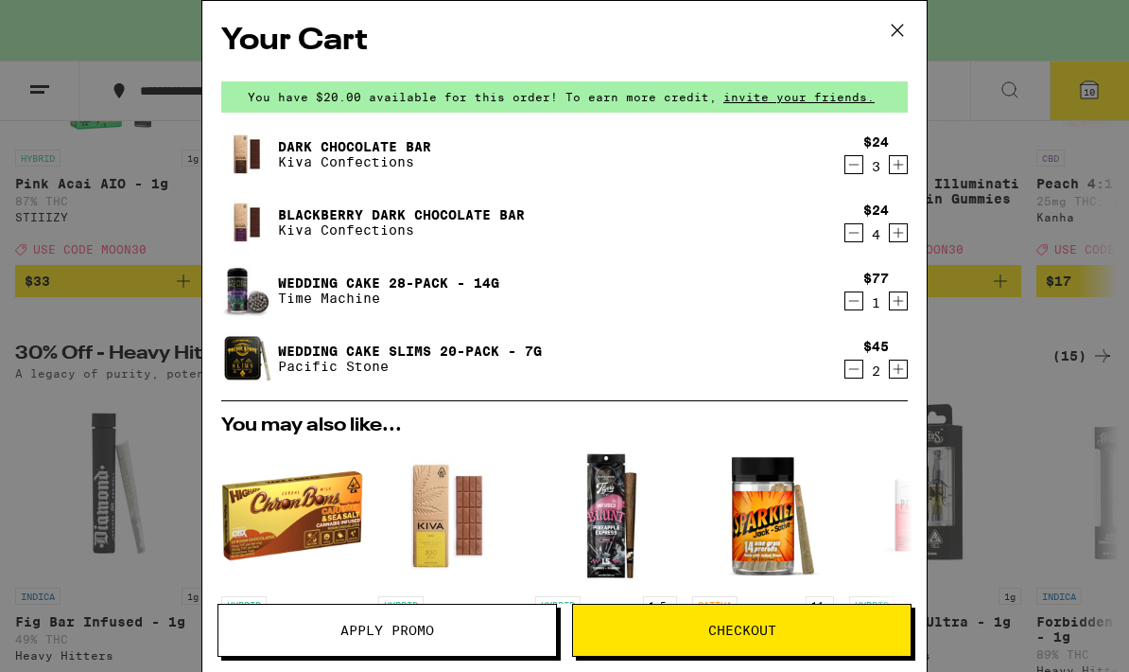
click at [388, 624] on span "Apply Promo" at bounding box center [388, 629] width 94 height 13
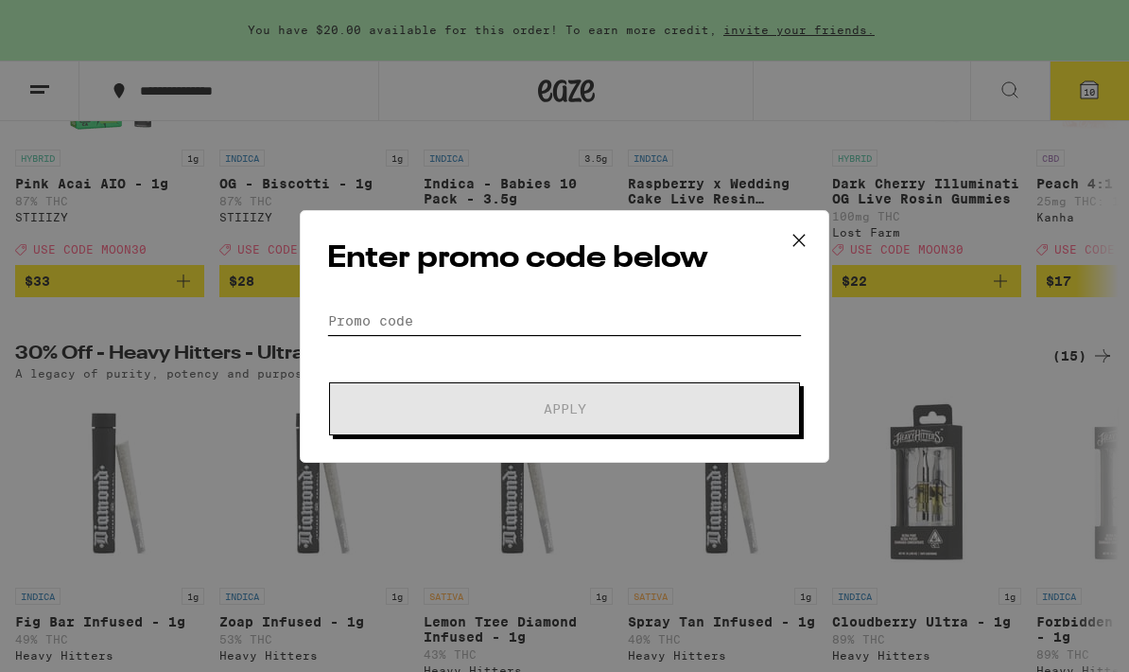
click at [361, 313] on input "Promo Code" at bounding box center [564, 320] width 475 height 28
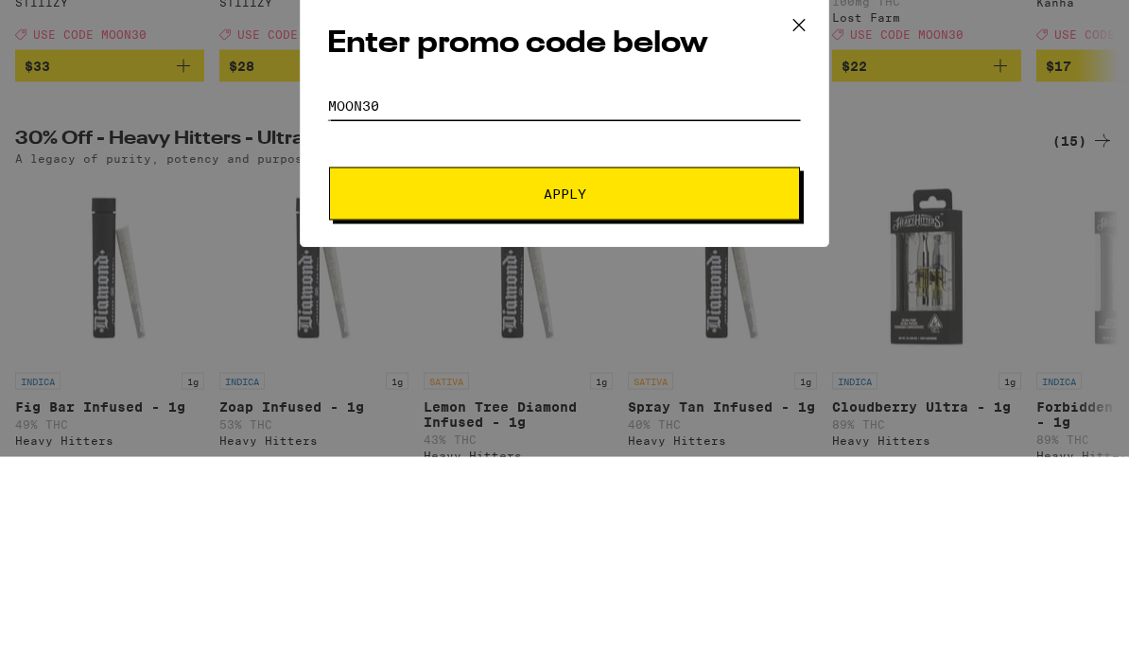
type input "Moon30"
click at [567, 402] on span "Apply" at bounding box center [565, 408] width 43 height 13
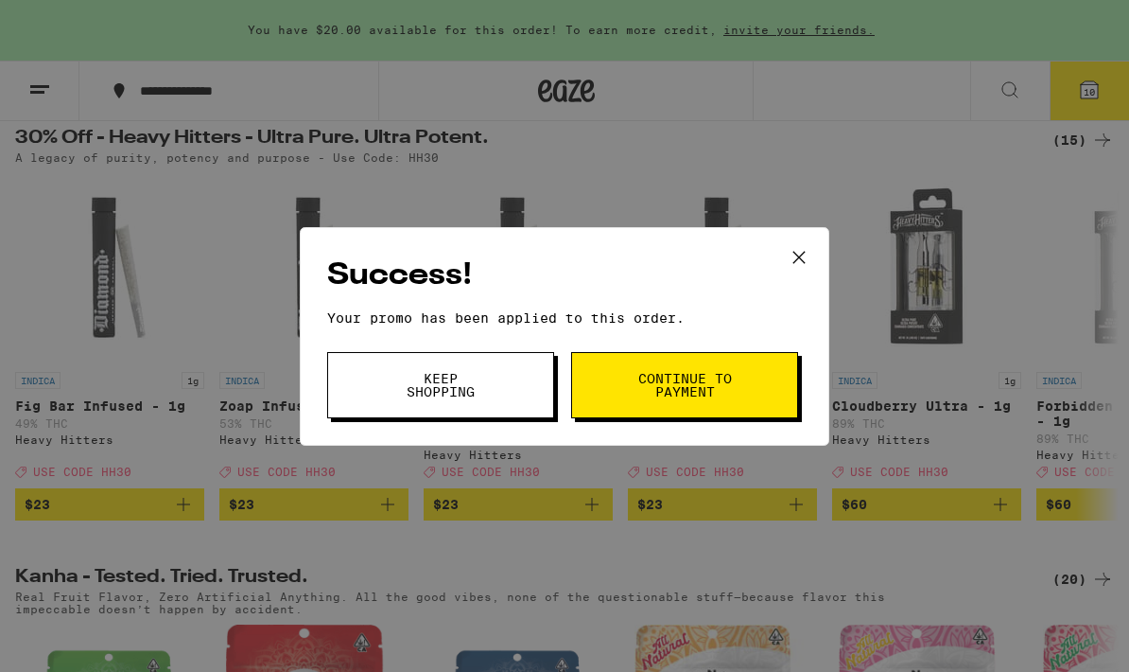
click at [672, 387] on span "Continue to payment" at bounding box center [685, 385] width 96 height 26
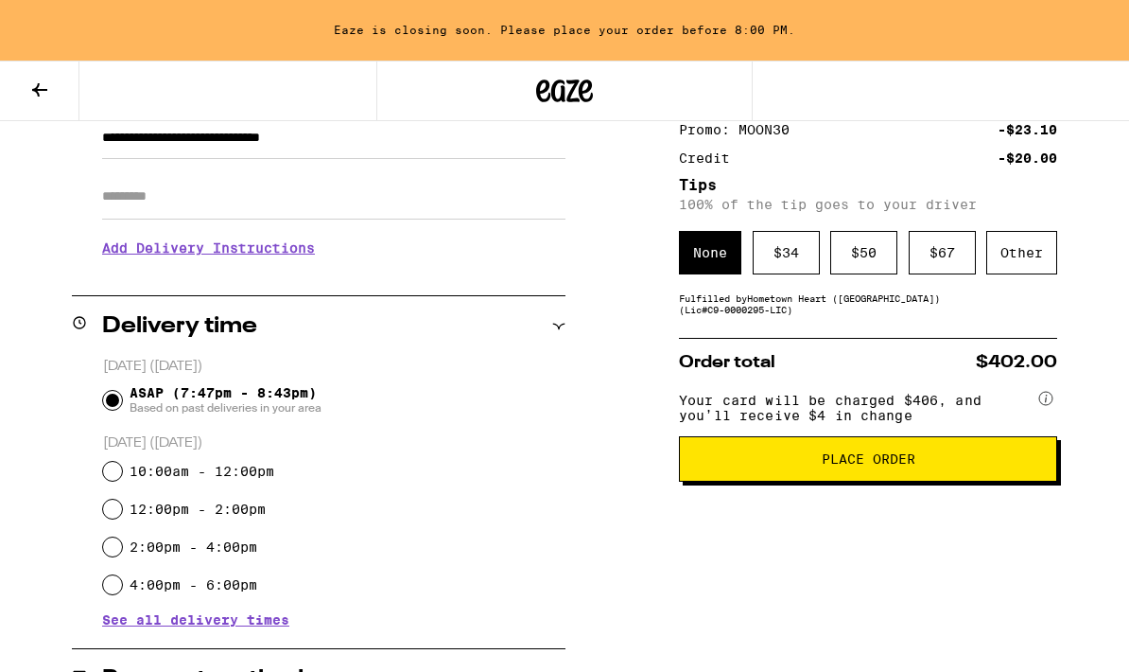
scroll to position [293, 0]
click at [789, 266] on div "$ 34" at bounding box center [786, 254] width 67 height 44
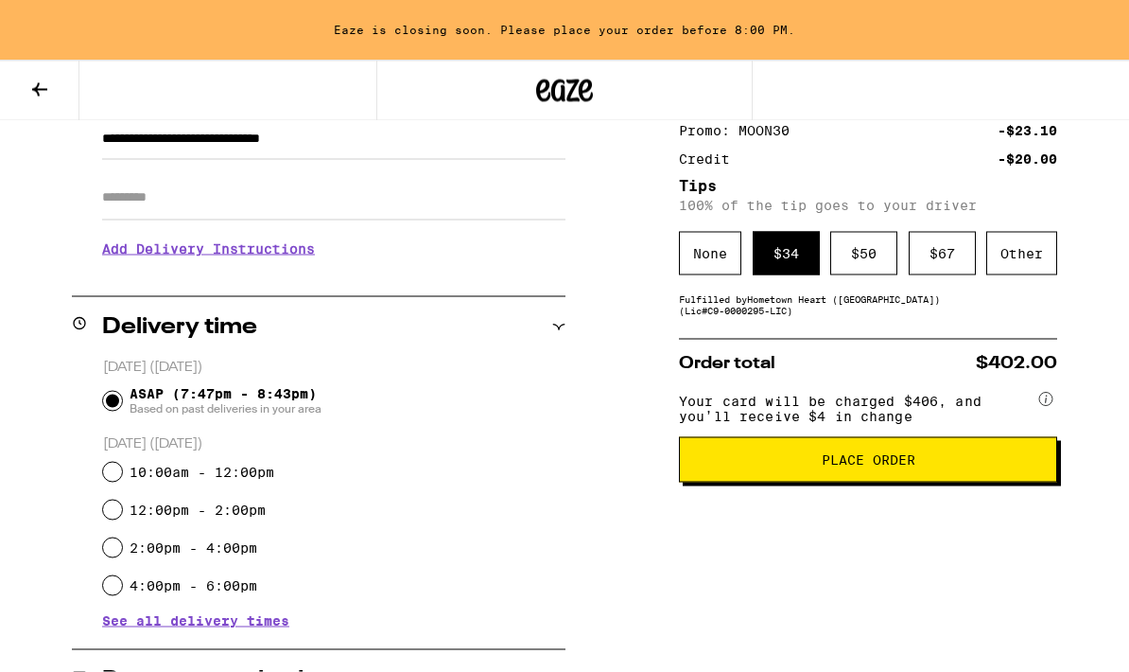
scroll to position [294, 0]
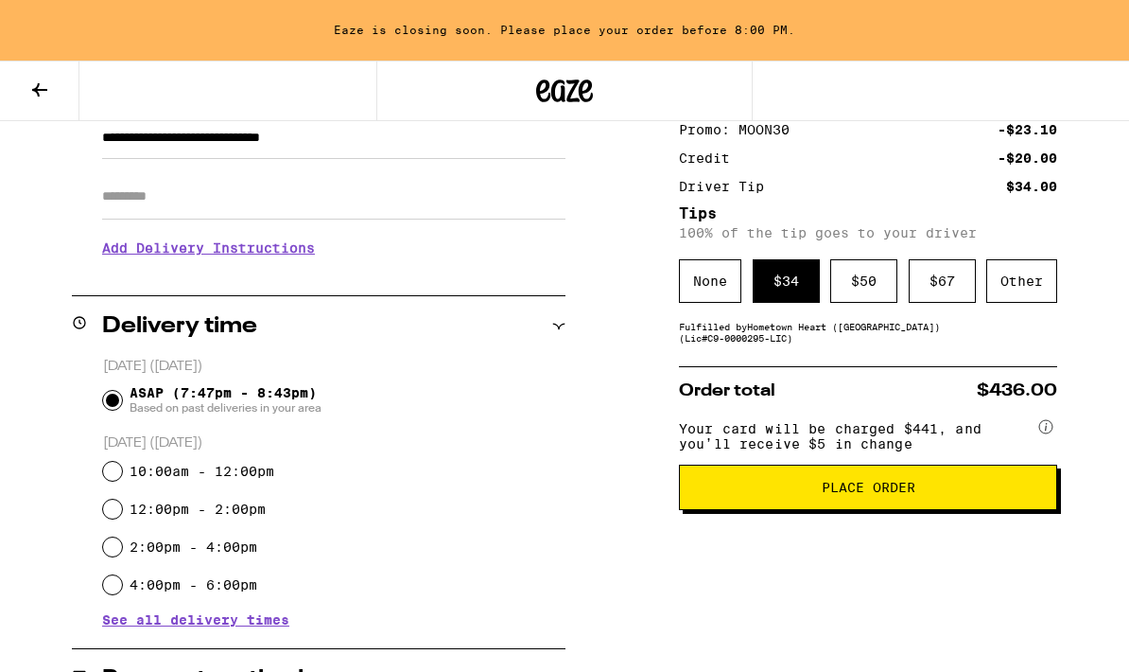
click at [887, 494] on span "Place Order" at bounding box center [869, 487] width 94 height 13
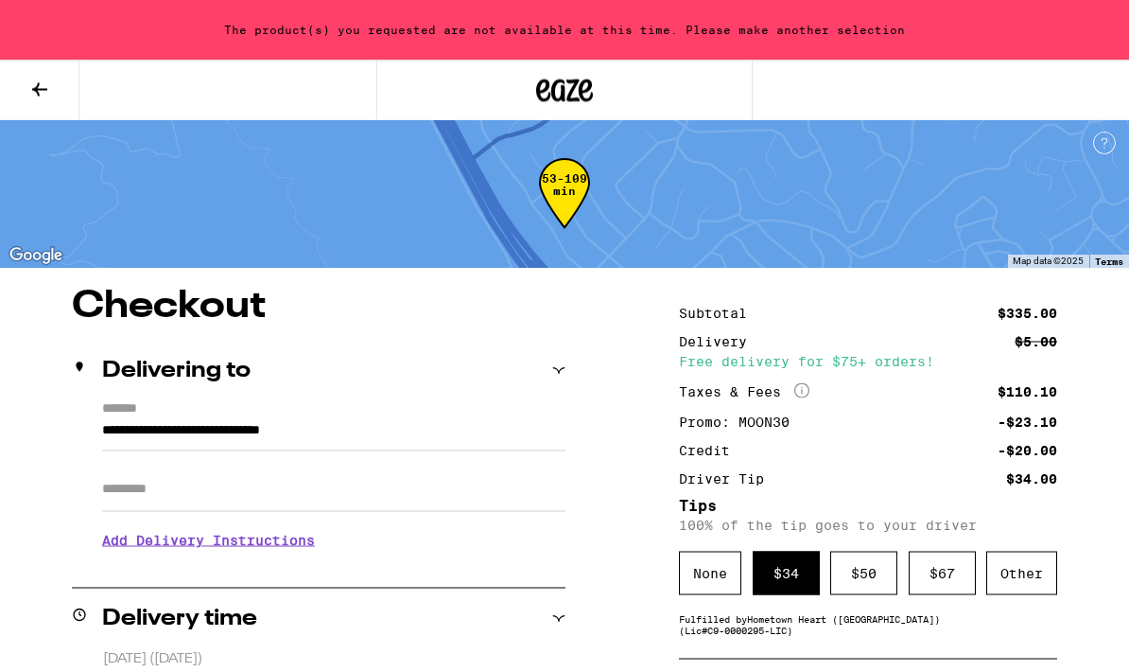
scroll to position [0, 0]
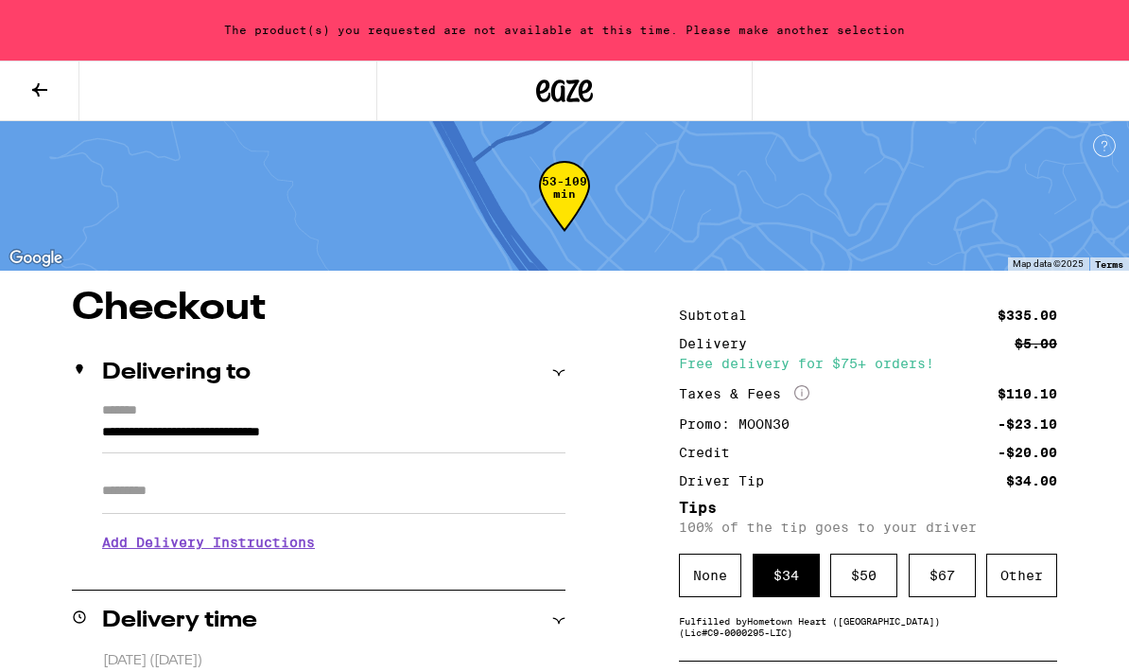
click at [46, 87] on icon at bounding box center [39, 90] width 23 height 23
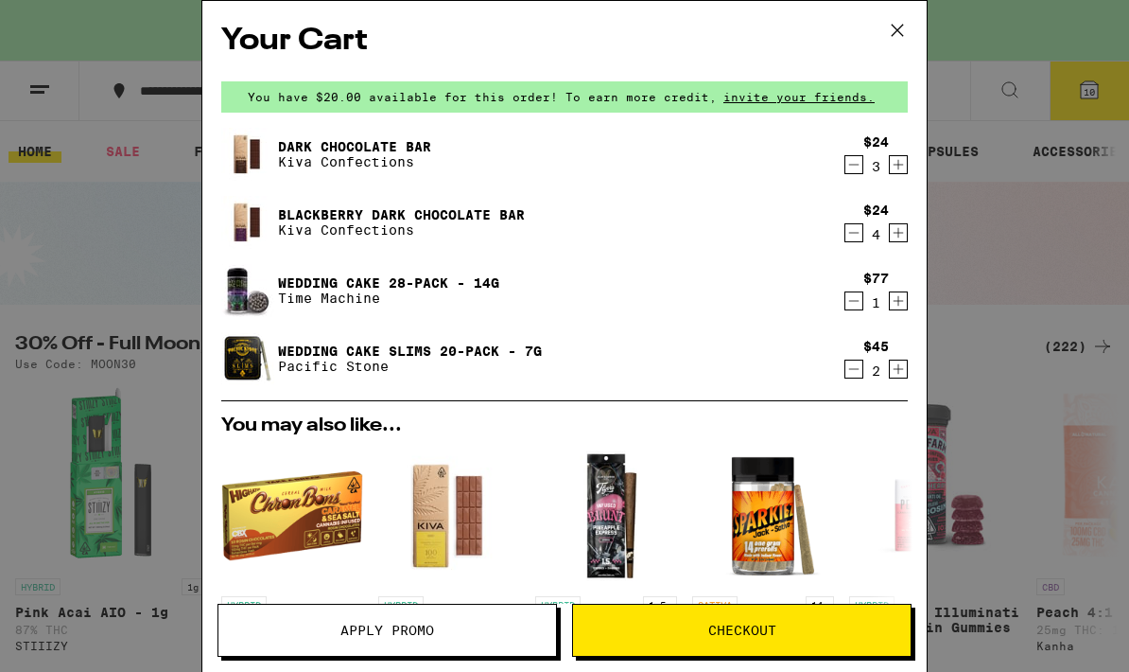
click at [899, 31] on icon at bounding box center [897, 30] width 11 height 11
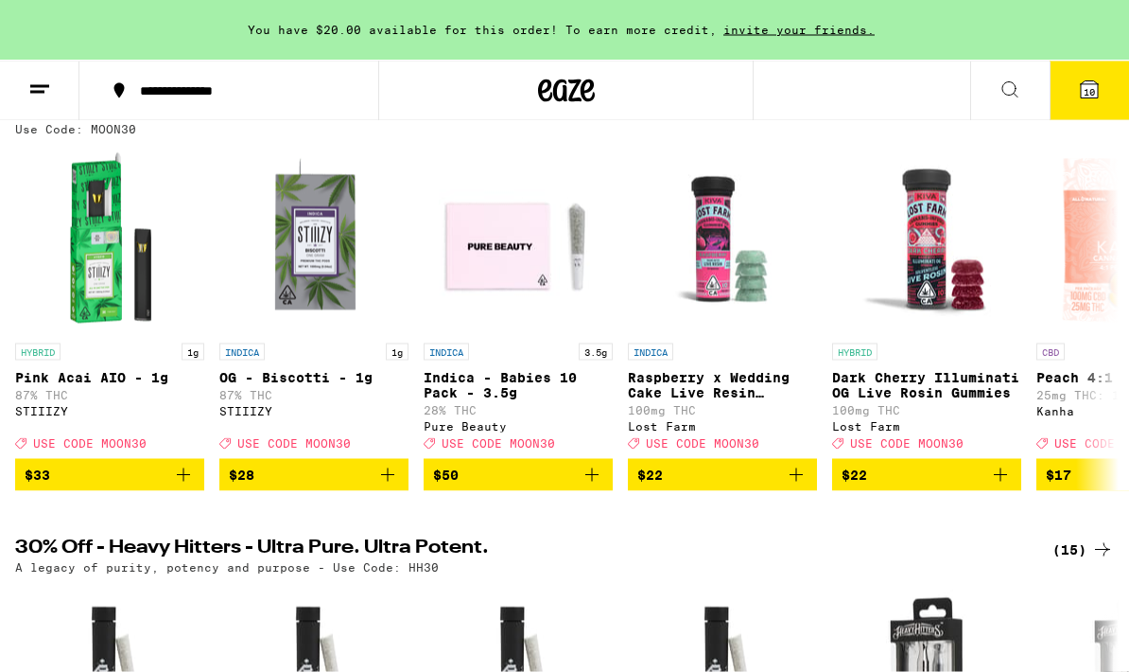
scroll to position [234, 0]
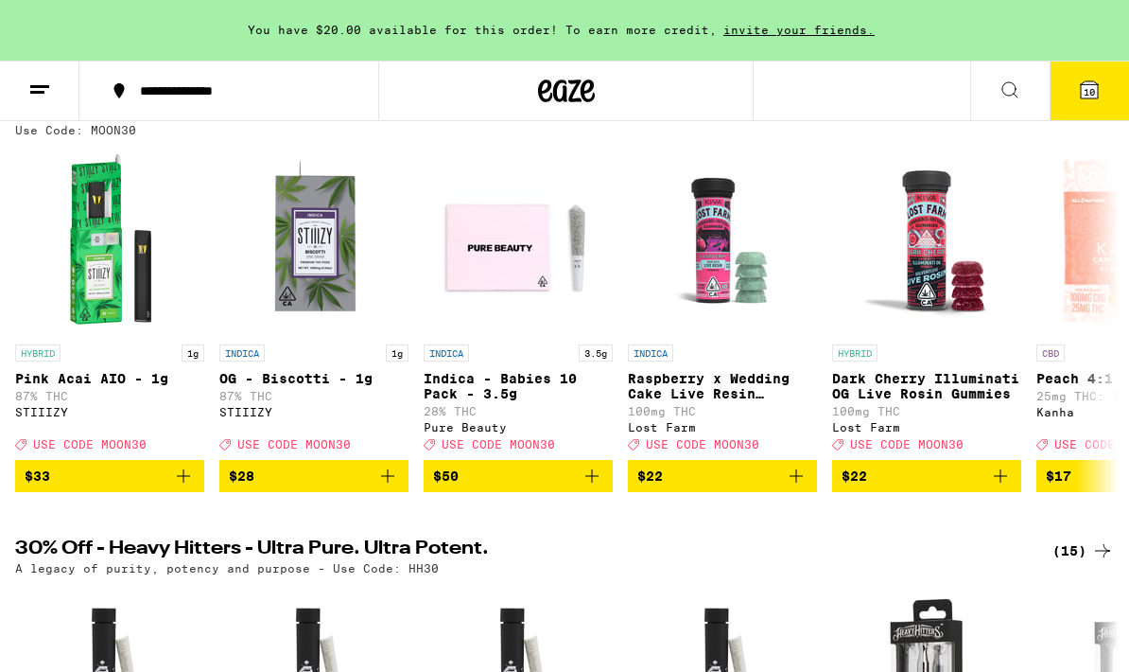
click at [508, 487] on span "$50" at bounding box center [518, 475] width 170 height 23
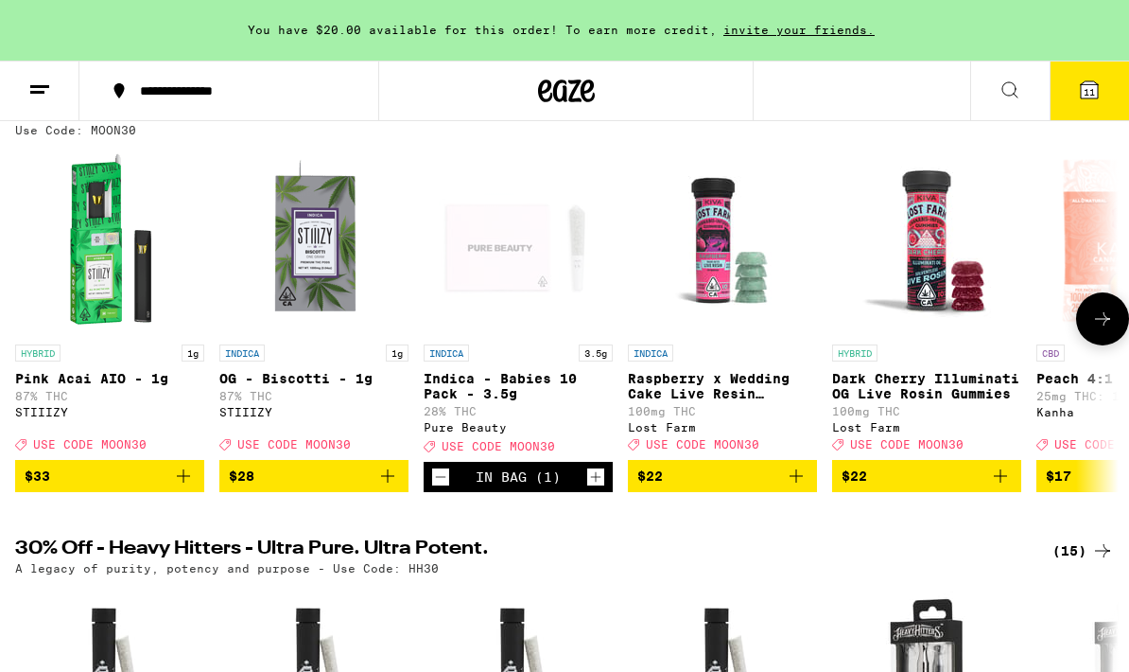
click at [1094, 84] on icon at bounding box center [1089, 89] width 17 height 17
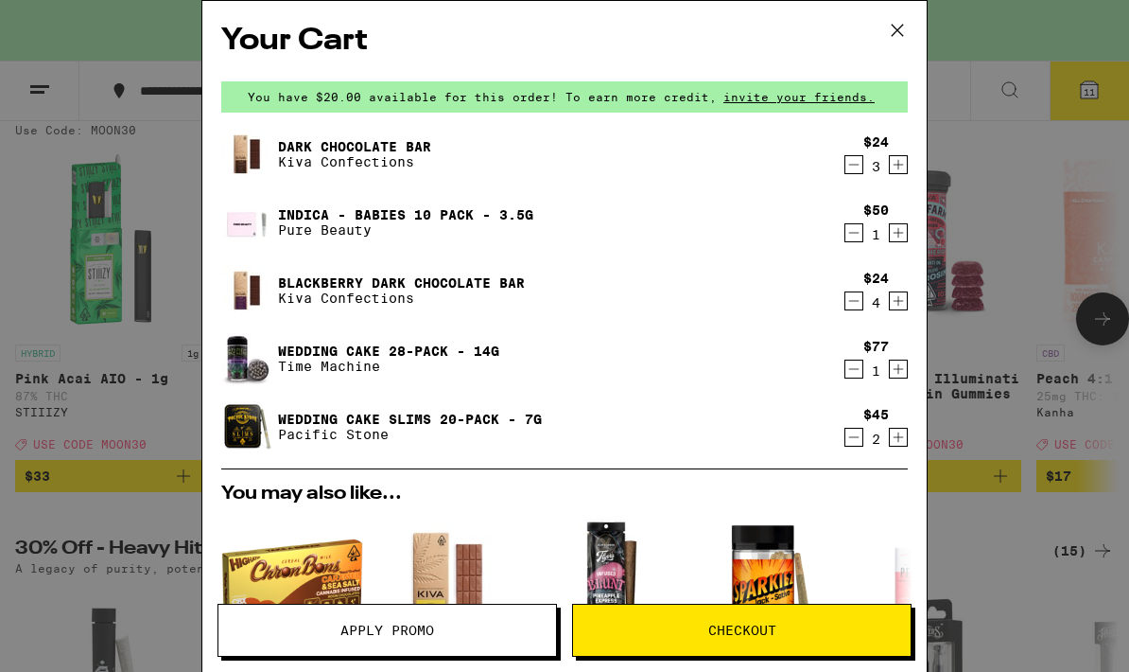
click at [845, 446] on button "Decrement" at bounding box center [854, 437] width 19 height 19
click at [855, 435] on icon "Decrement" at bounding box center [854, 437] width 17 height 23
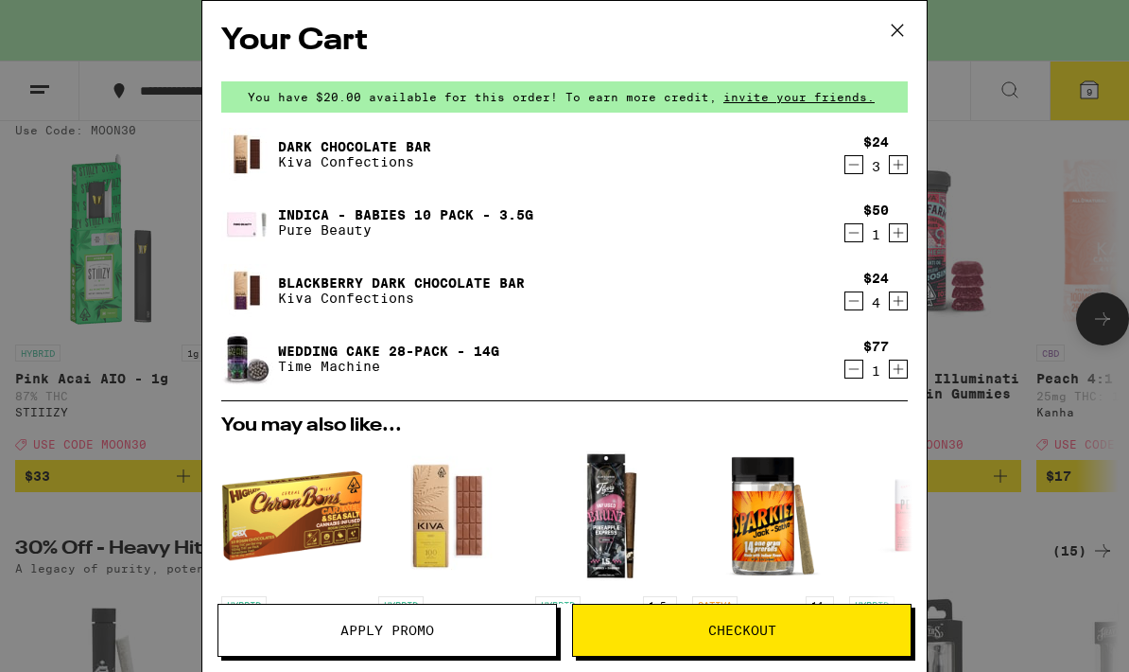
click at [720, 618] on button "Checkout" at bounding box center [742, 629] width 340 height 53
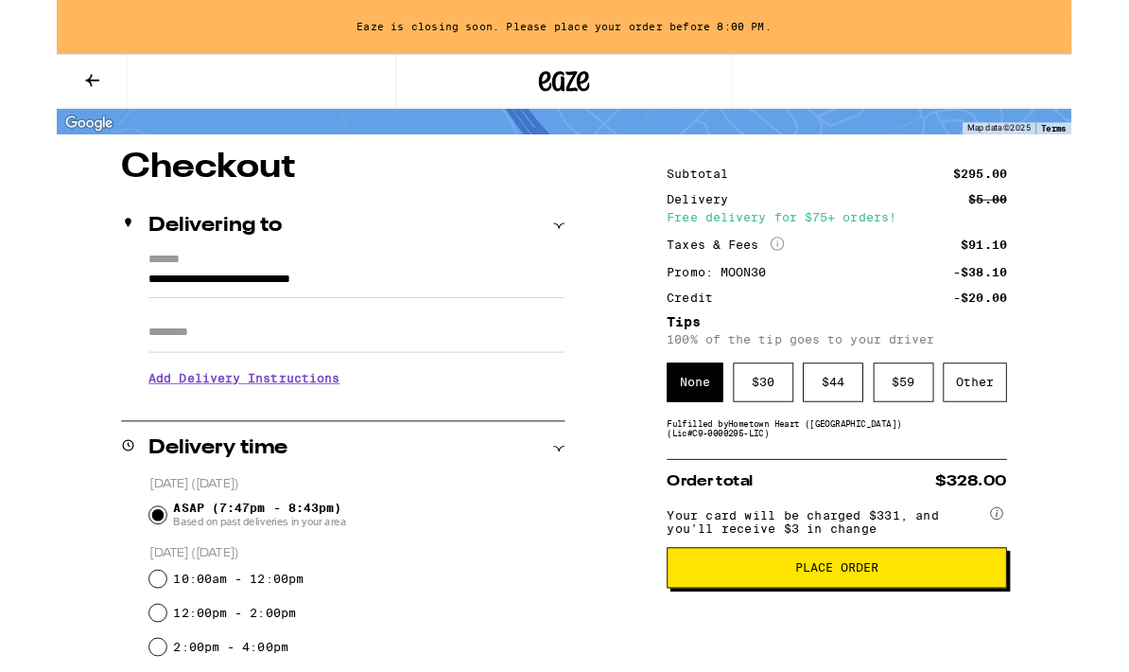
scroll to position [132, 0]
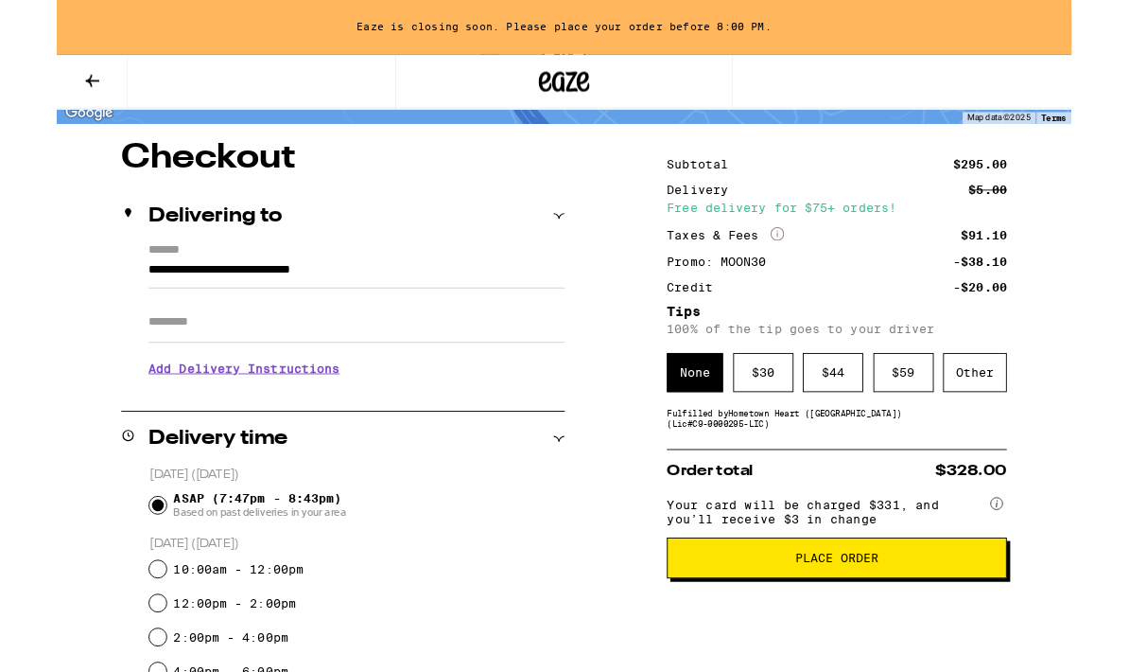
click at [854, 643] on button "Place Order" at bounding box center [868, 620] width 378 height 45
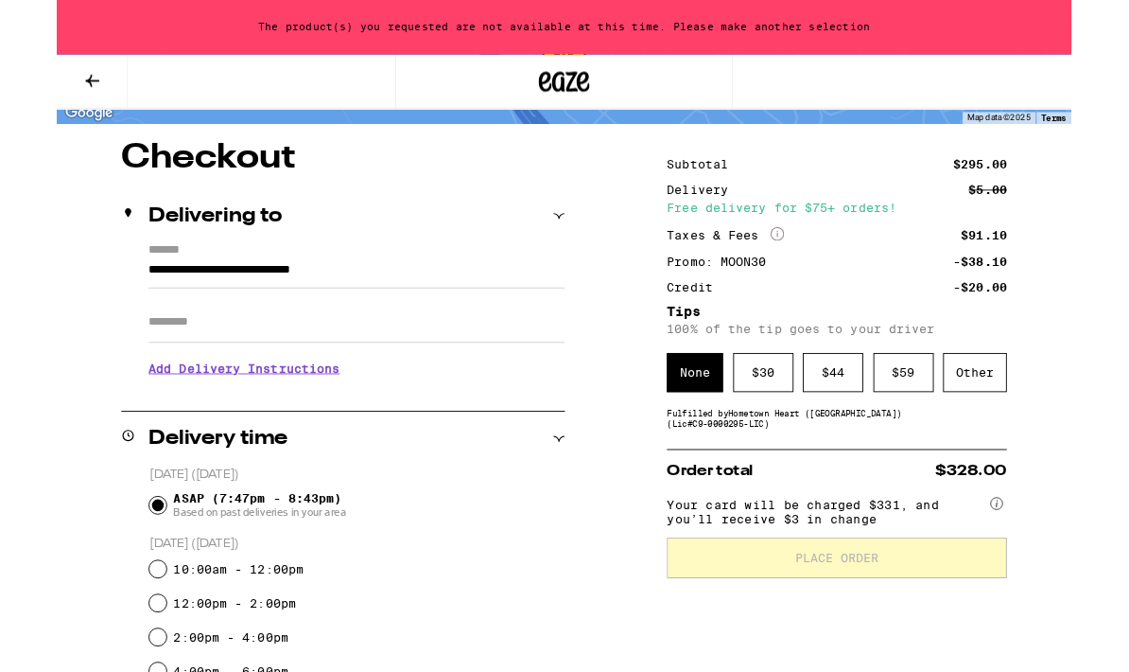
scroll to position [208, 0]
